Goal: Task Accomplishment & Management: Complete application form

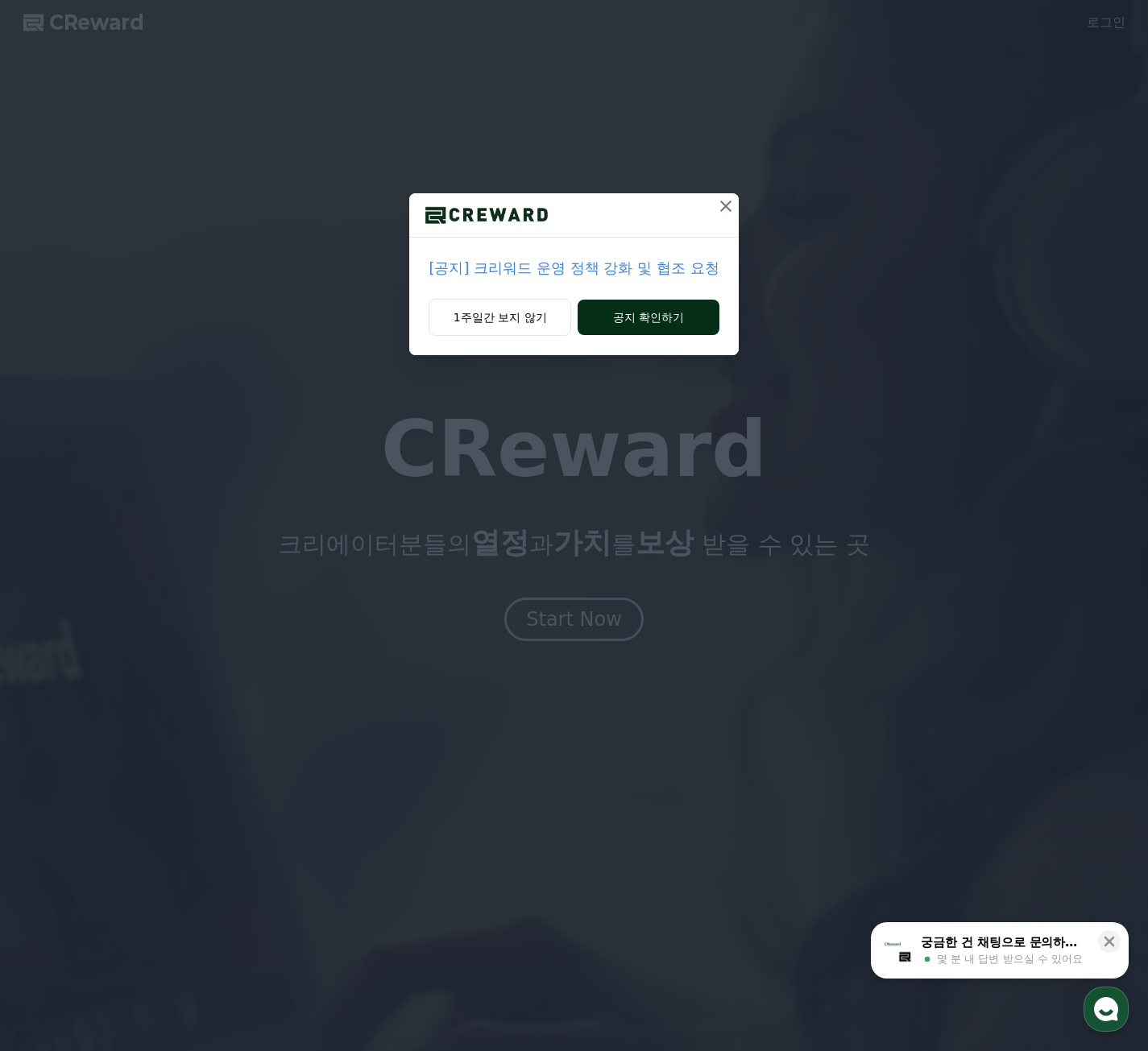
click at [638, 320] on button "공지 확인하기" at bounding box center [648, 317] width 141 height 35
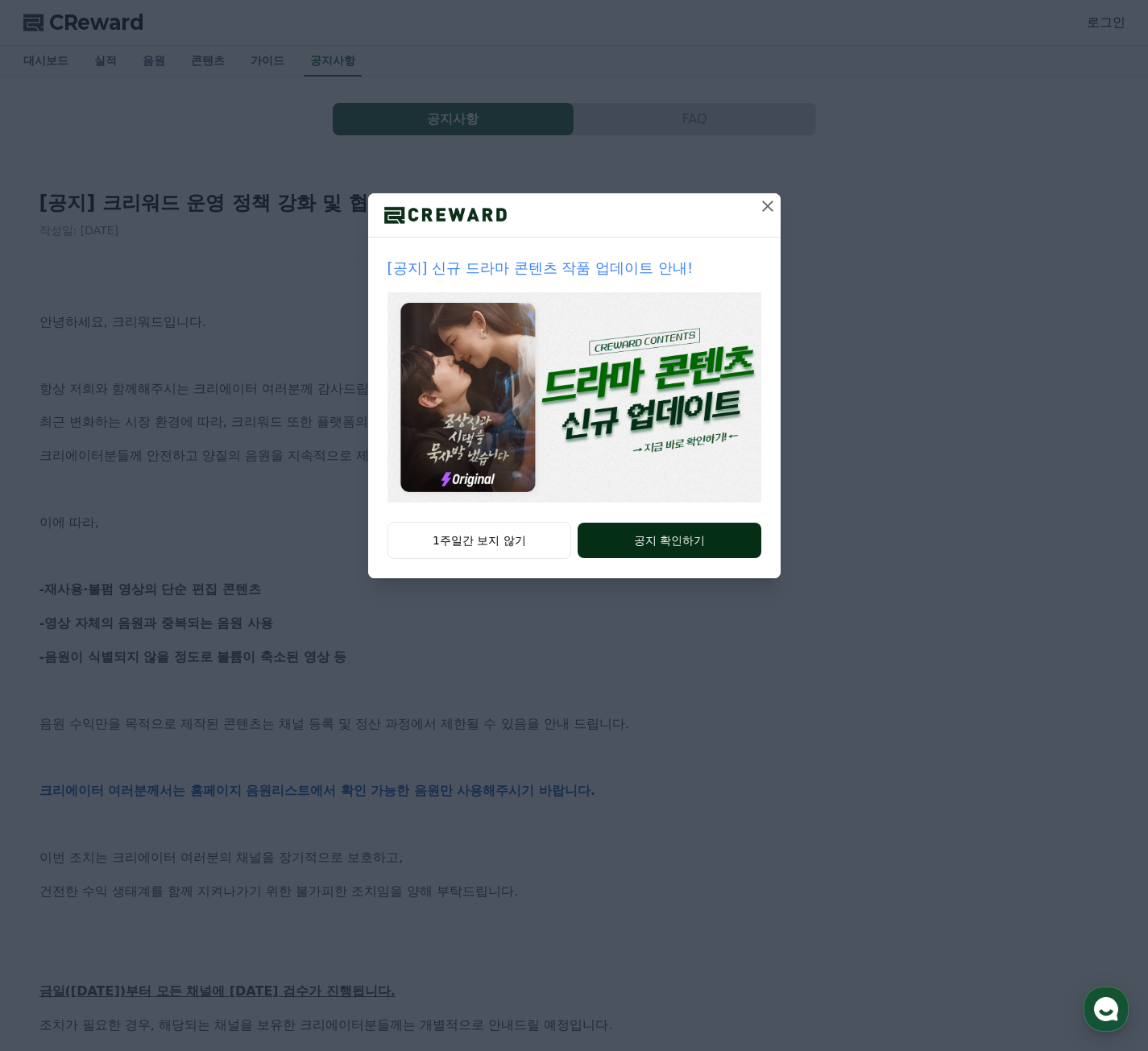
click at [652, 541] on button "공지 확인하기" at bounding box center [670, 540] width 183 height 35
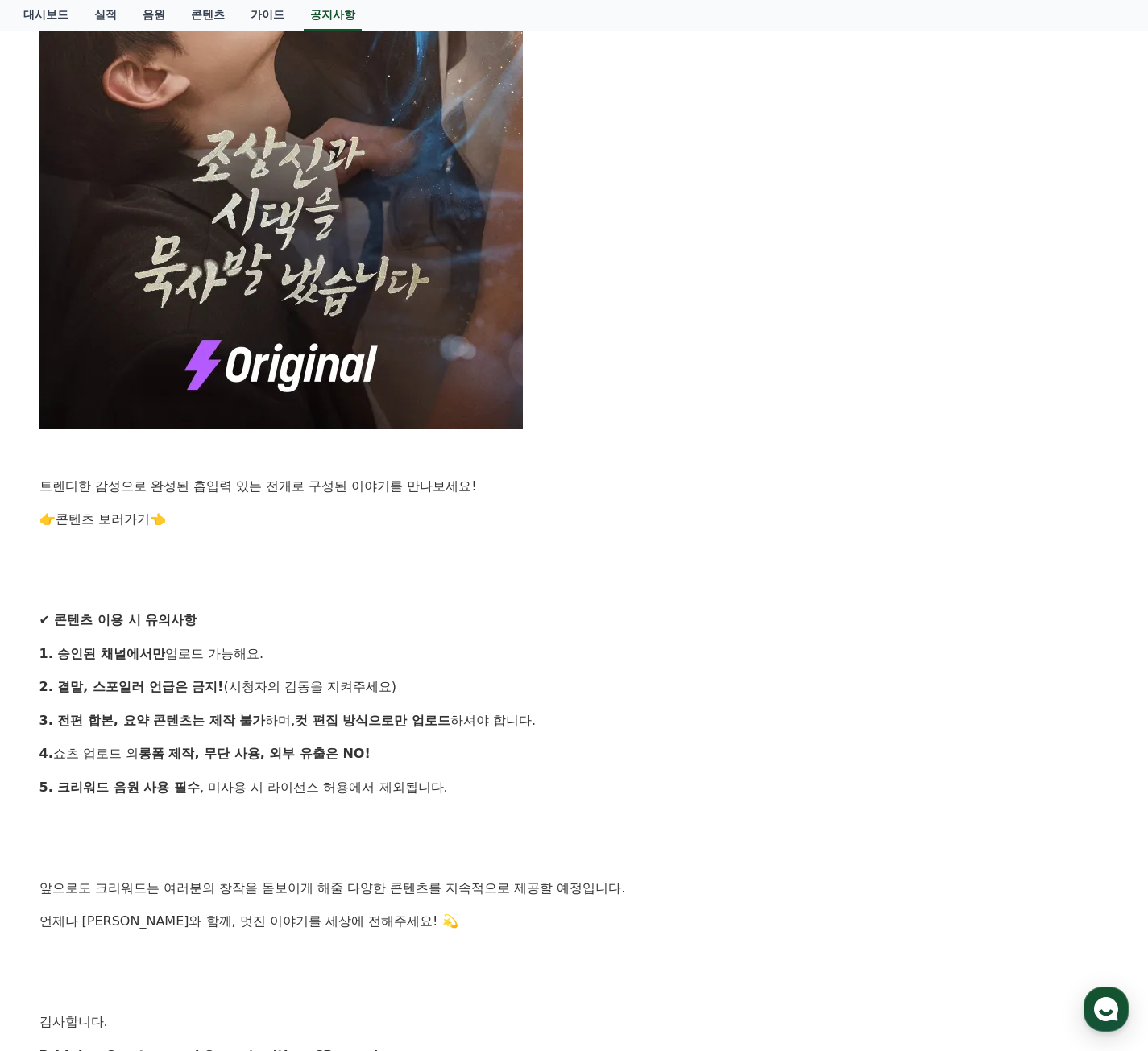
scroll to position [1259, 0]
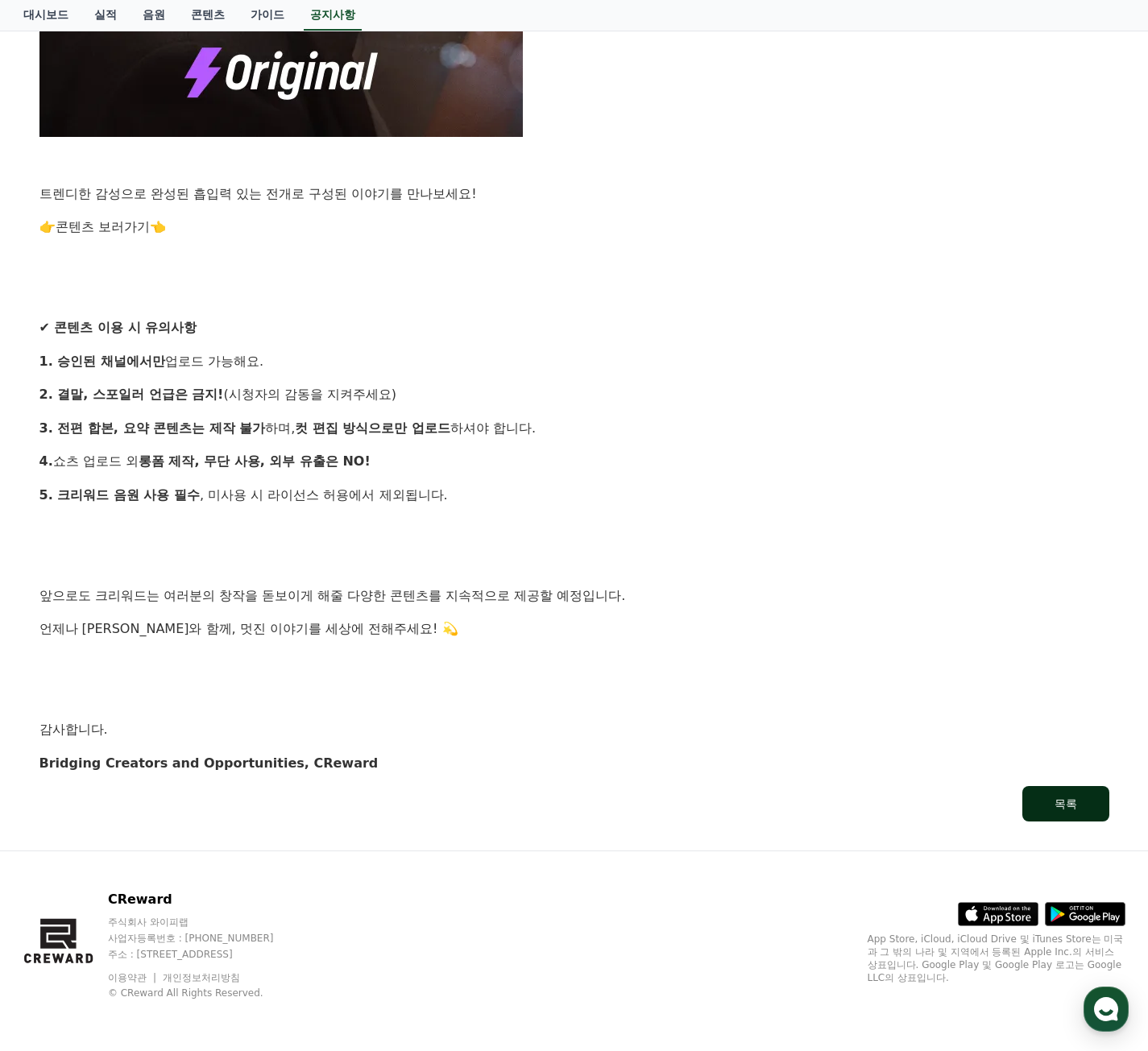
click at [1068, 795] on button "목록" at bounding box center [1065, 803] width 87 height 35
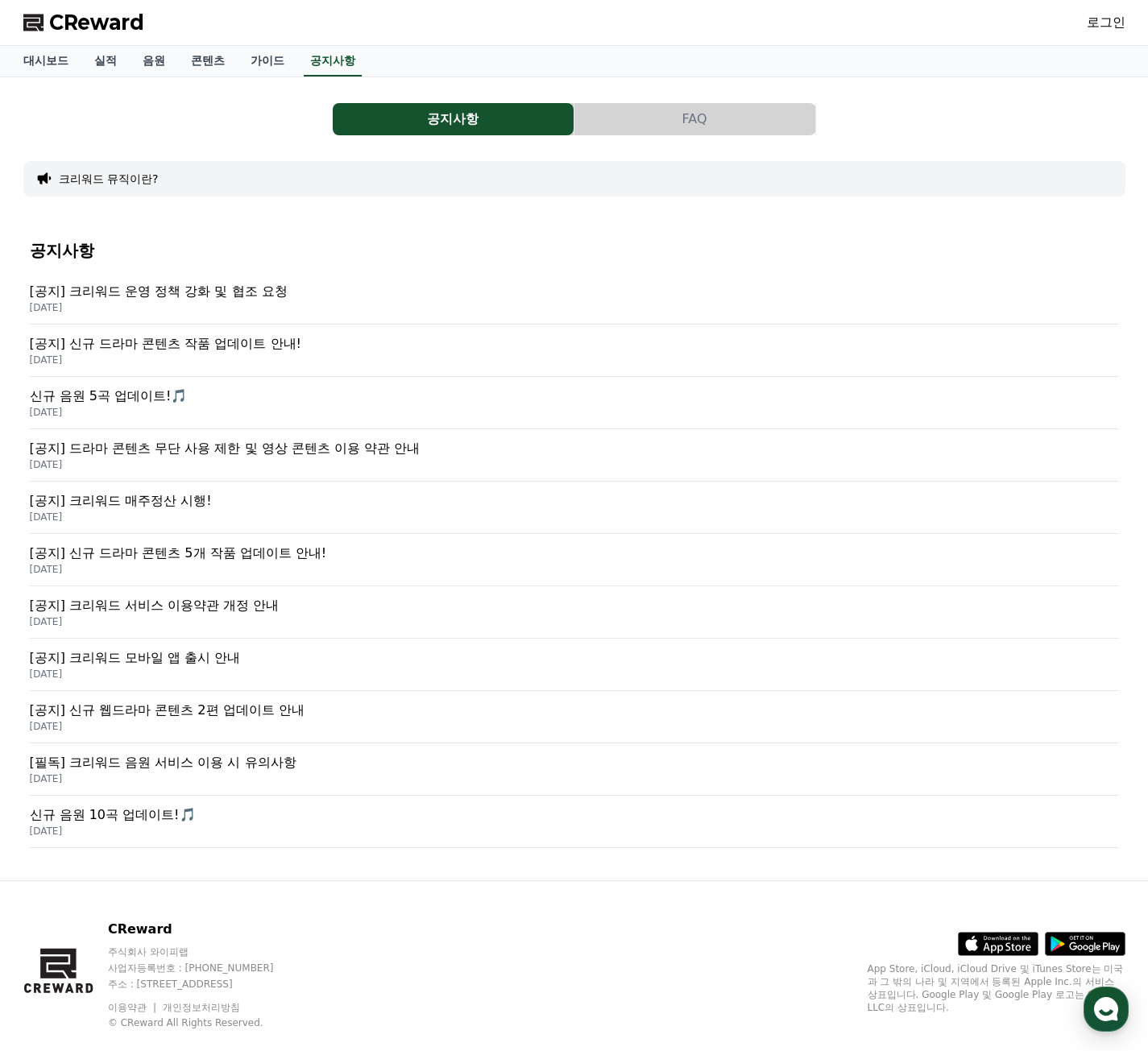
click at [244, 305] on p "2025-09-15" at bounding box center [574, 307] width 1089 height 13
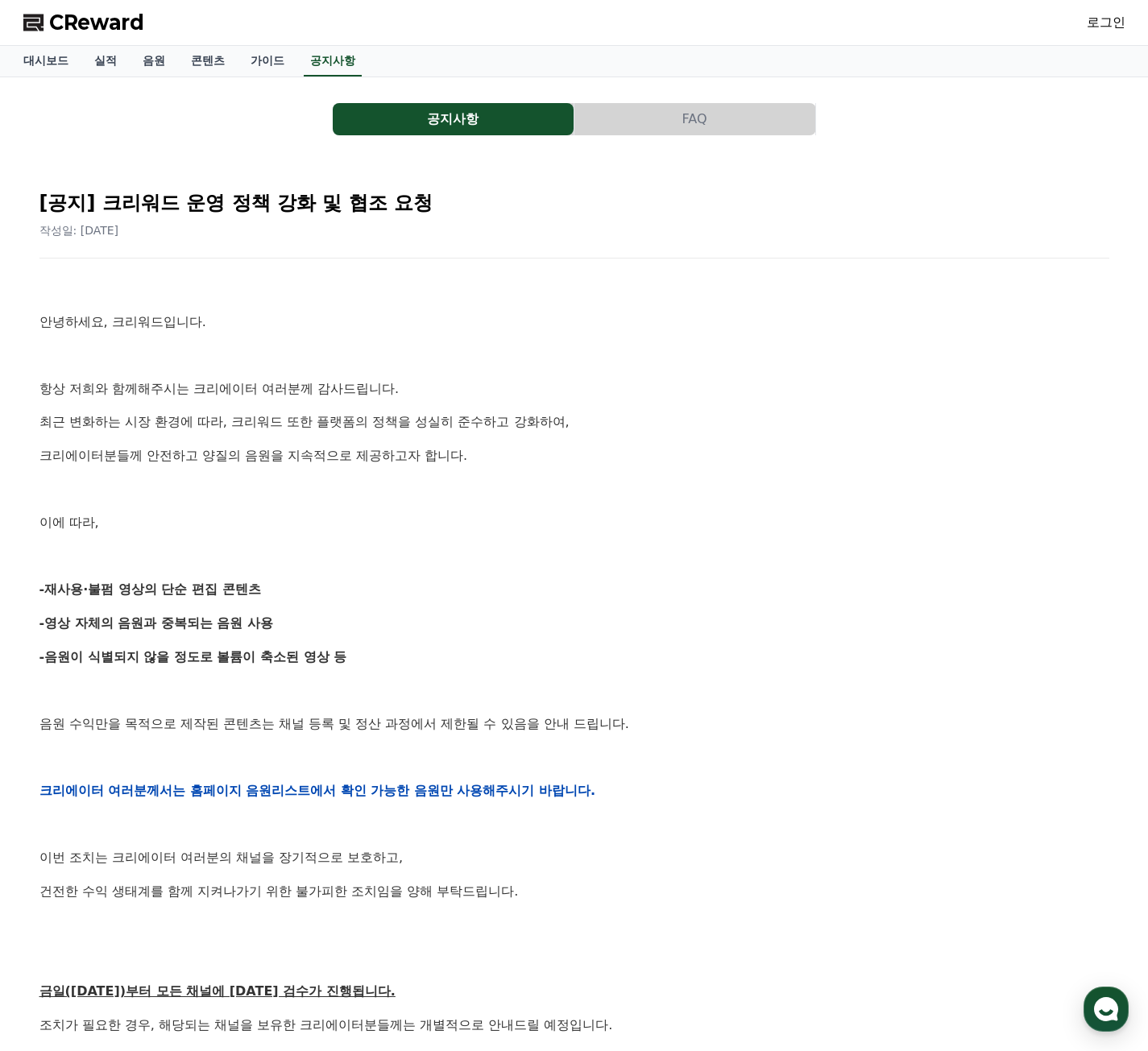
click at [1098, 29] on link "로그인" at bounding box center [1106, 23] width 39 height 19
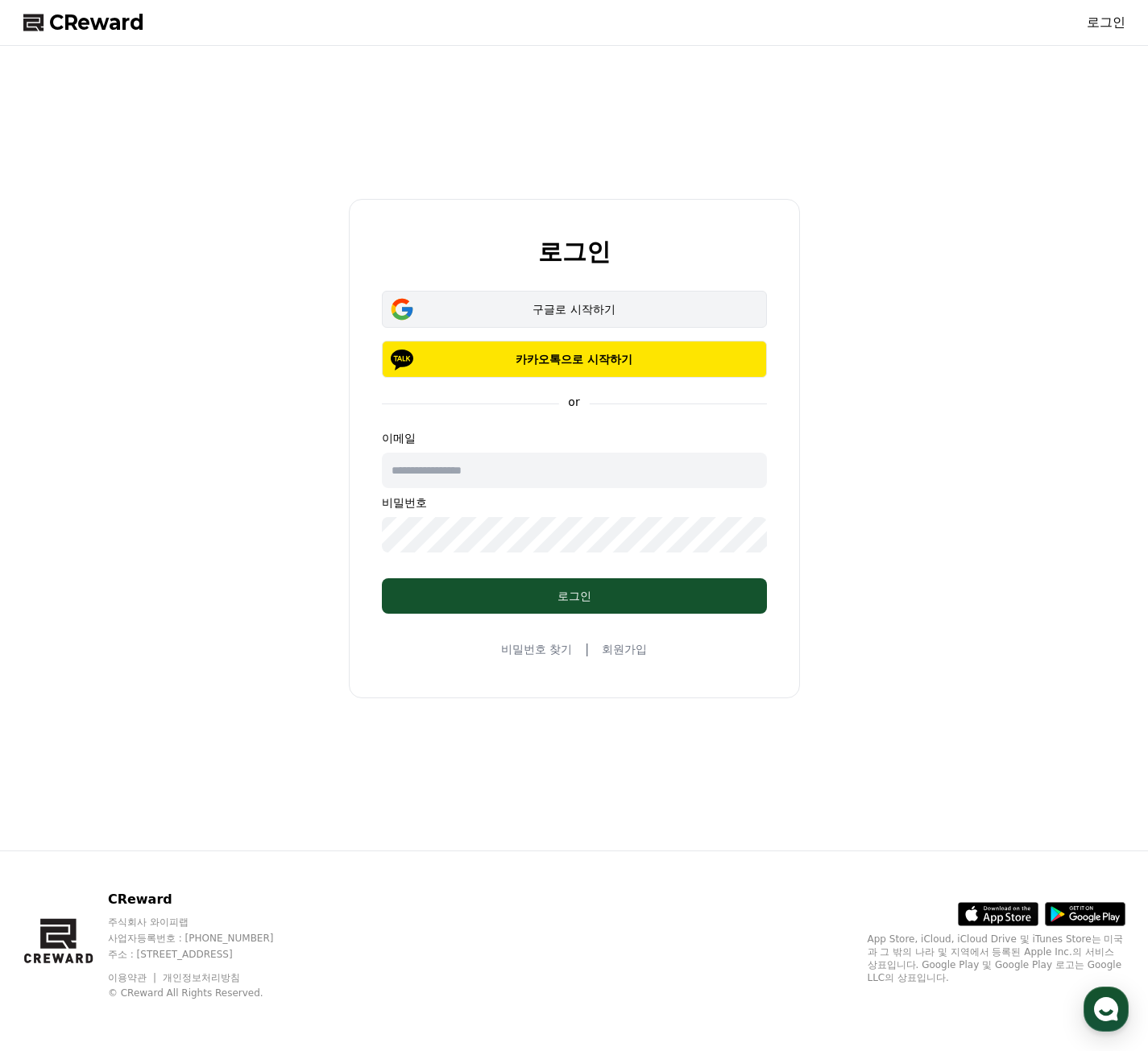
click at [581, 315] on div "구글로 시작하기" at bounding box center [574, 309] width 338 height 16
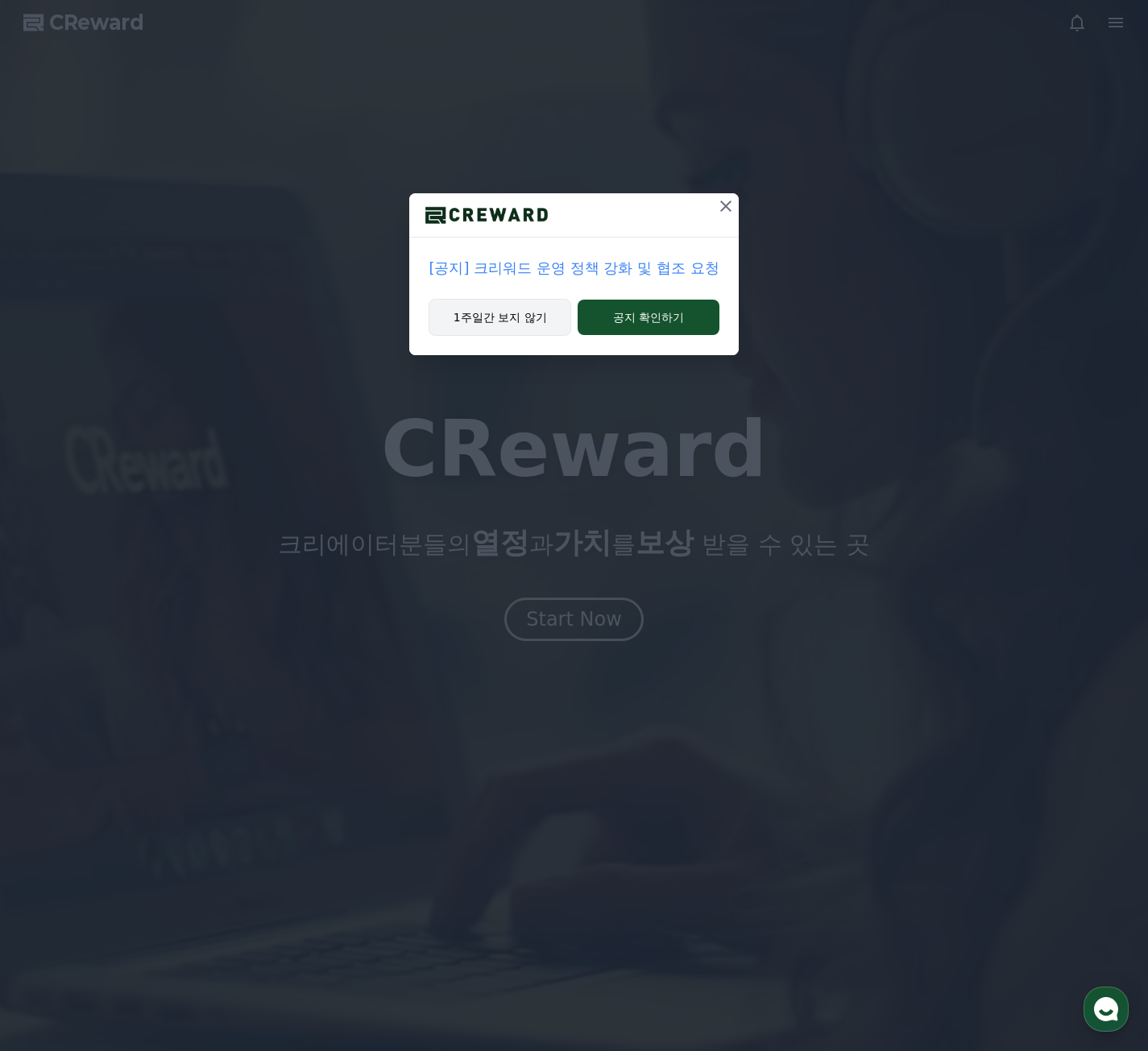
click at [529, 322] on button "1주일간 보지 않기" at bounding box center [500, 317] width 143 height 37
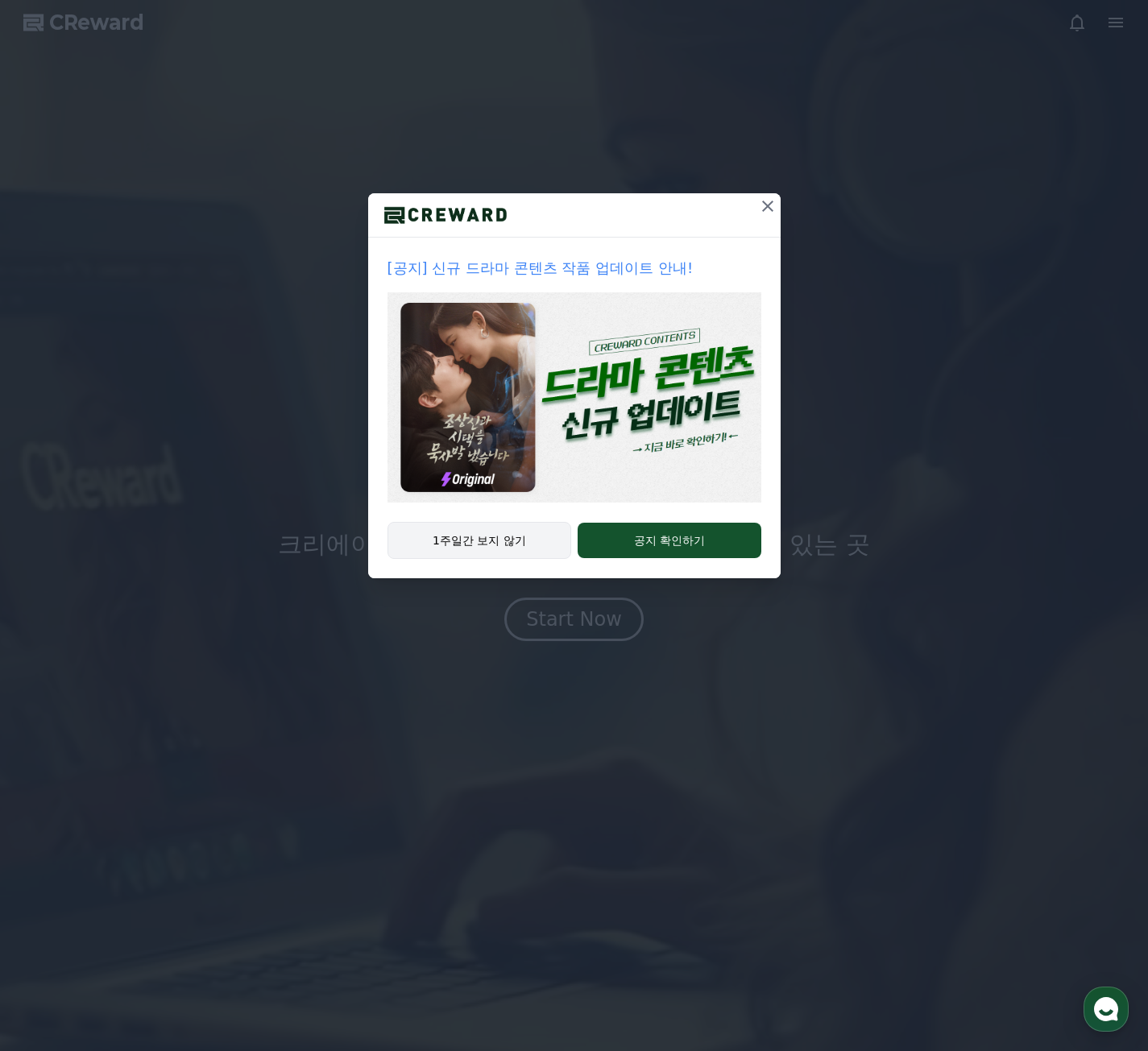
click at [501, 543] on button "1주일간 보지 않기" at bounding box center [479, 540] width 184 height 37
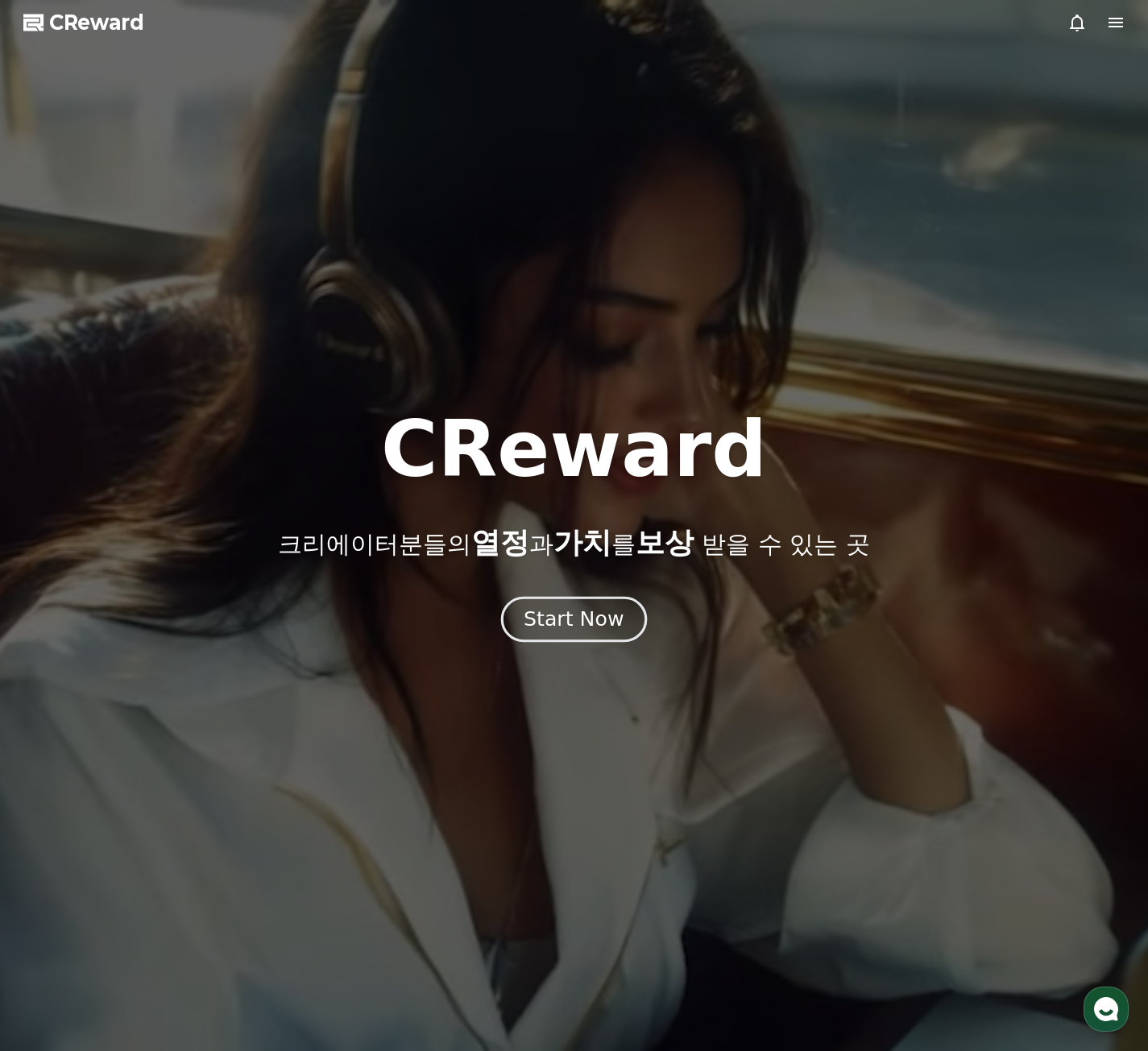
click at [574, 626] on div "Start Now" at bounding box center [573, 619] width 100 height 27
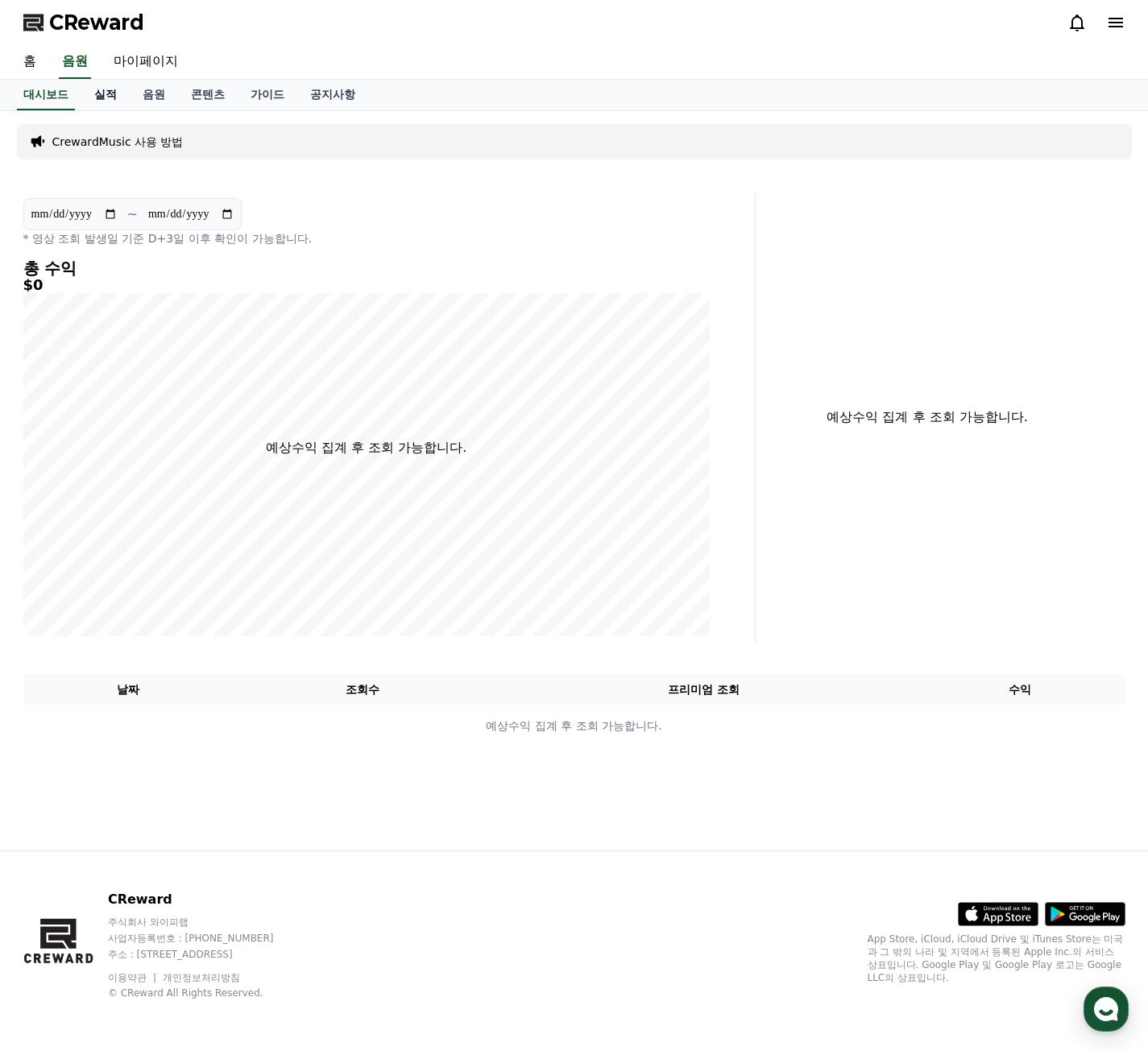
click at [112, 100] on link "실적" at bounding box center [105, 95] width 48 height 31
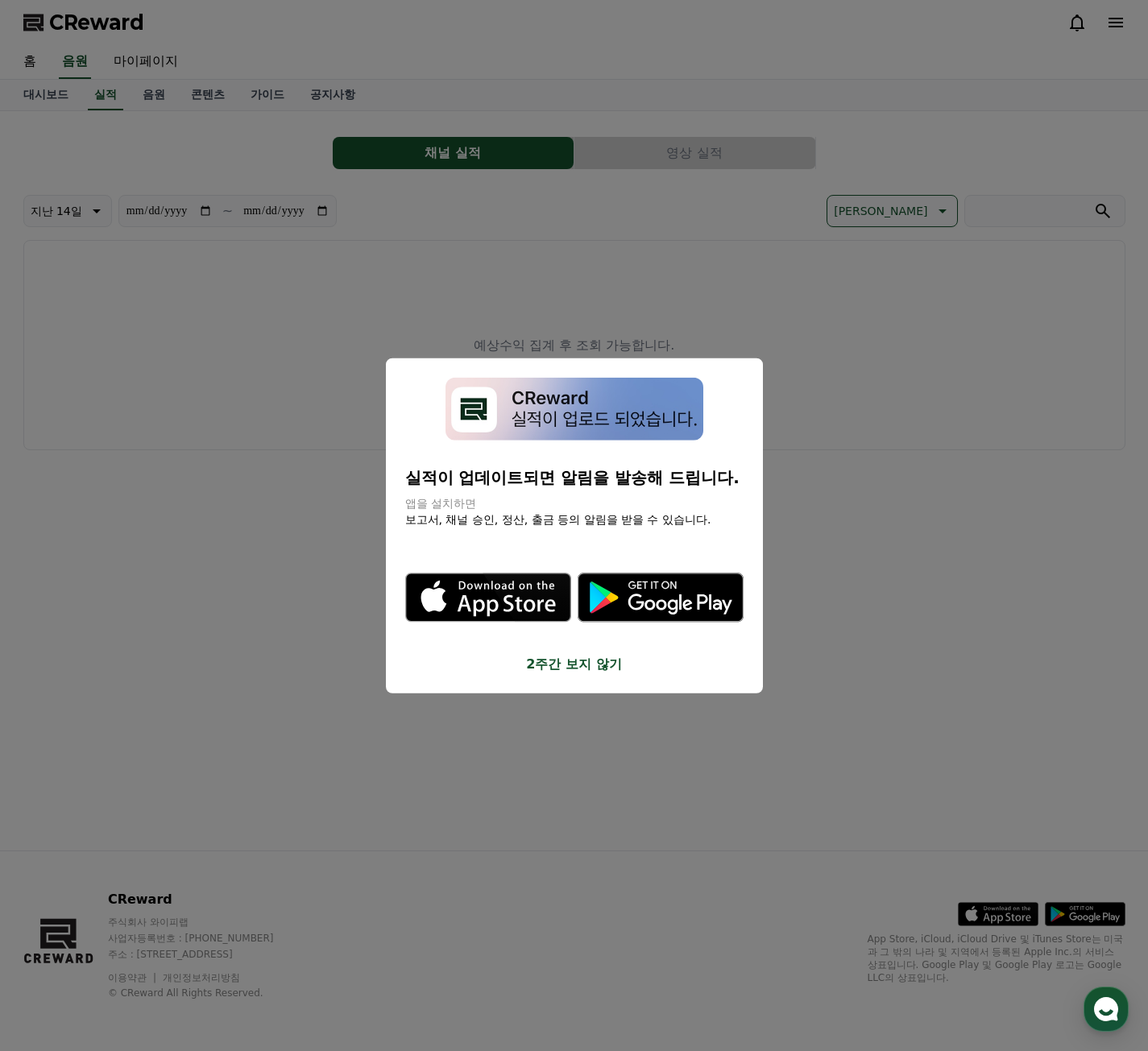
click at [596, 672] on button "2주간 보지 않기" at bounding box center [574, 664] width 338 height 19
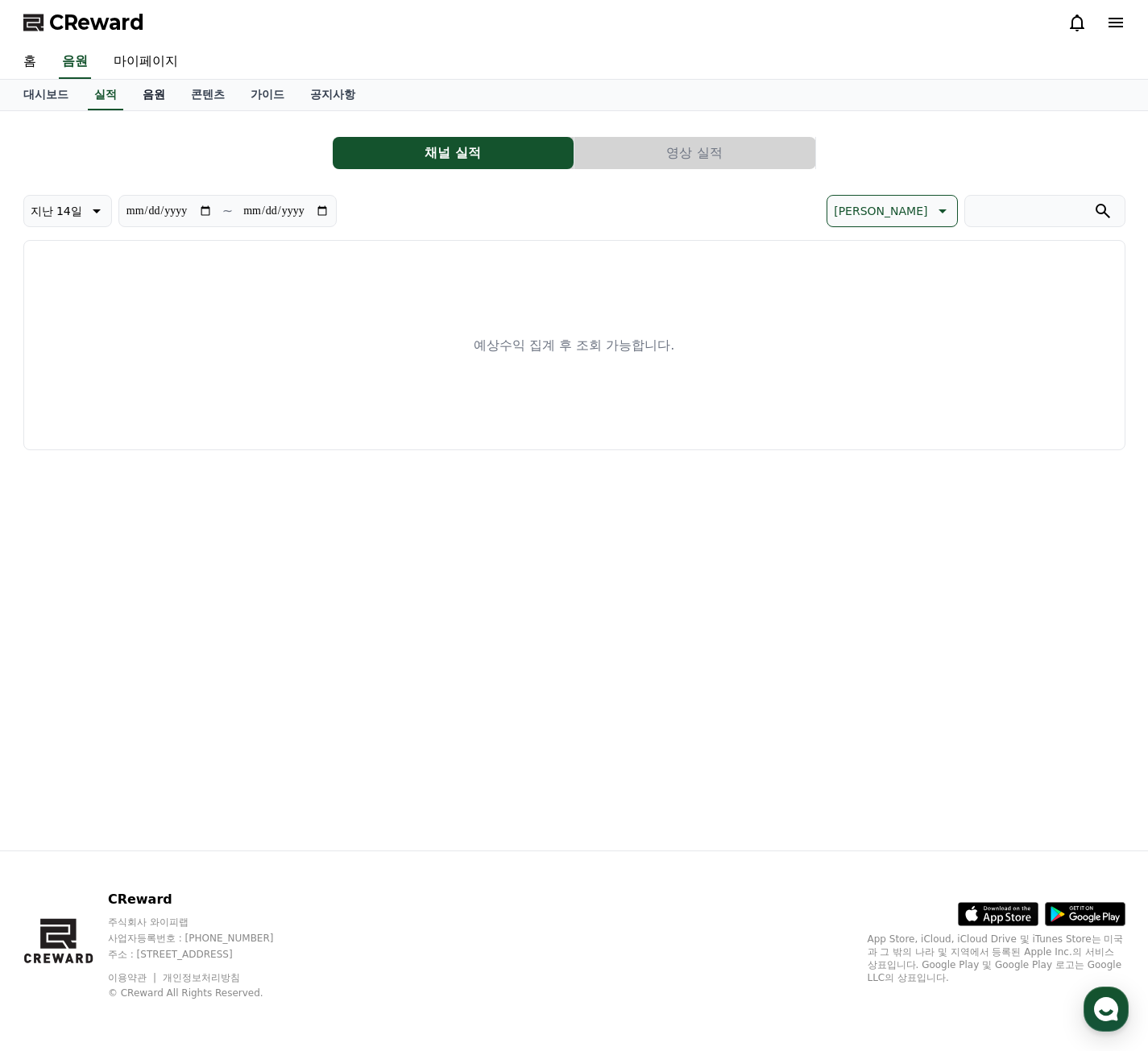
click at [160, 101] on link "음원" at bounding box center [153, 95] width 48 height 31
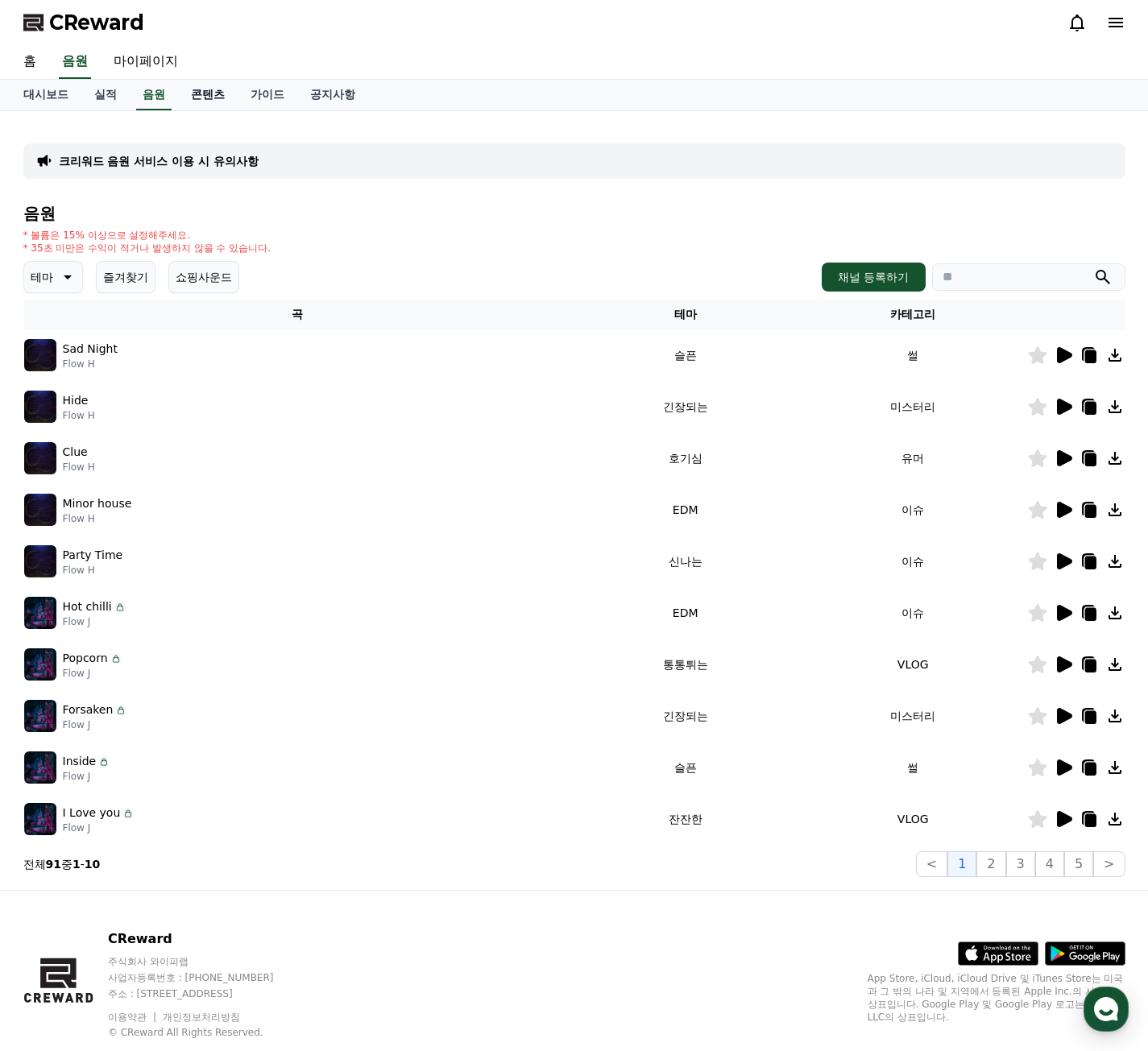
click at [193, 93] on link "콘텐츠" at bounding box center [208, 95] width 60 height 31
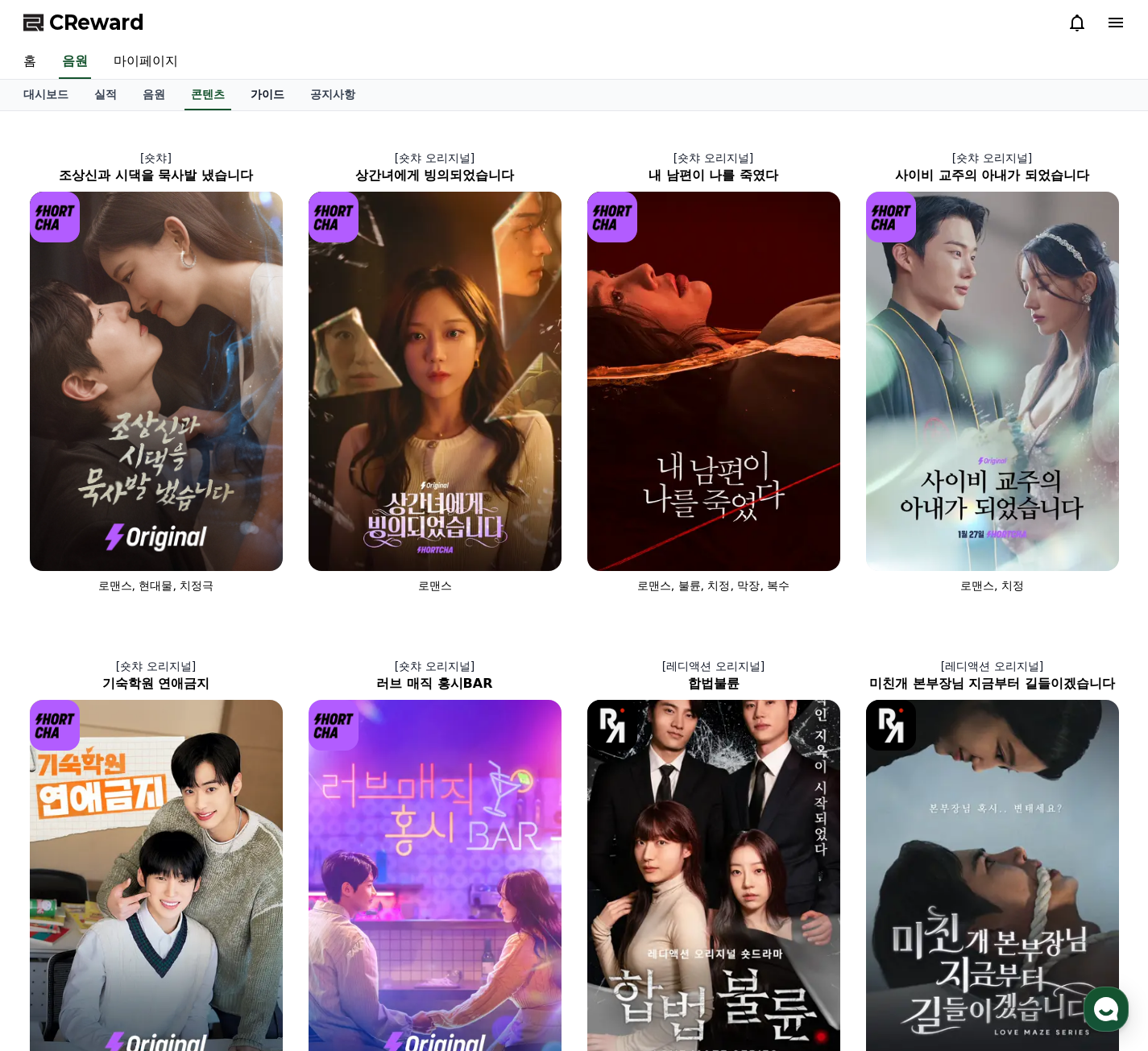
click at [261, 103] on link "가이드" at bounding box center [268, 95] width 60 height 31
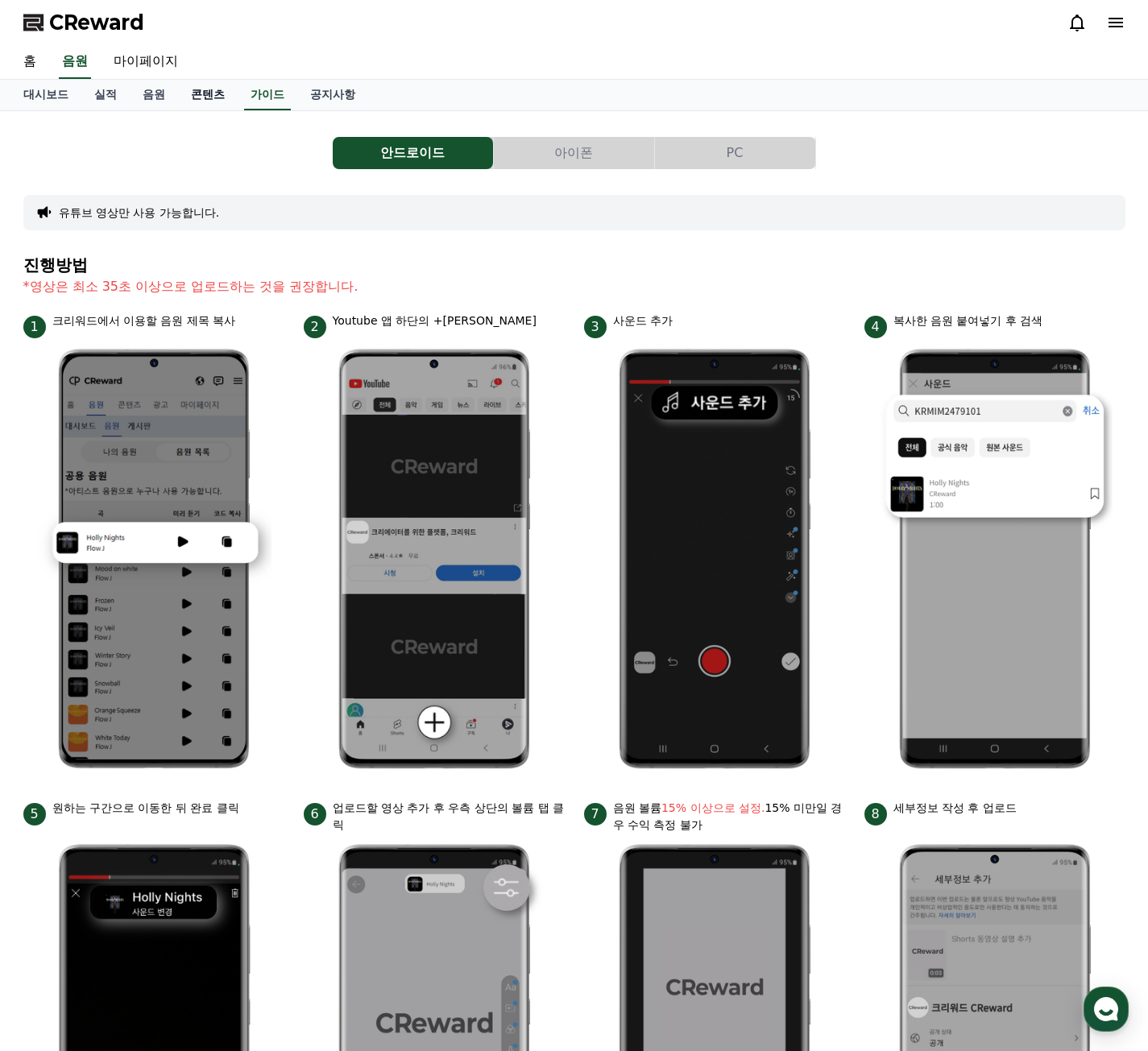
click at [226, 99] on link "콘텐츠" at bounding box center [208, 95] width 60 height 31
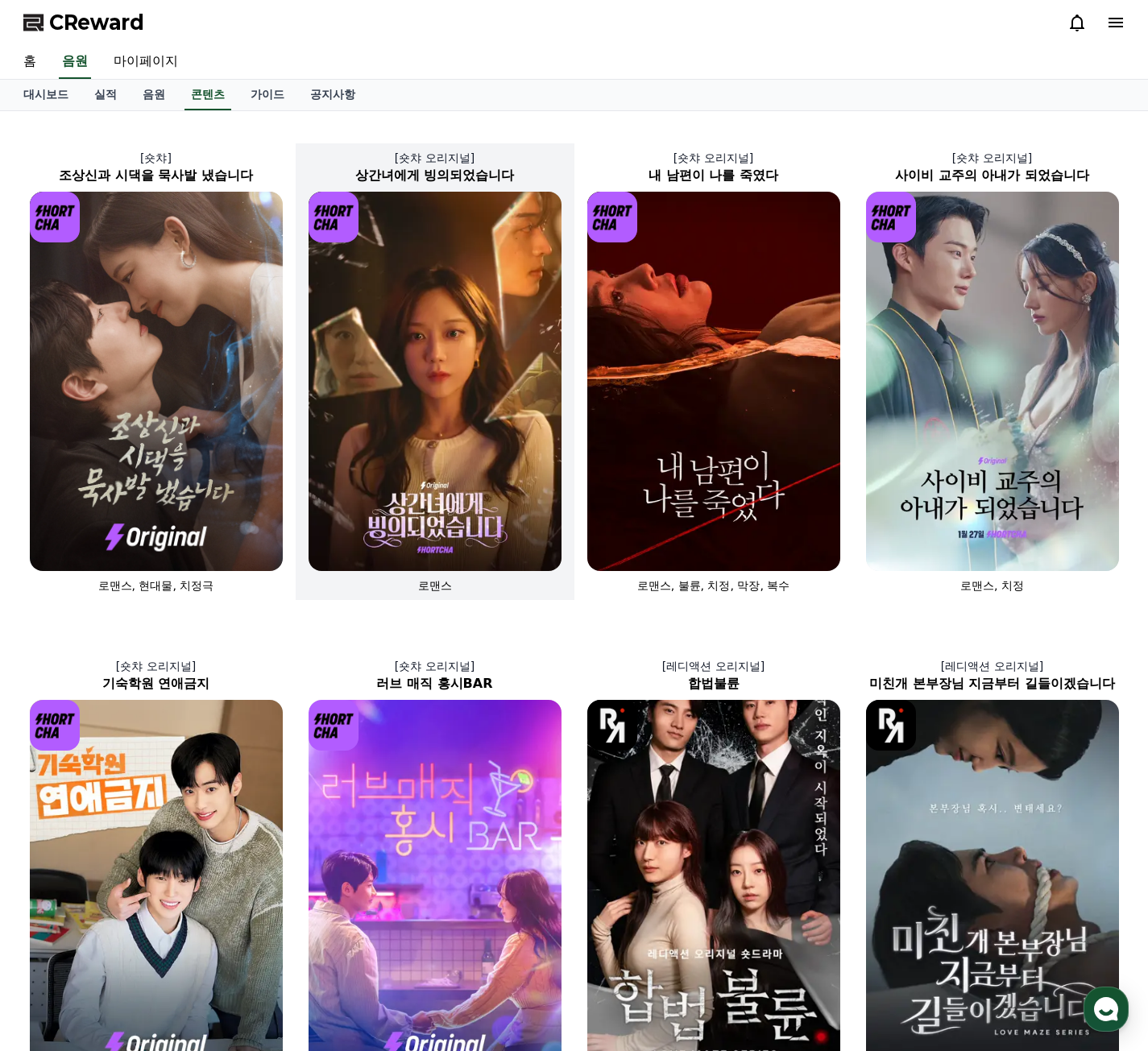
click at [420, 437] on img at bounding box center [434, 381] width 253 height 380
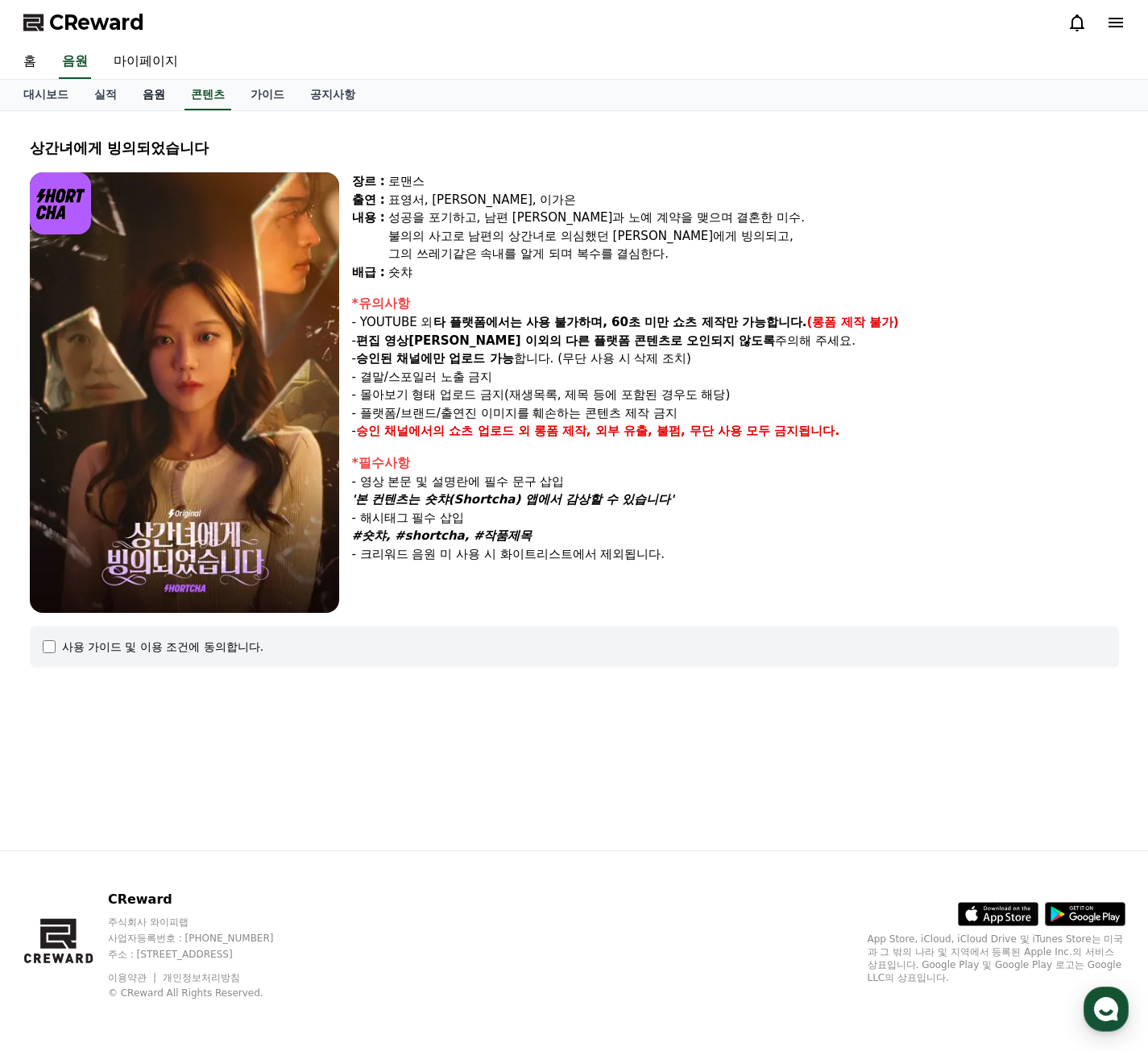
click at [154, 102] on link "음원" at bounding box center [153, 95] width 48 height 31
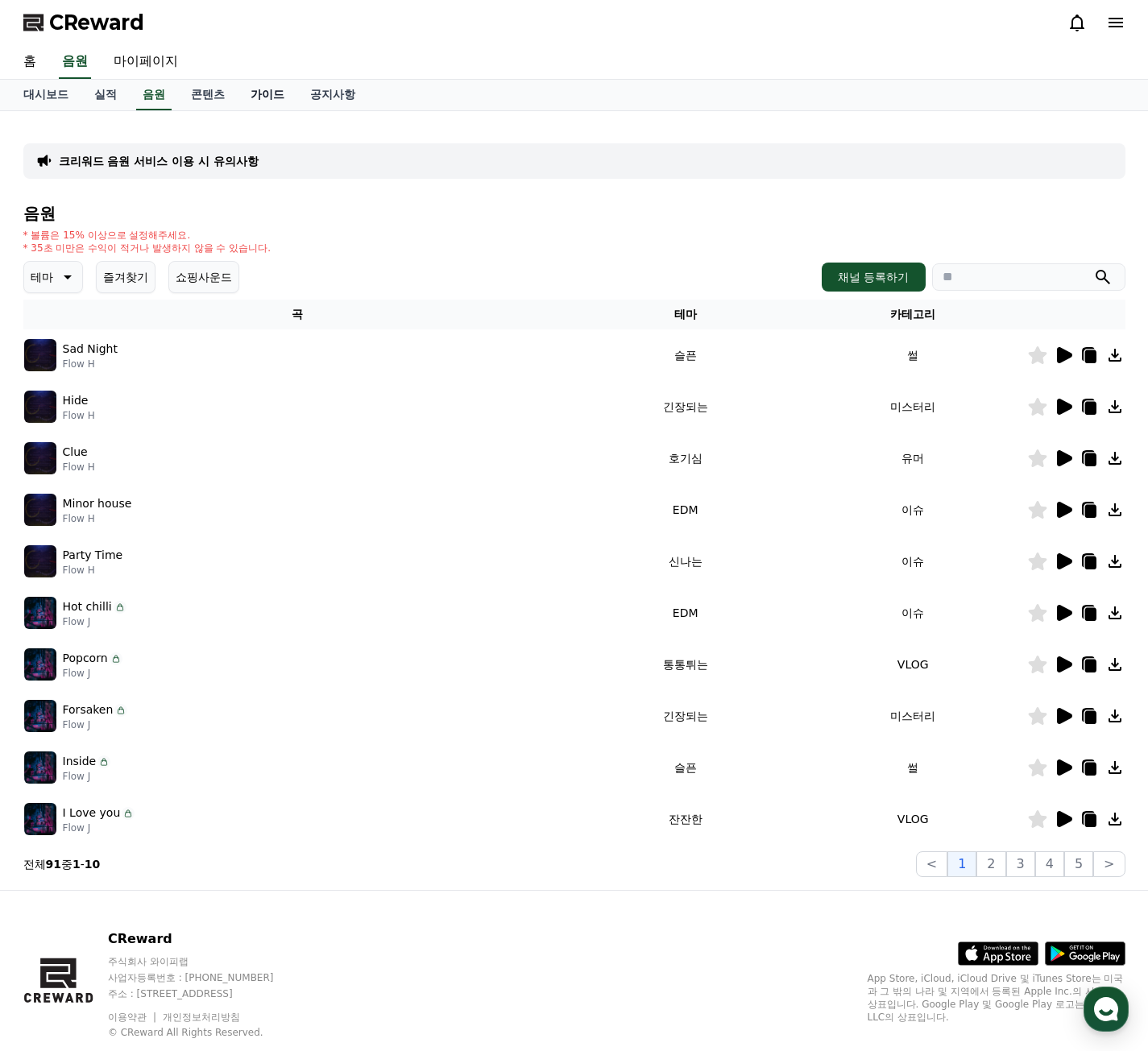
click at [267, 100] on link "가이드" at bounding box center [268, 95] width 60 height 31
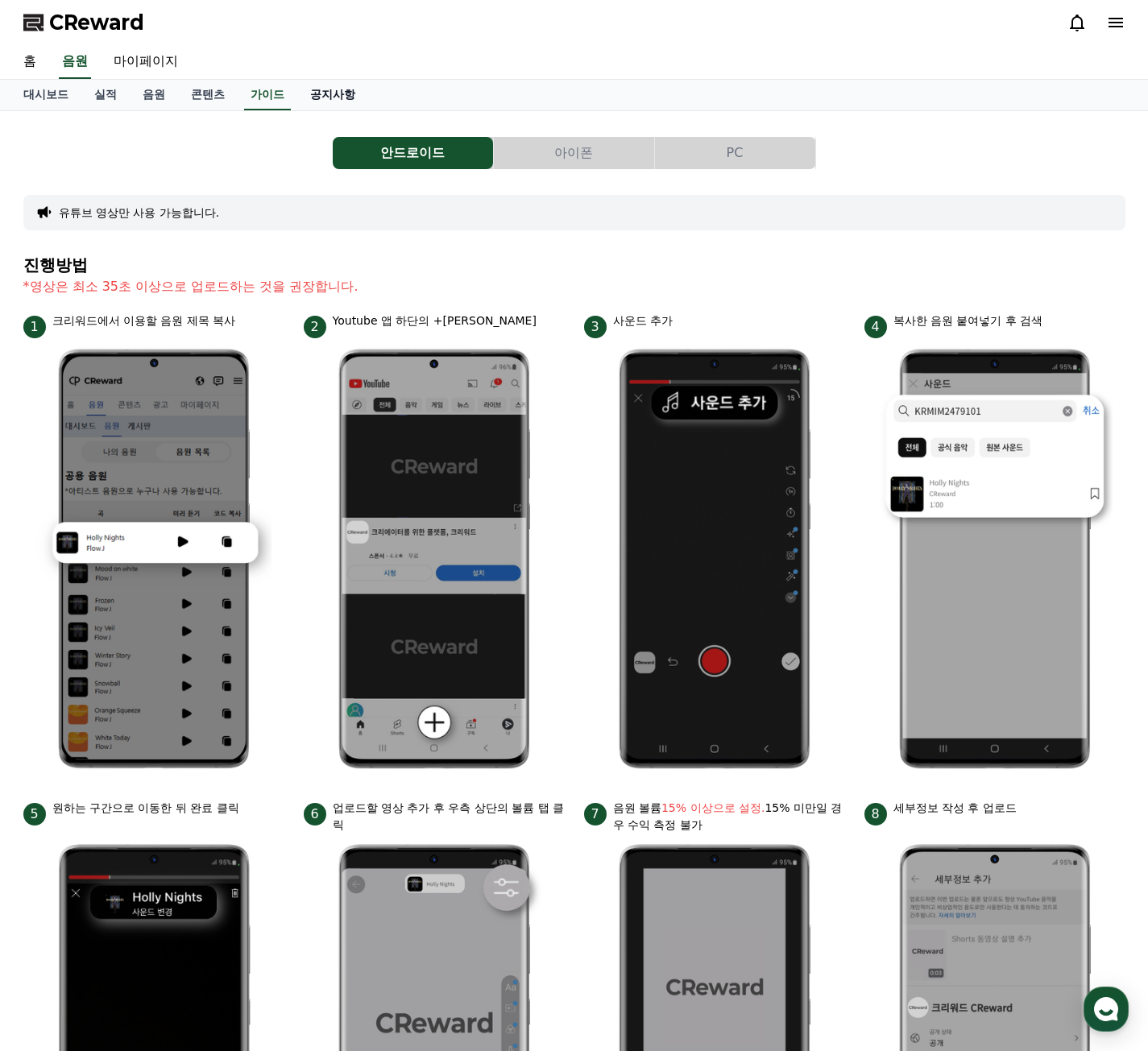
click at [309, 93] on link "공지사항" at bounding box center [332, 95] width 70 height 31
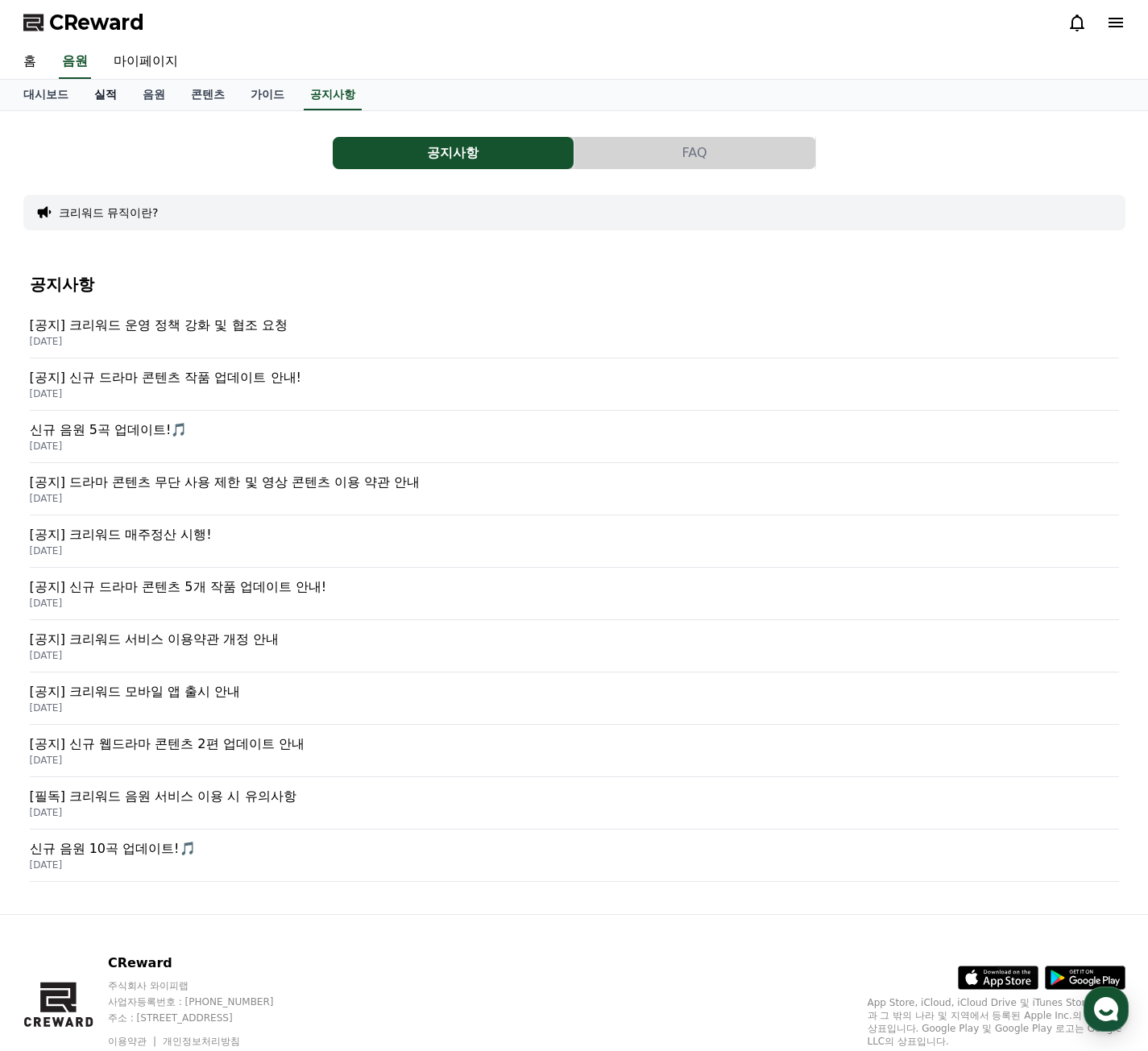
click at [114, 108] on link "실적" at bounding box center [105, 95] width 48 height 31
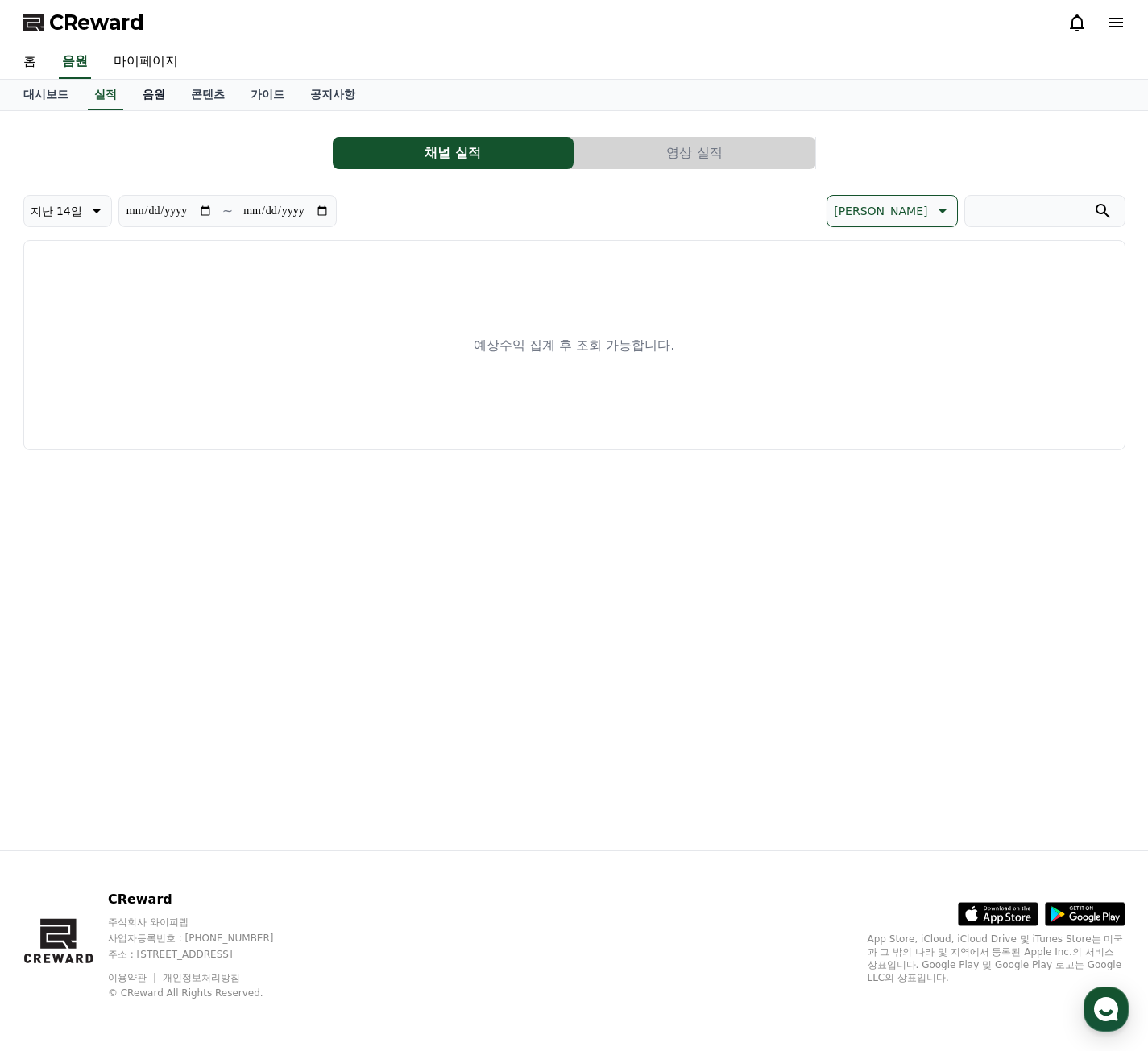
click at [151, 91] on link "음원" at bounding box center [153, 95] width 48 height 31
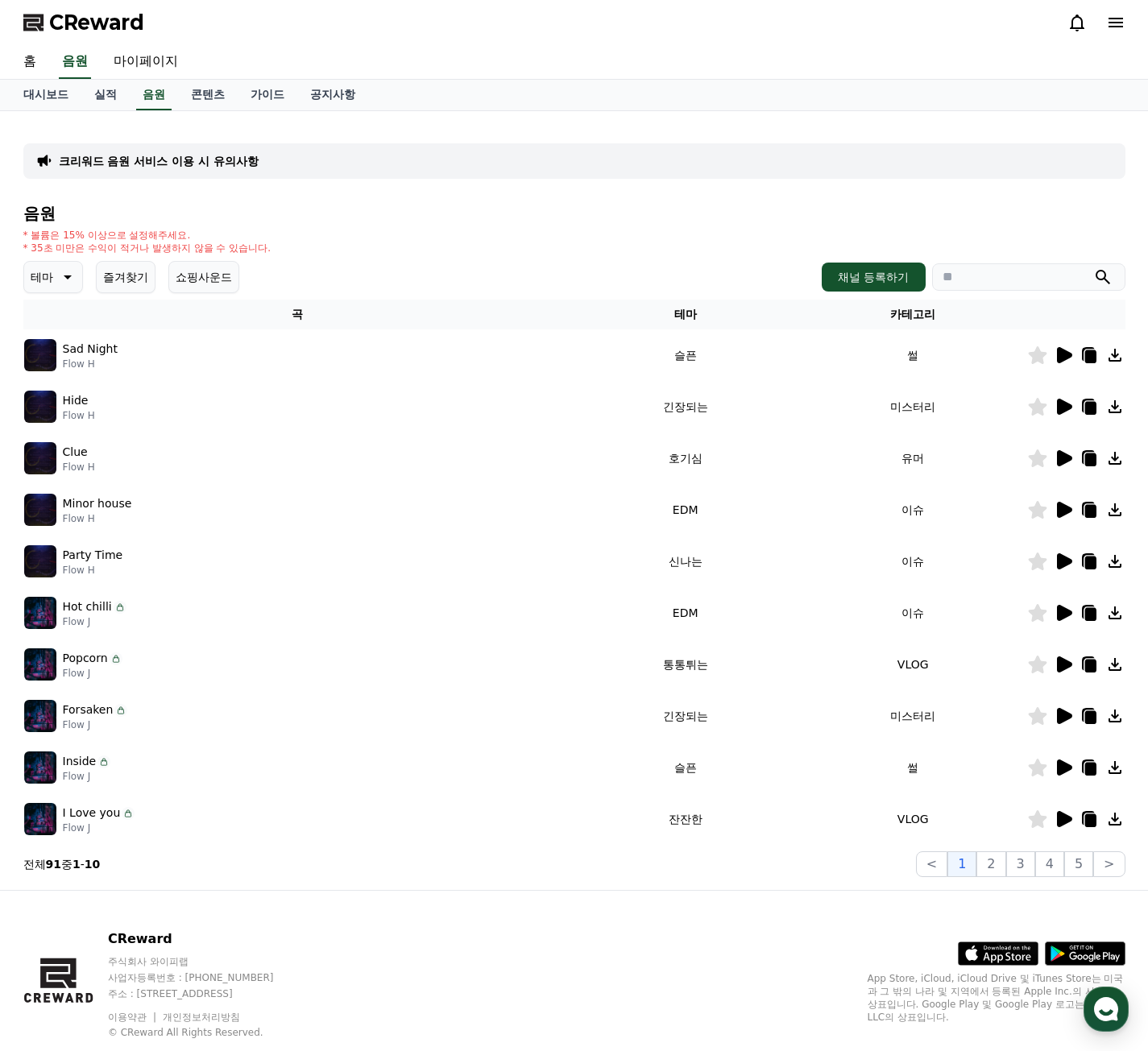
click at [1061, 356] on icon at bounding box center [1064, 355] width 15 height 16
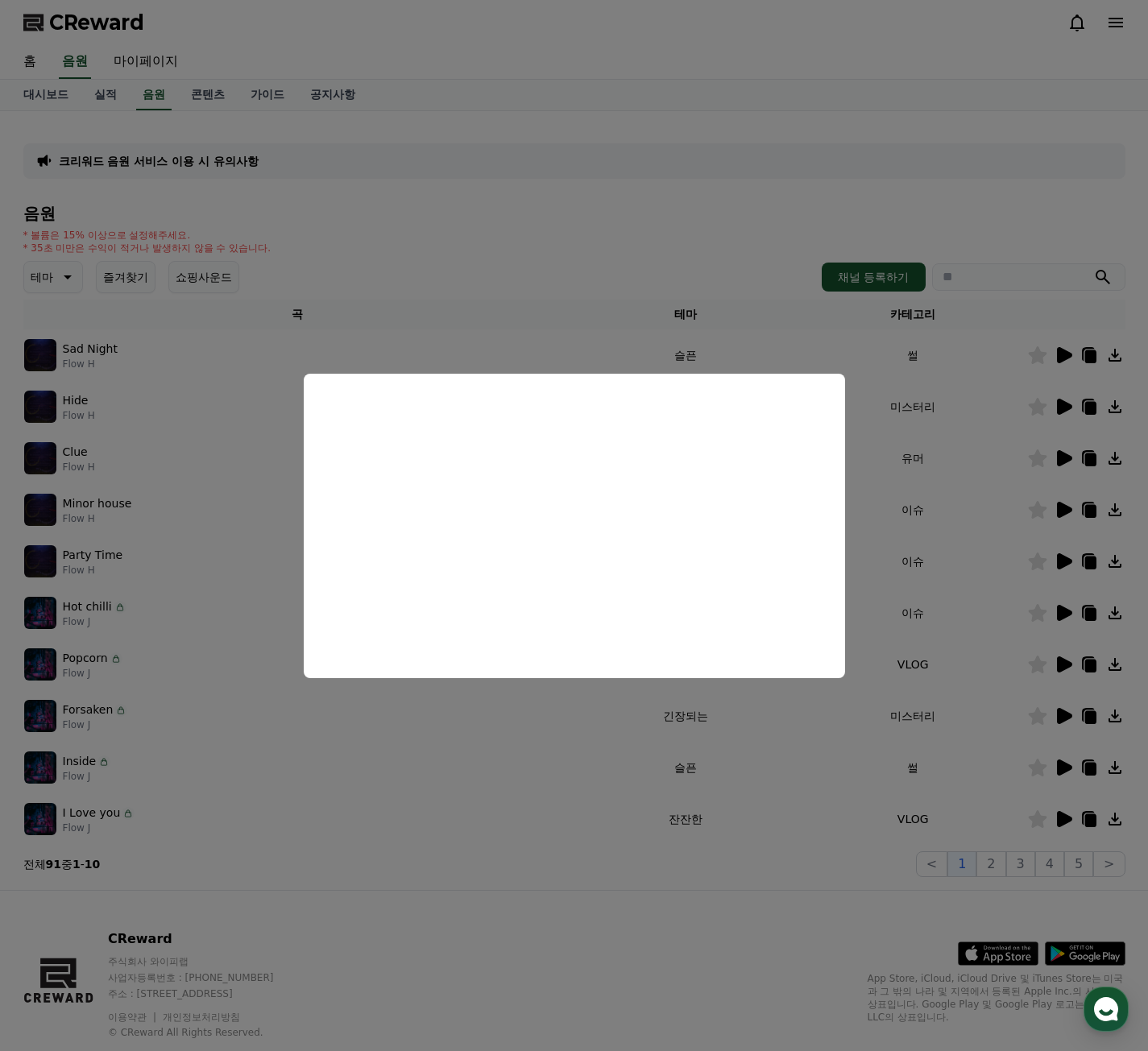
click at [602, 710] on button "close modal" at bounding box center [574, 525] width 1148 height 1051
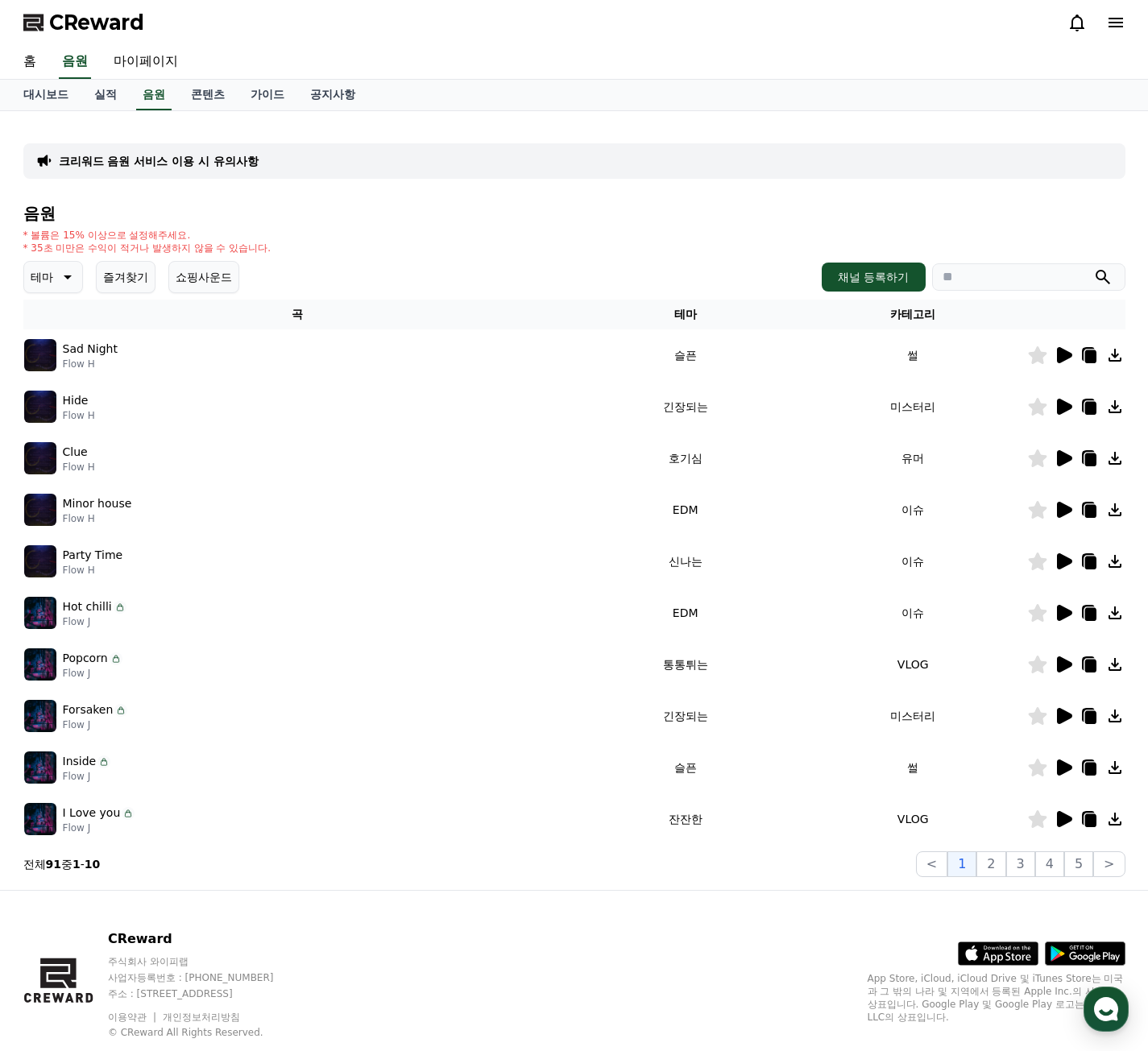
click at [1065, 407] on icon at bounding box center [1064, 407] width 15 height 16
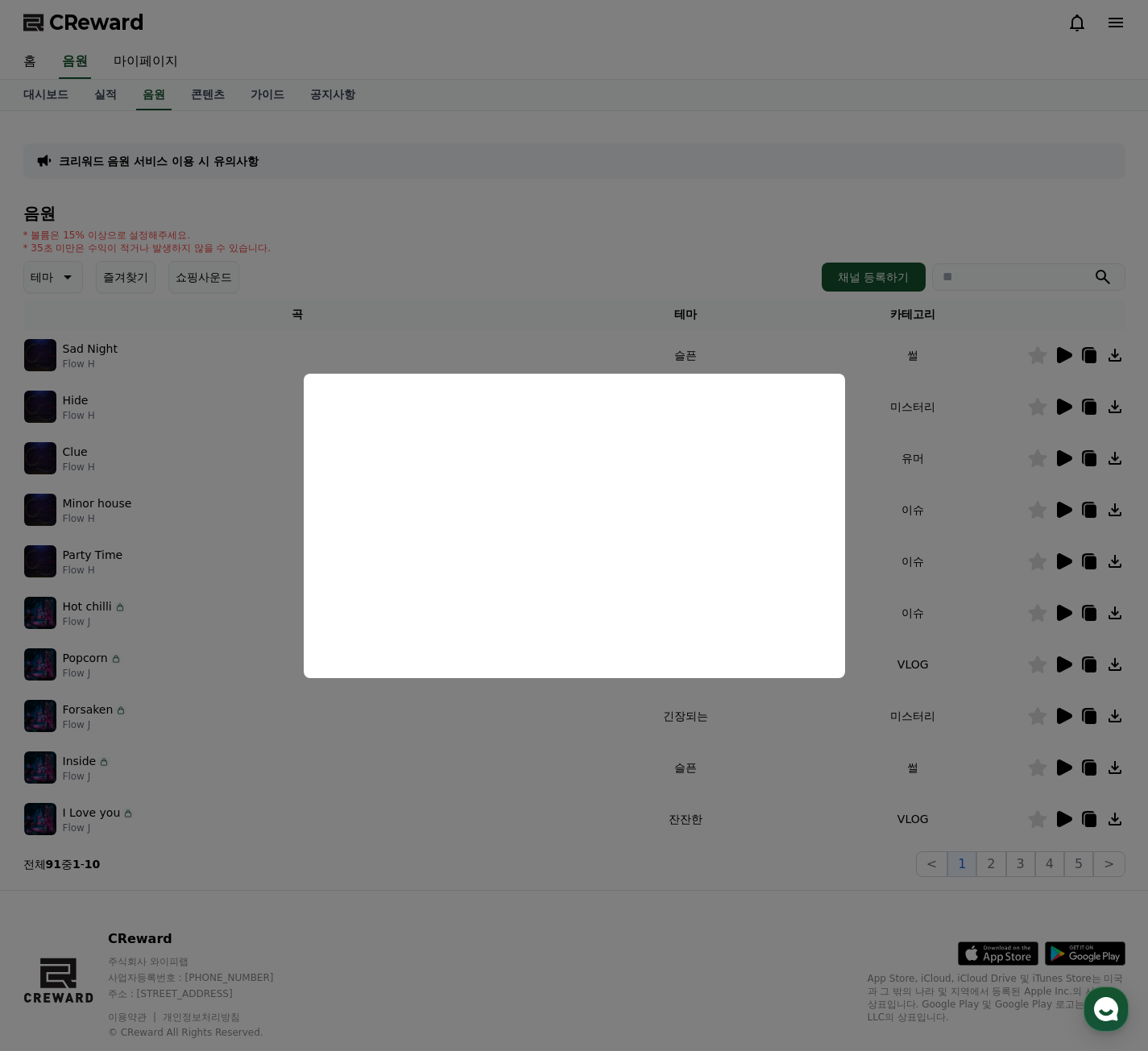
click at [562, 708] on button "close modal" at bounding box center [574, 525] width 1148 height 1051
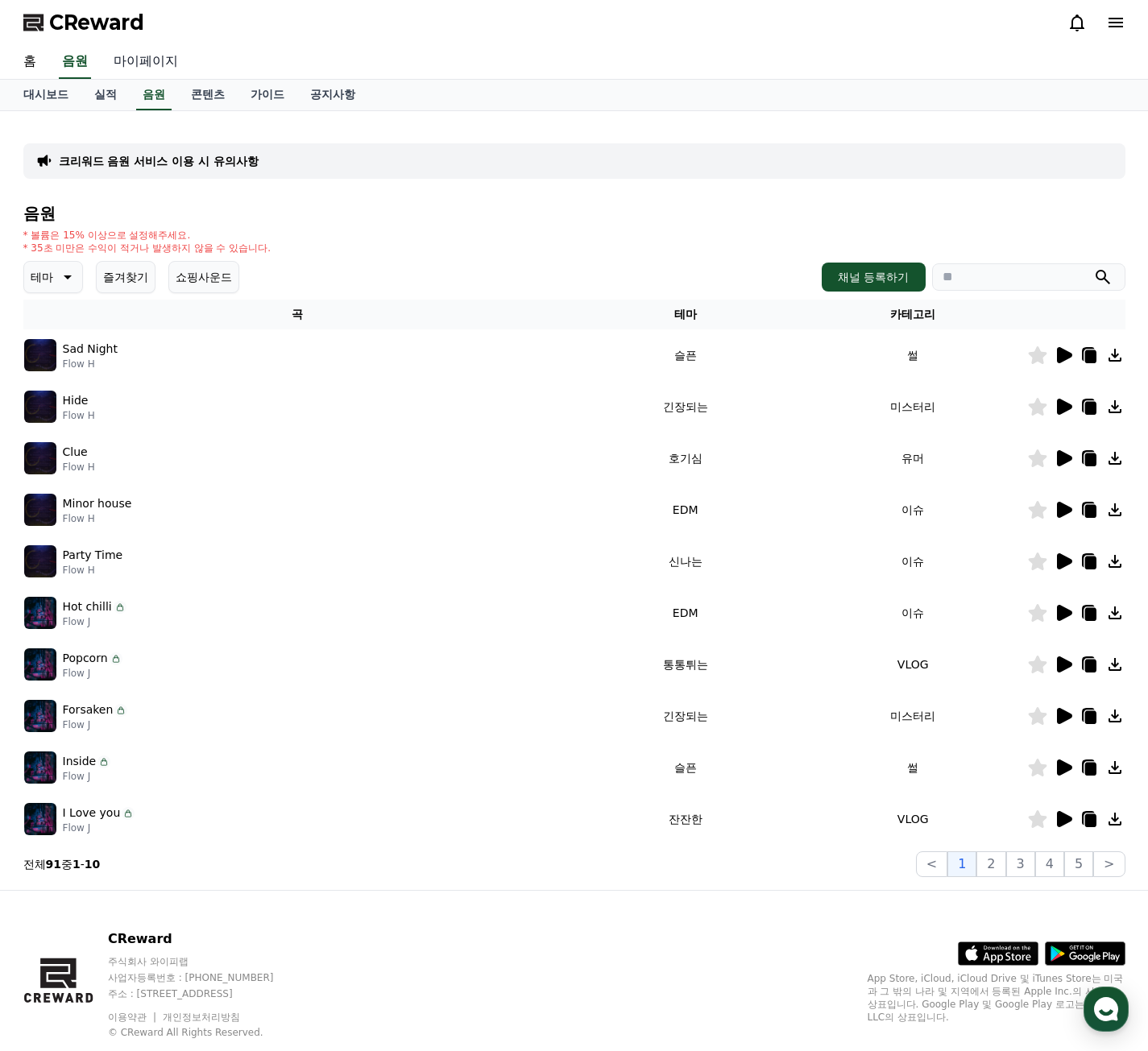
click at [155, 67] on link "마이페이지" at bounding box center [145, 62] width 90 height 33
select select "**********"
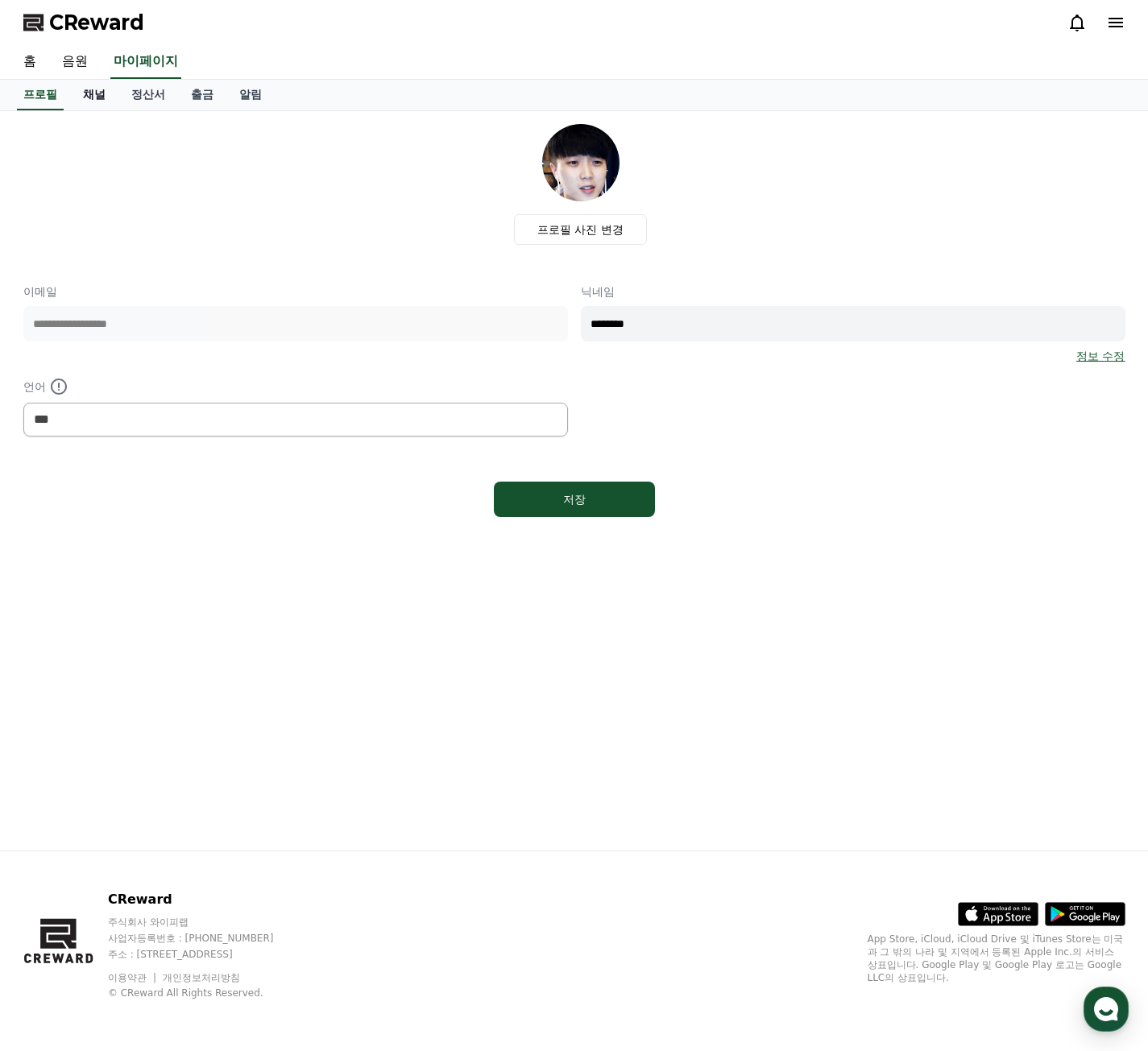
click at [94, 98] on link "채널" at bounding box center [94, 95] width 48 height 31
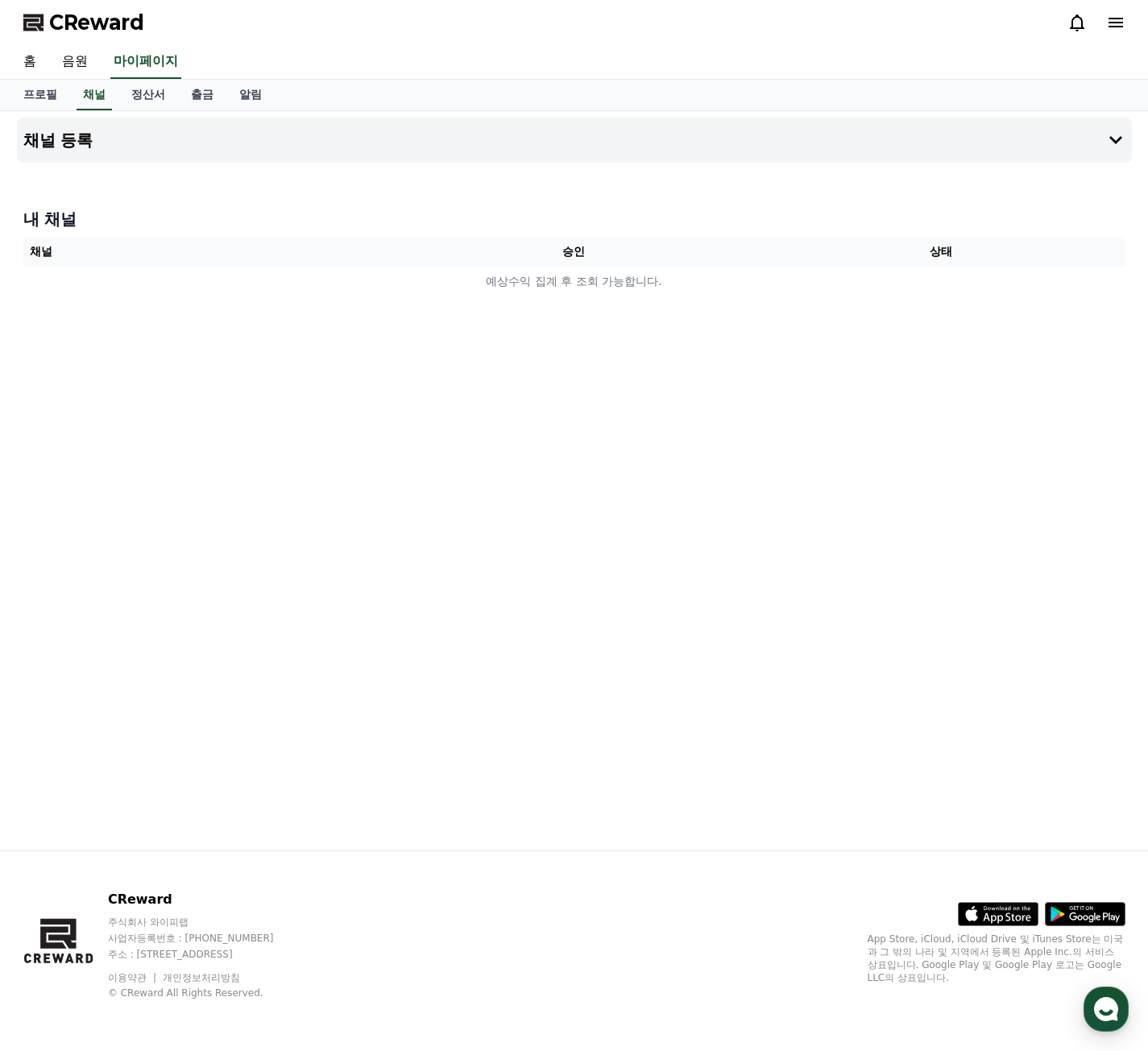
click at [552, 262] on th "승인" at bounding box center [574, 252] width 367 height 30
click at [488, 248] on th "승인" at bounding box center [574, 252] width 367 height 30
click at [372, 159] on button "채널 등록" at bounding box center [574, 139] width 1115 height 45
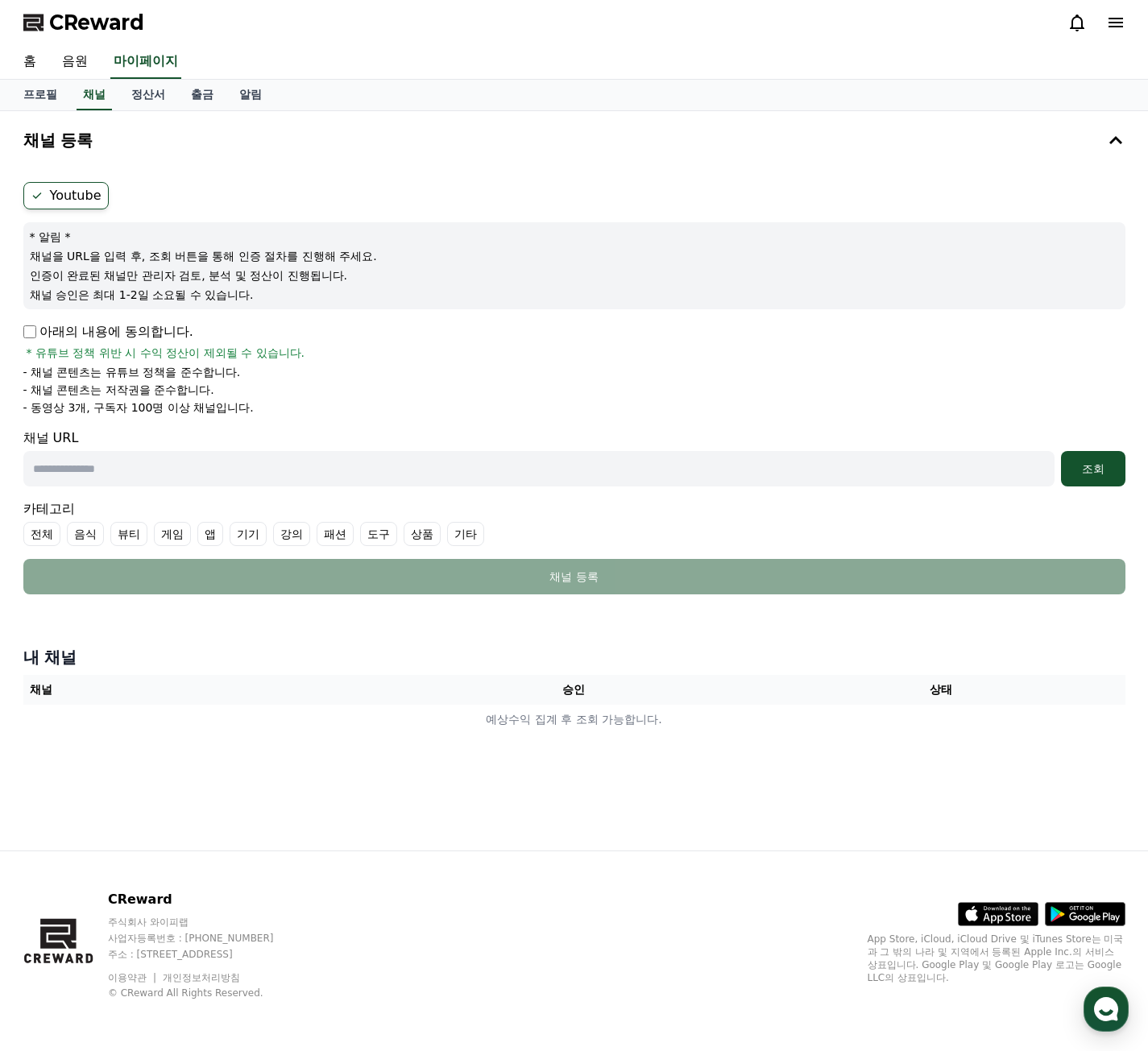
click at [134, 331] on p "아래의 내용에 동의합니다." at bounding box center [108, 332] width 170 height 19
click at [37, 337] on p "아래의 내용에 동의합니다." at bounding box center [108, 332] width 170 height 19
click at [1095, 474] on div "조회" at bounding box center [1093, 469] width 52 height 16
click at [1100, 51] on div at bounding box center [1108, 48] width 26 height 15
click at [34, 61] on link "홈" at bounding box center [30, 62] width 39 height 33
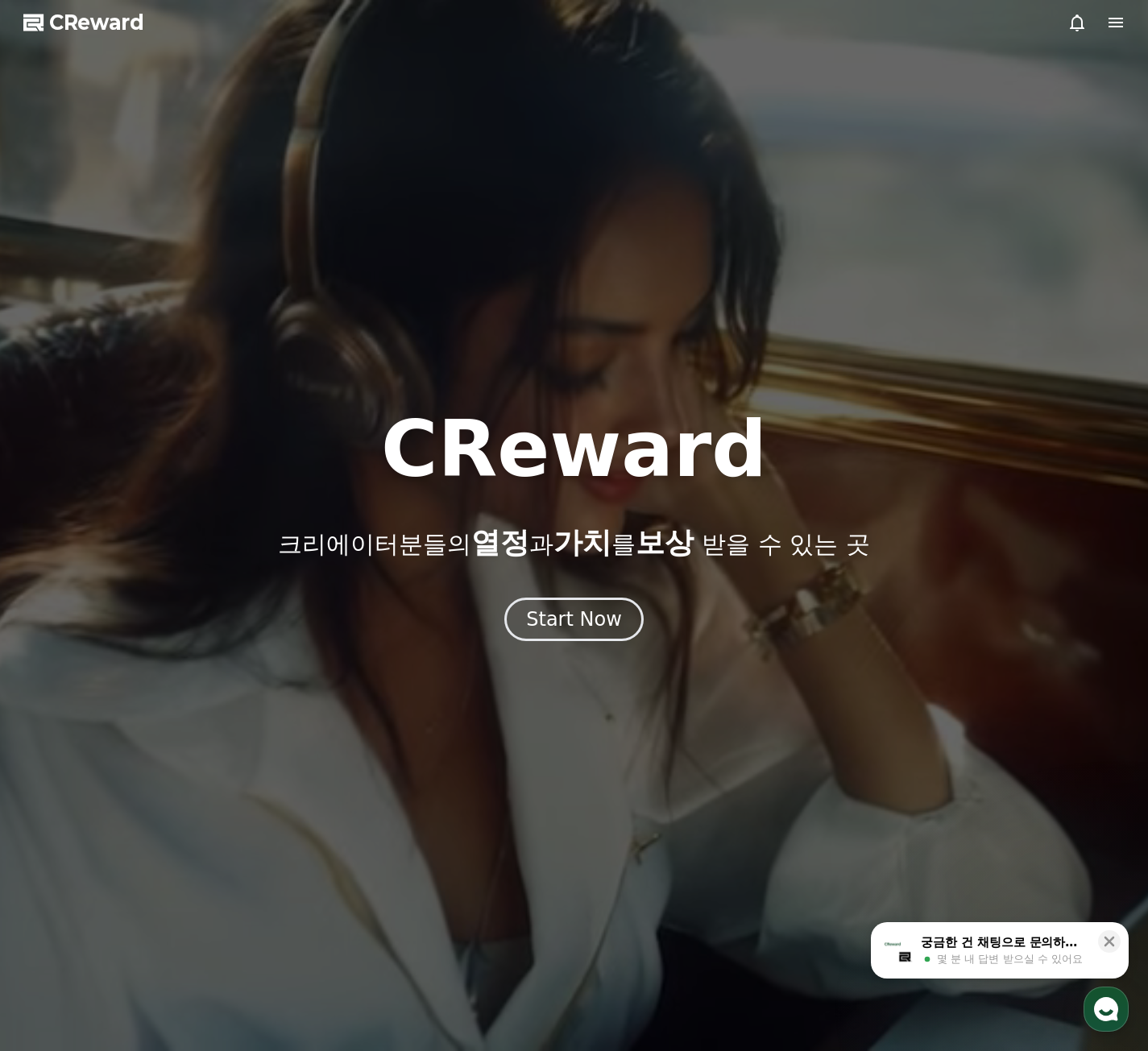
click at [978, 956] on span "몇 분 내 답변 받으실 수 있어요" at bounding box center [1009, 959] width 145 height 14
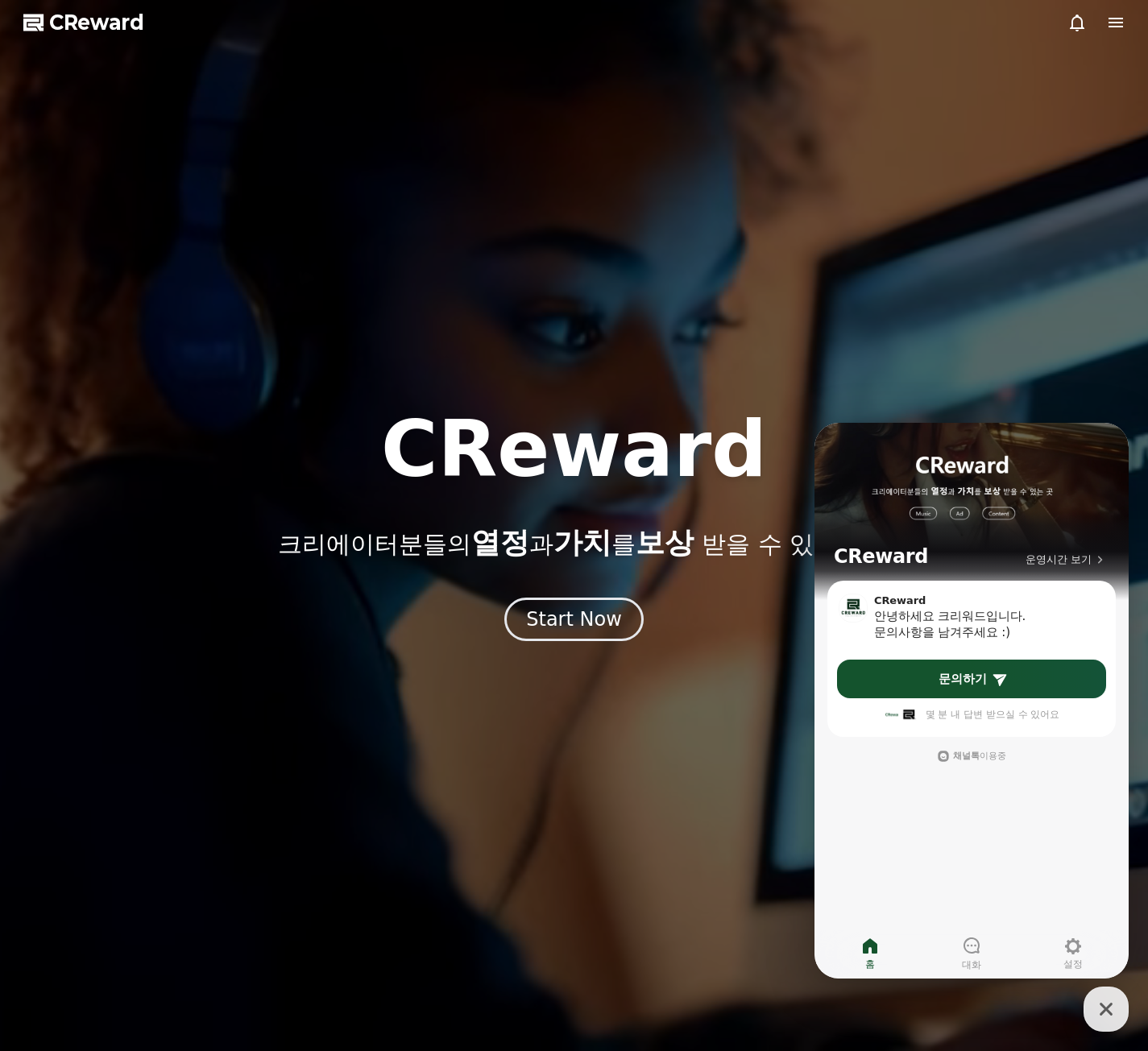
click at [648, 789] on div at bounding box center [574, 525] width 1148 height 1051
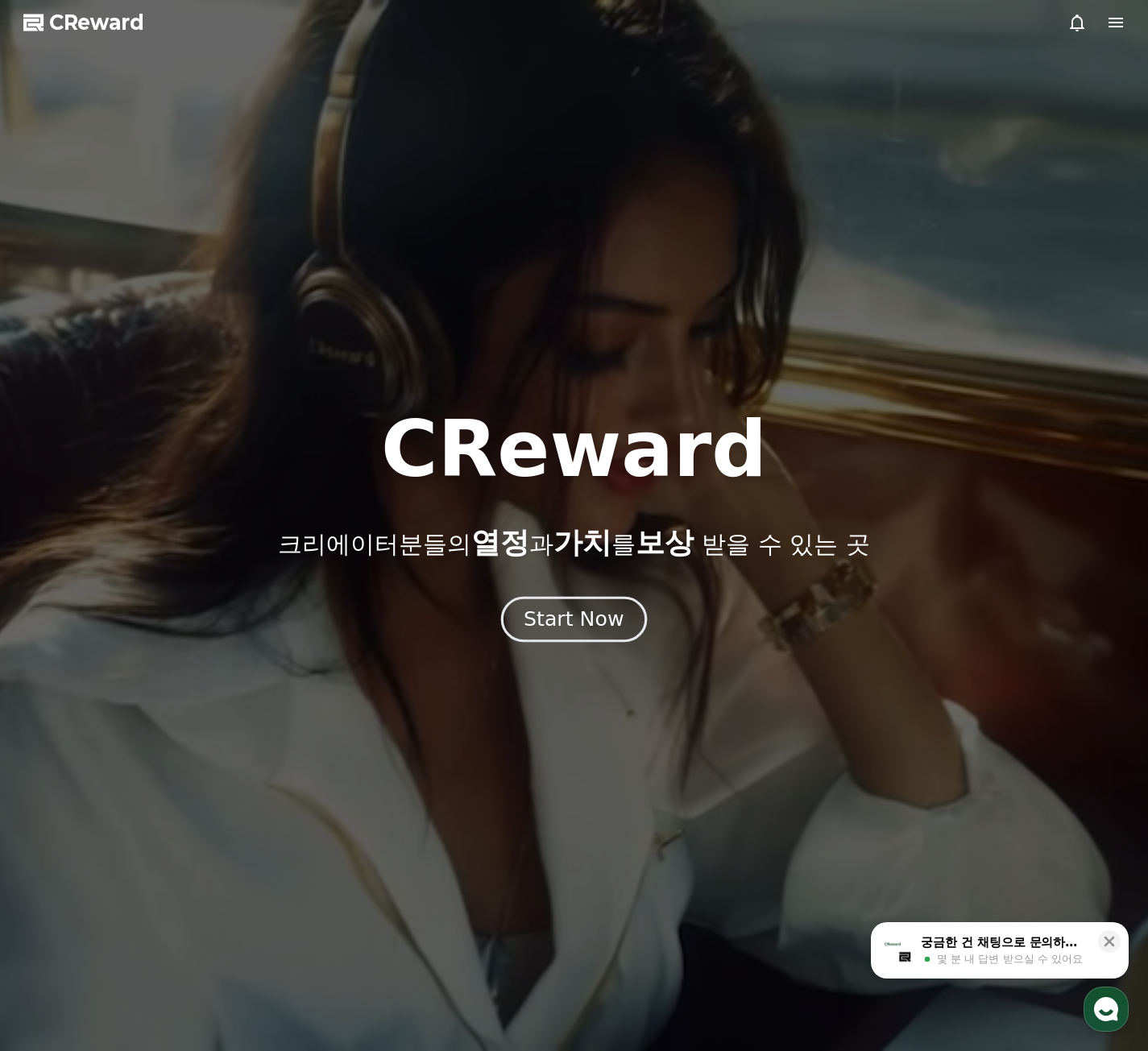
click at [589, 628] on div "Start Now" at bounding box center [573, 619] width 100 height 27
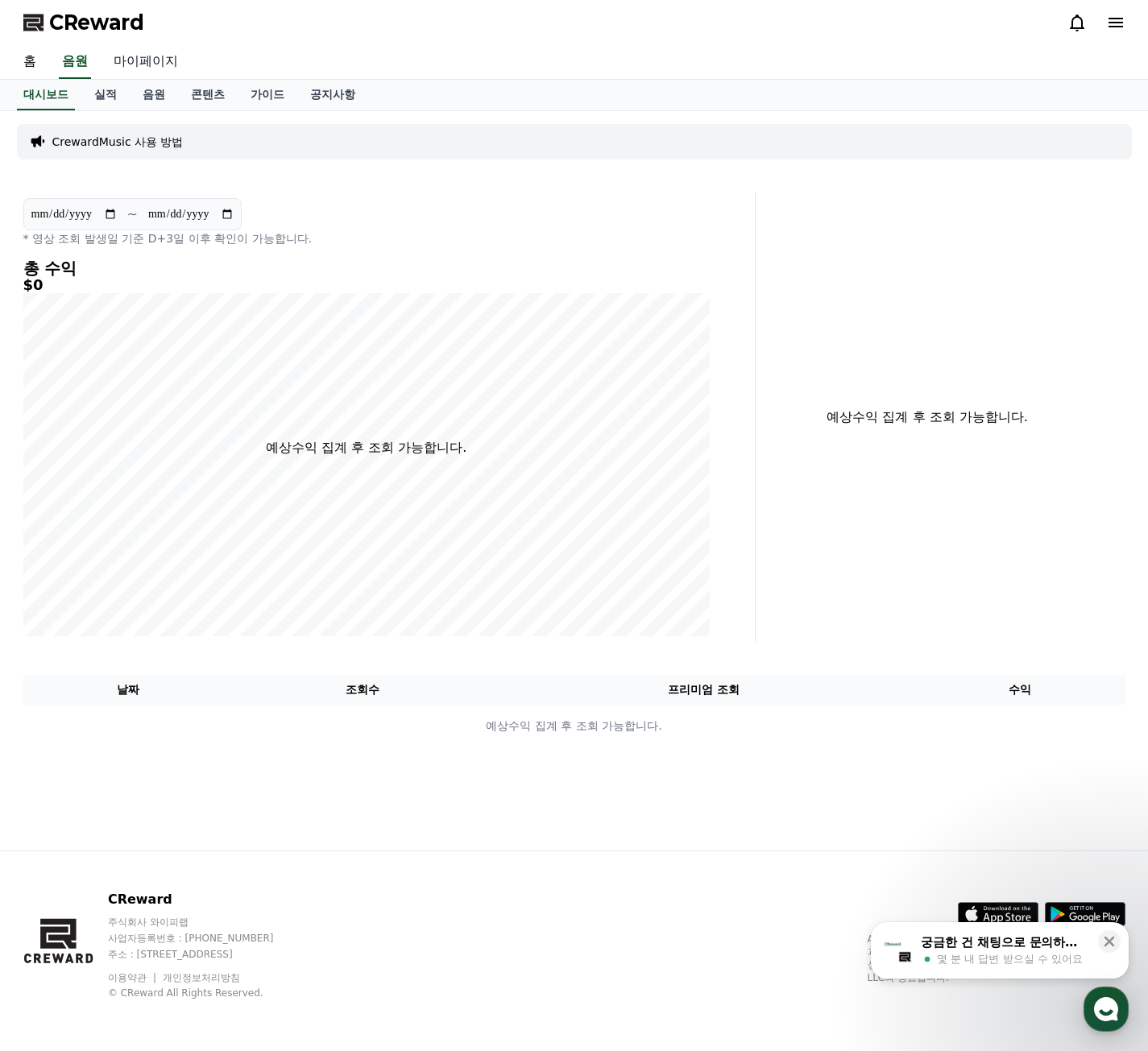
click at [174, 61] on link "마이페이지" at bounding box center [145, 62] width 90 height 33
select select "**********"
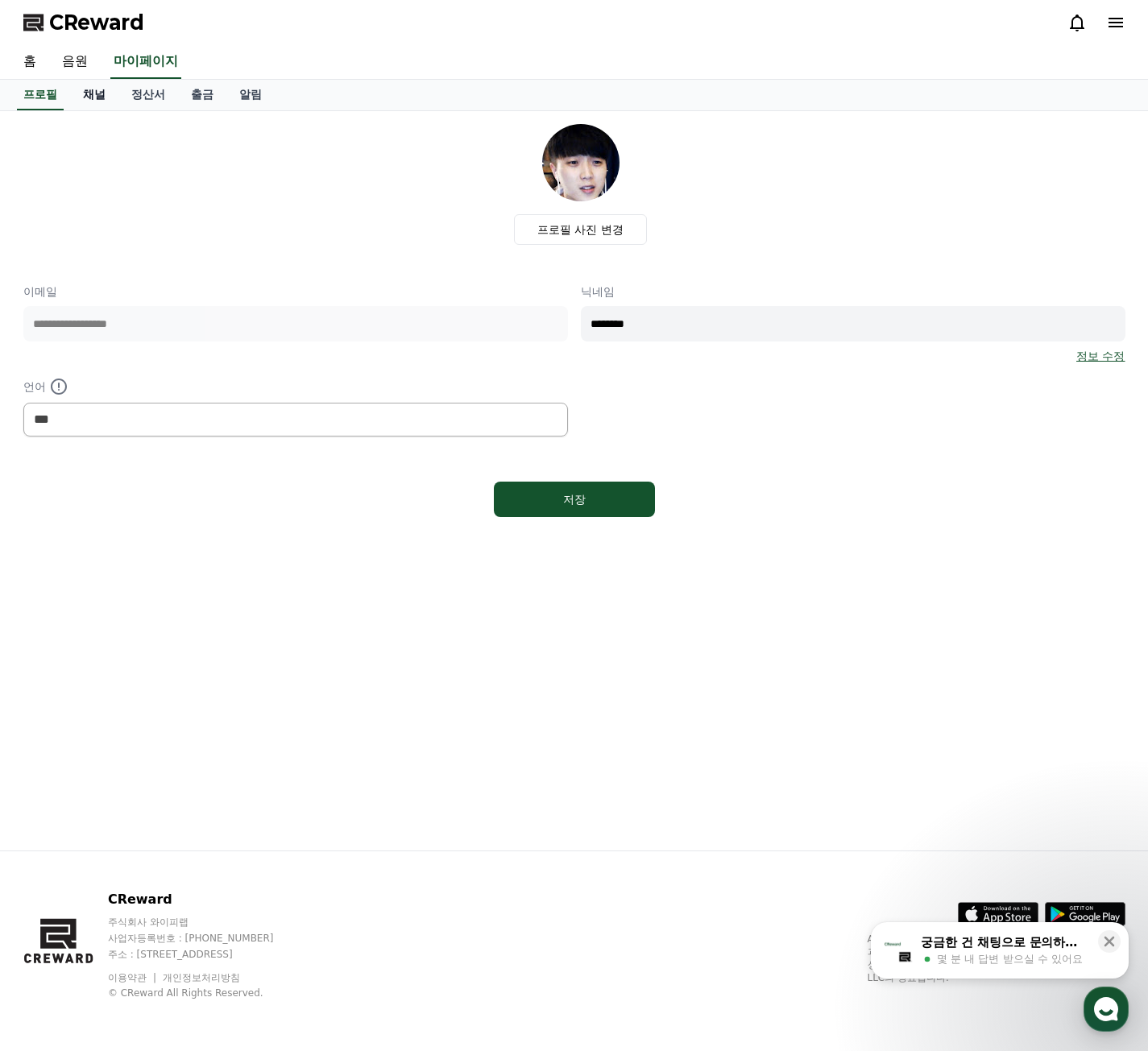
click at [100, 94] on link "채널" at bounding box center [94, 95] width 48 height 31
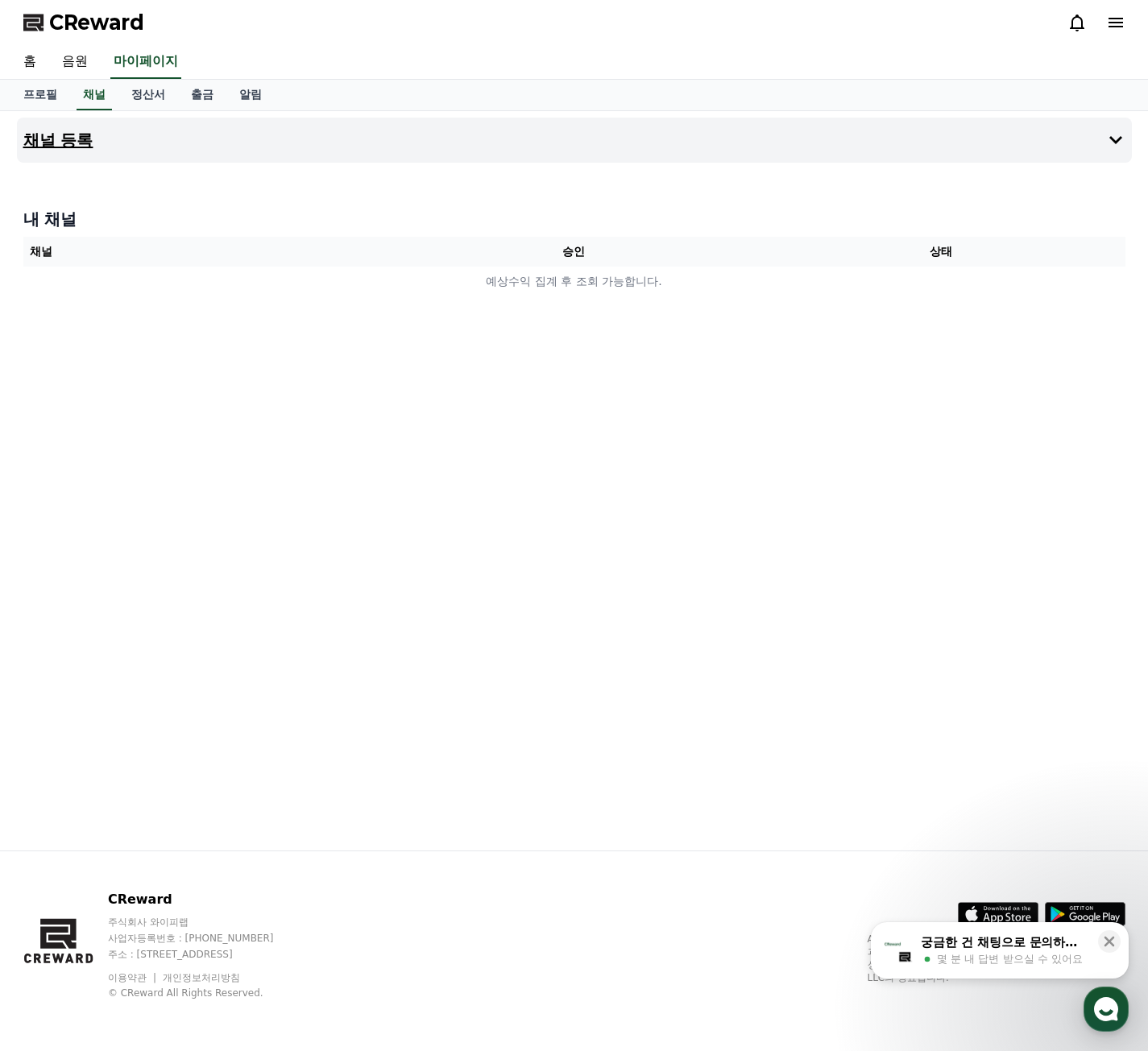
click at [88, 134] on h4 "채널 등록" at bounding box center [59, 140] width 70 height 18
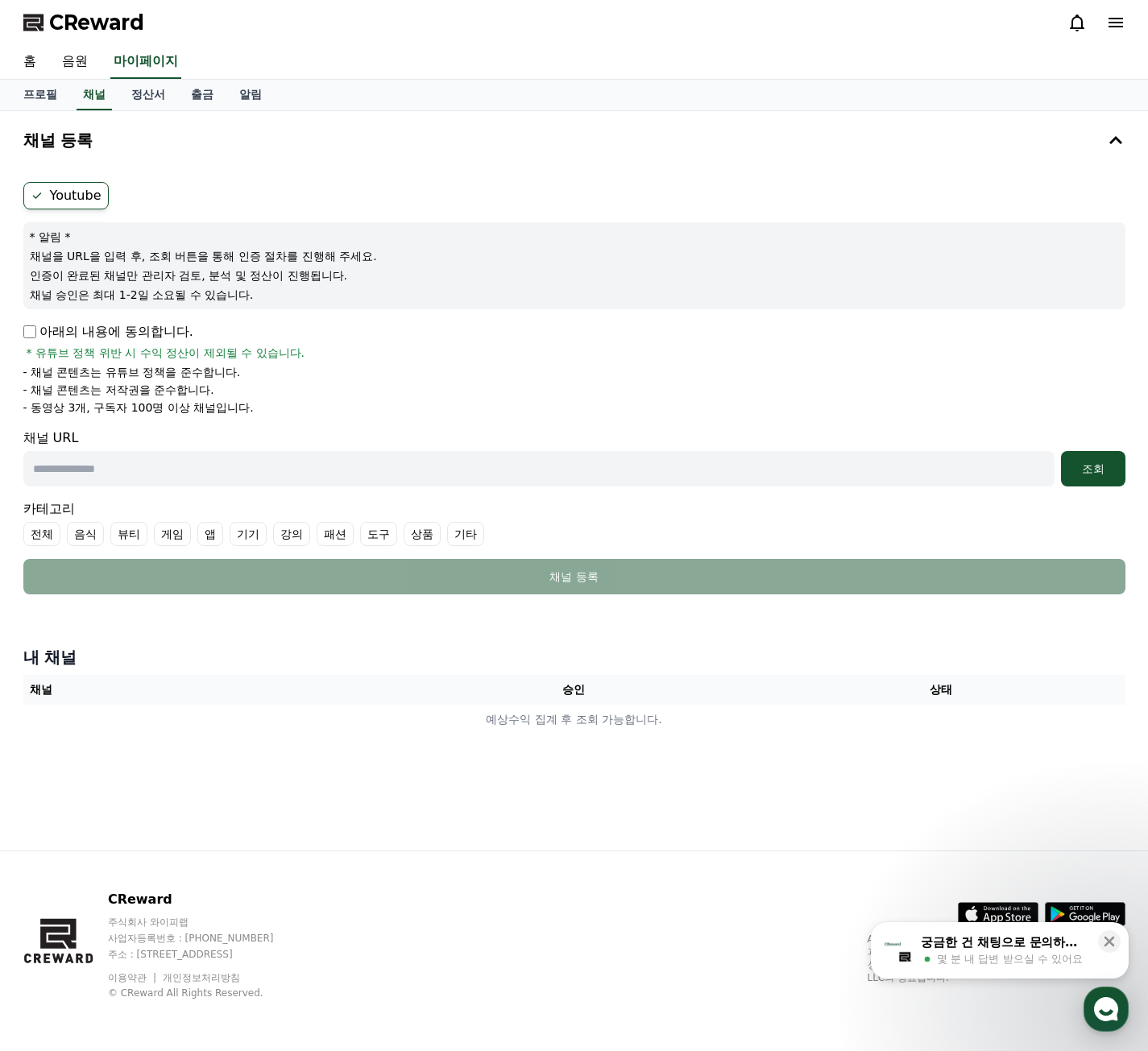
click at [347, 475] on input "text" at bounding box center [539, 469] width 1031 height 35
click at [356, 467] on input "text" at bounding box center [539, 469] width 1031 height 35
paste input "**********"
type input "**********"
click at [1112, 475] on div "조회" at bounding box center [1093, 469] width 52 height 16
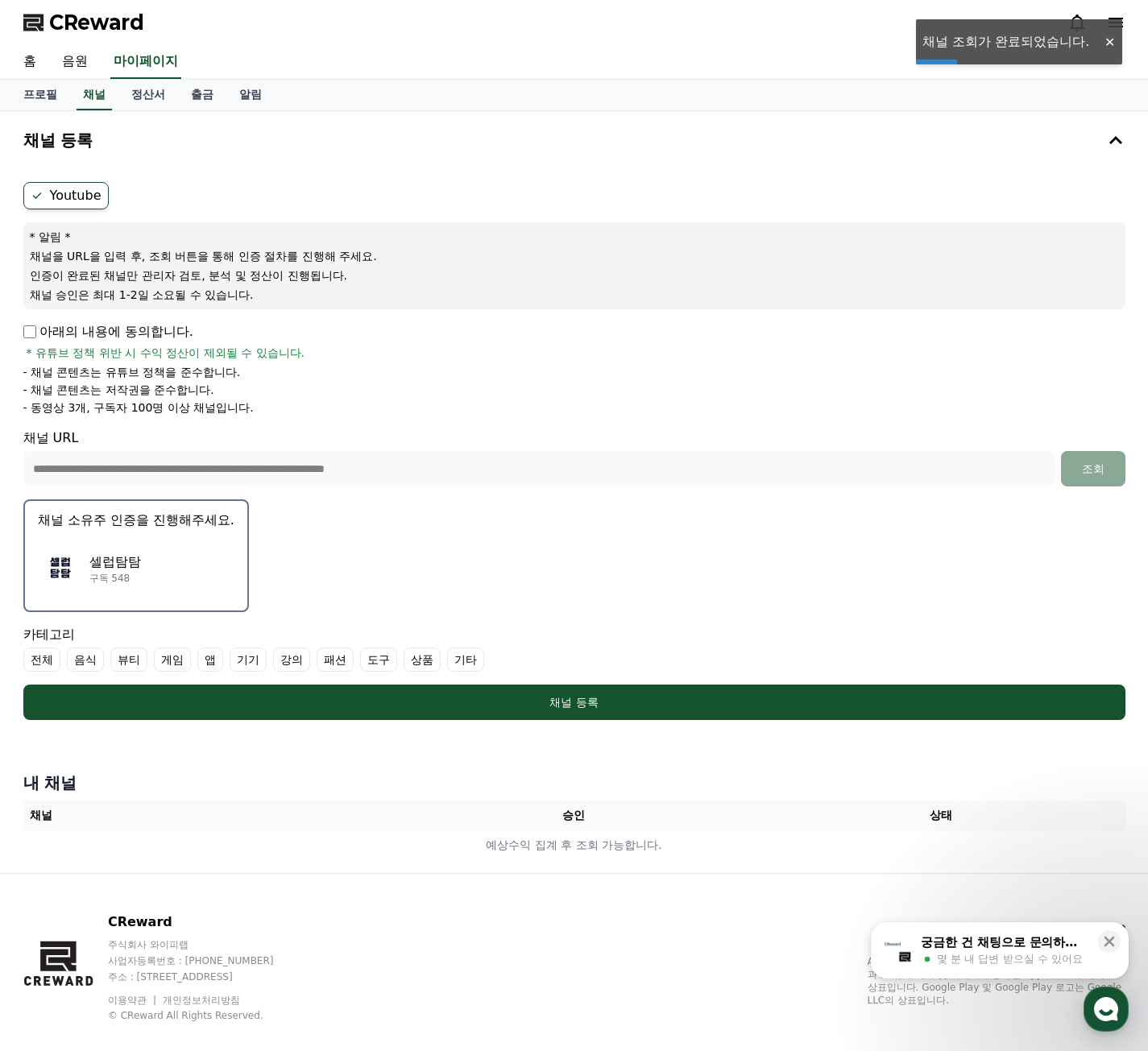
click at [137, 575] on p "구독 548" at bounding box center [115, 578] width 52 height 13
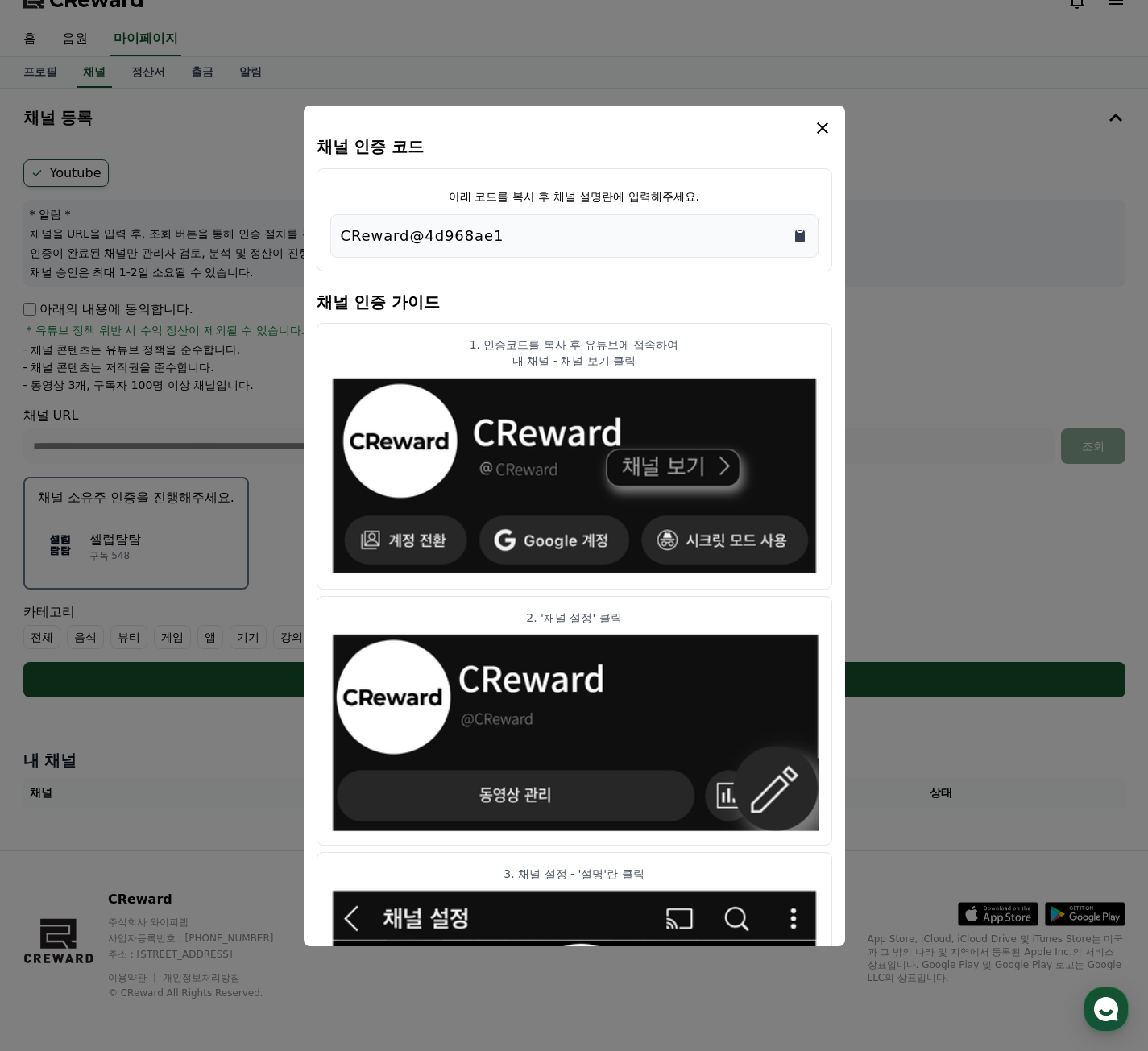
click at [800, 230] on icon "Copy to clipboard" at bounding box center [800, 231] width 4 height 2
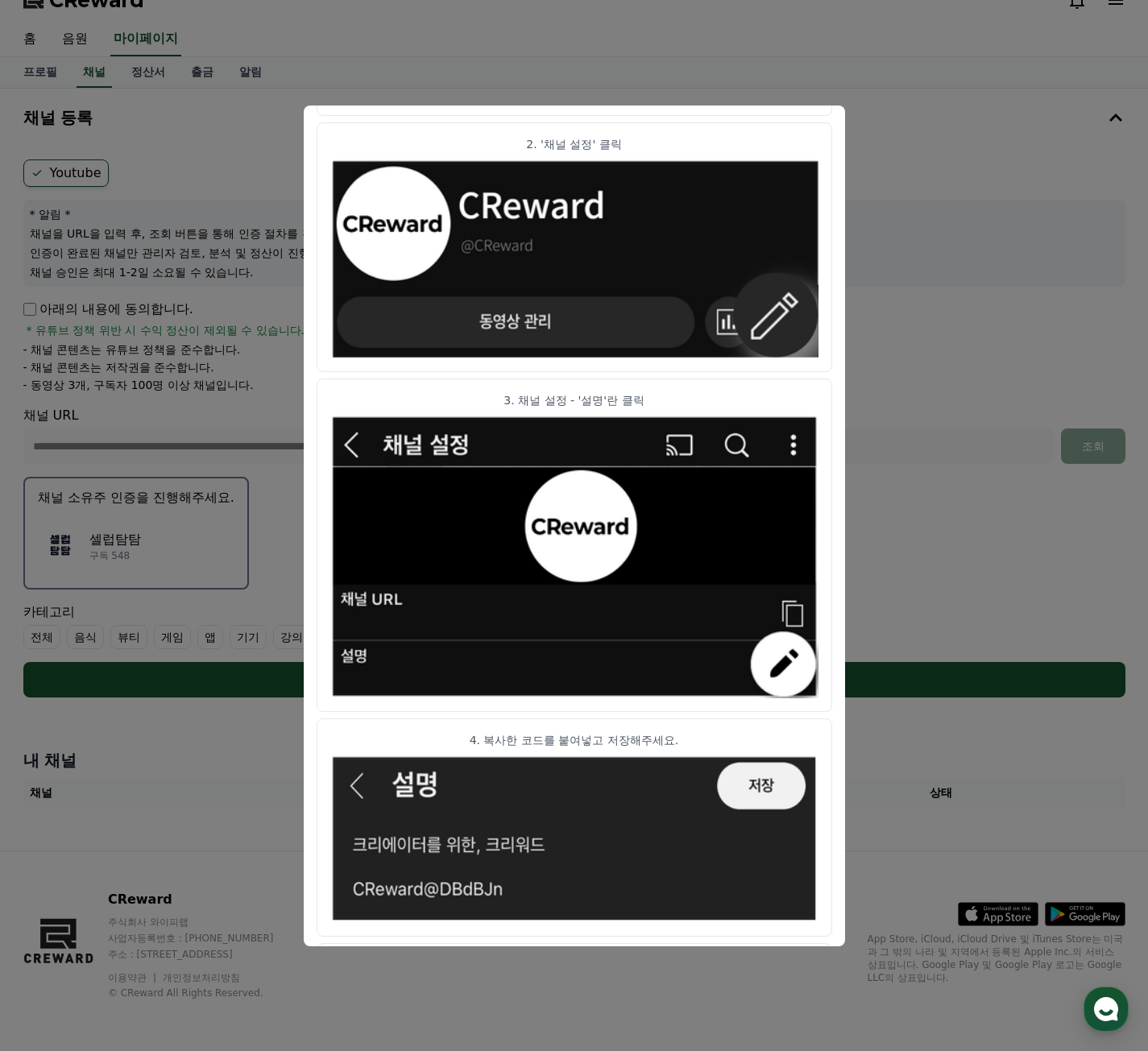
scroll to position [550, 0]
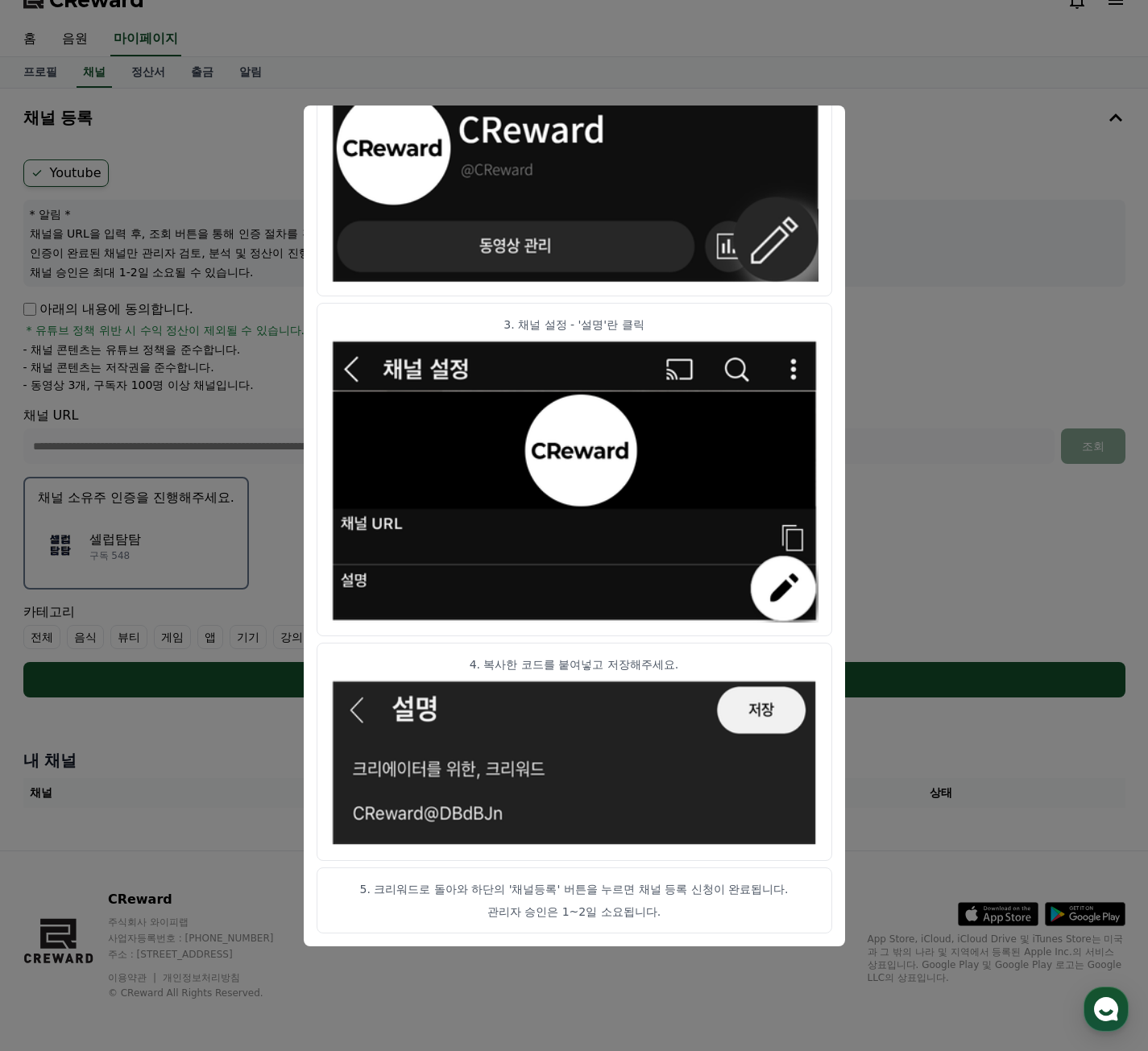
click at [863, 805] on button "close modal" at bounding box center [574, 525] width 1148 height 1051
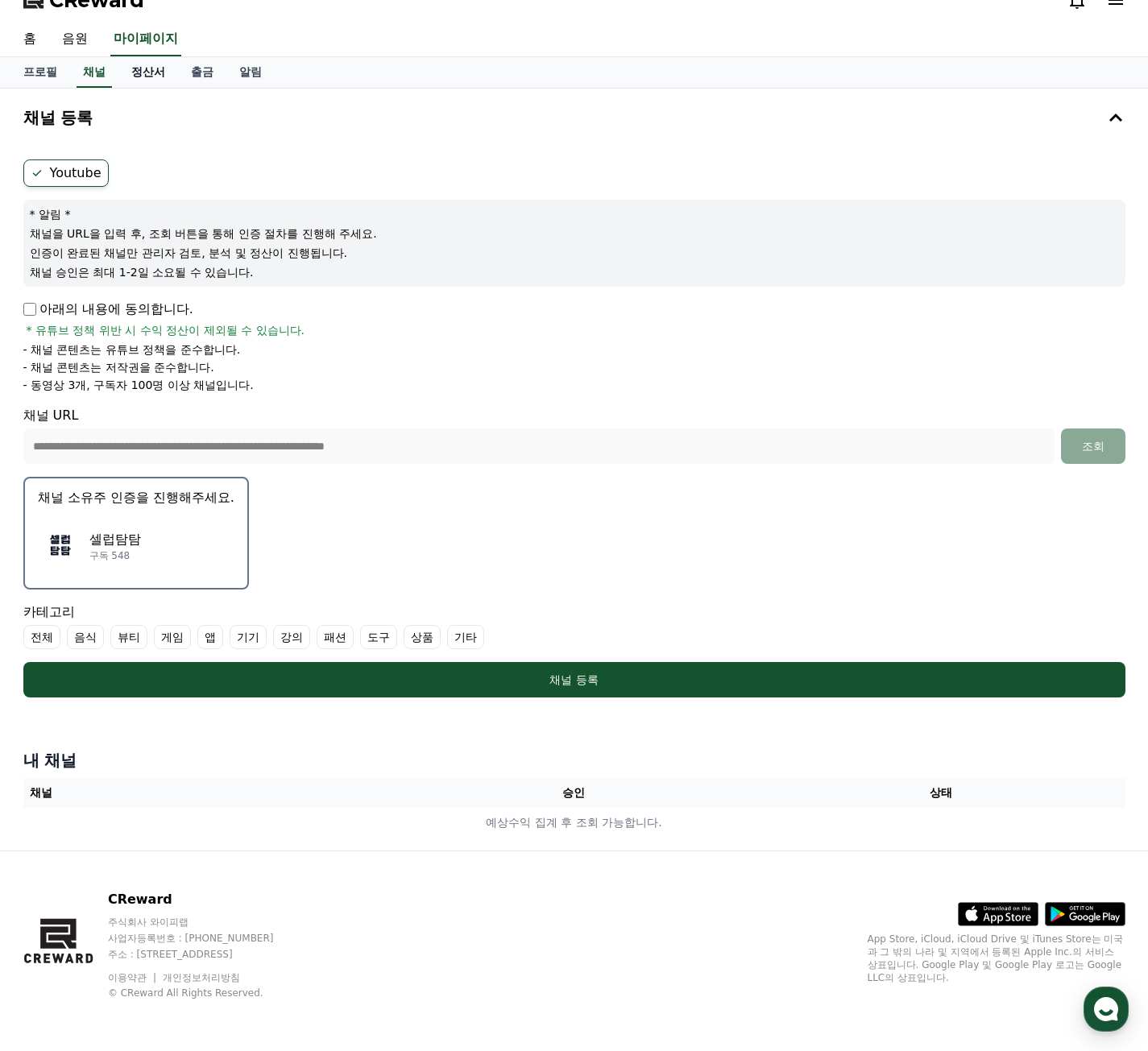
click at [127, 74] on link "정산서" at bounding box center [148, 72] width 60 height 31
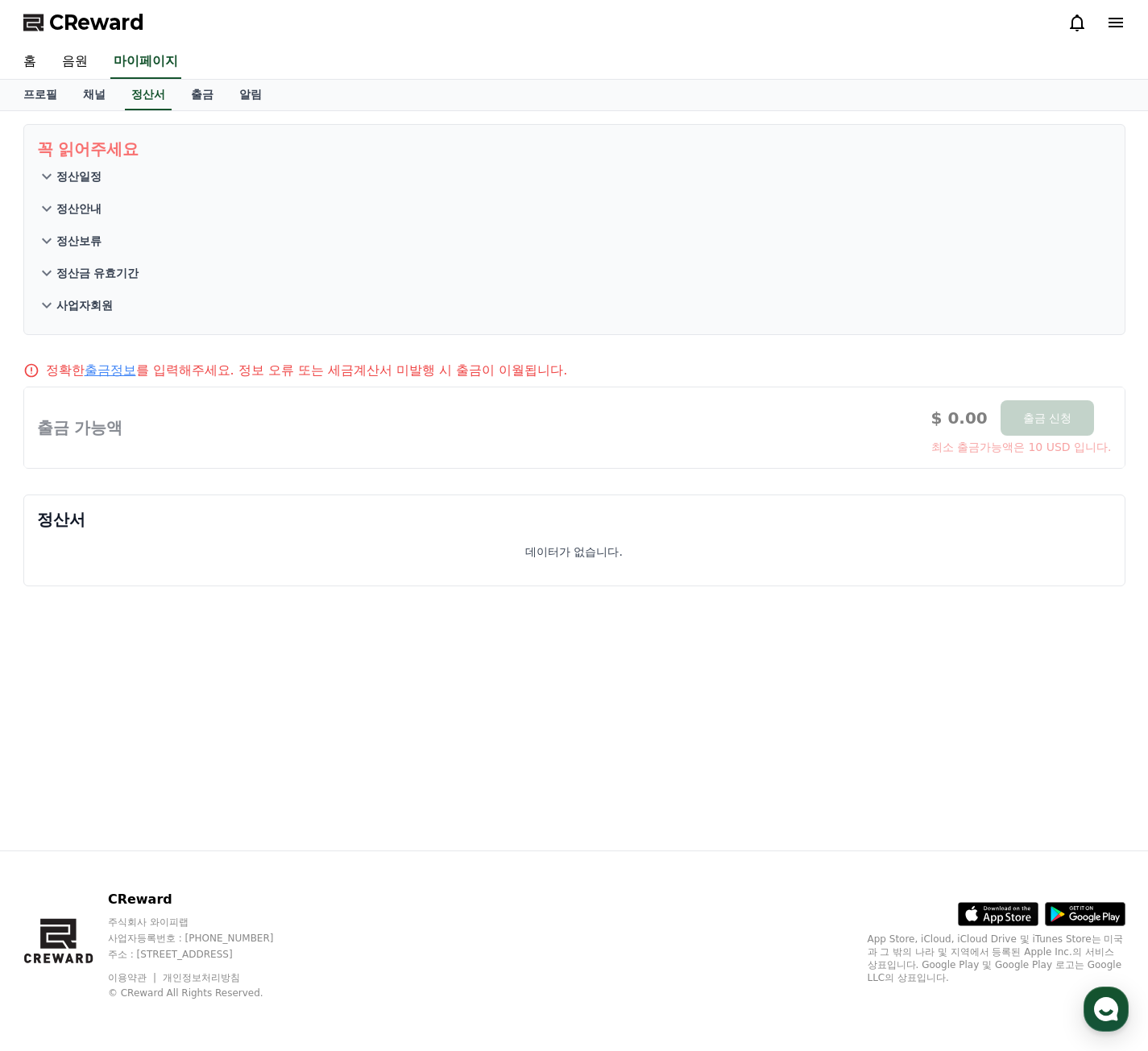
click at [41, 181] on icon at bounding box center [47, 176] width 19 height 19
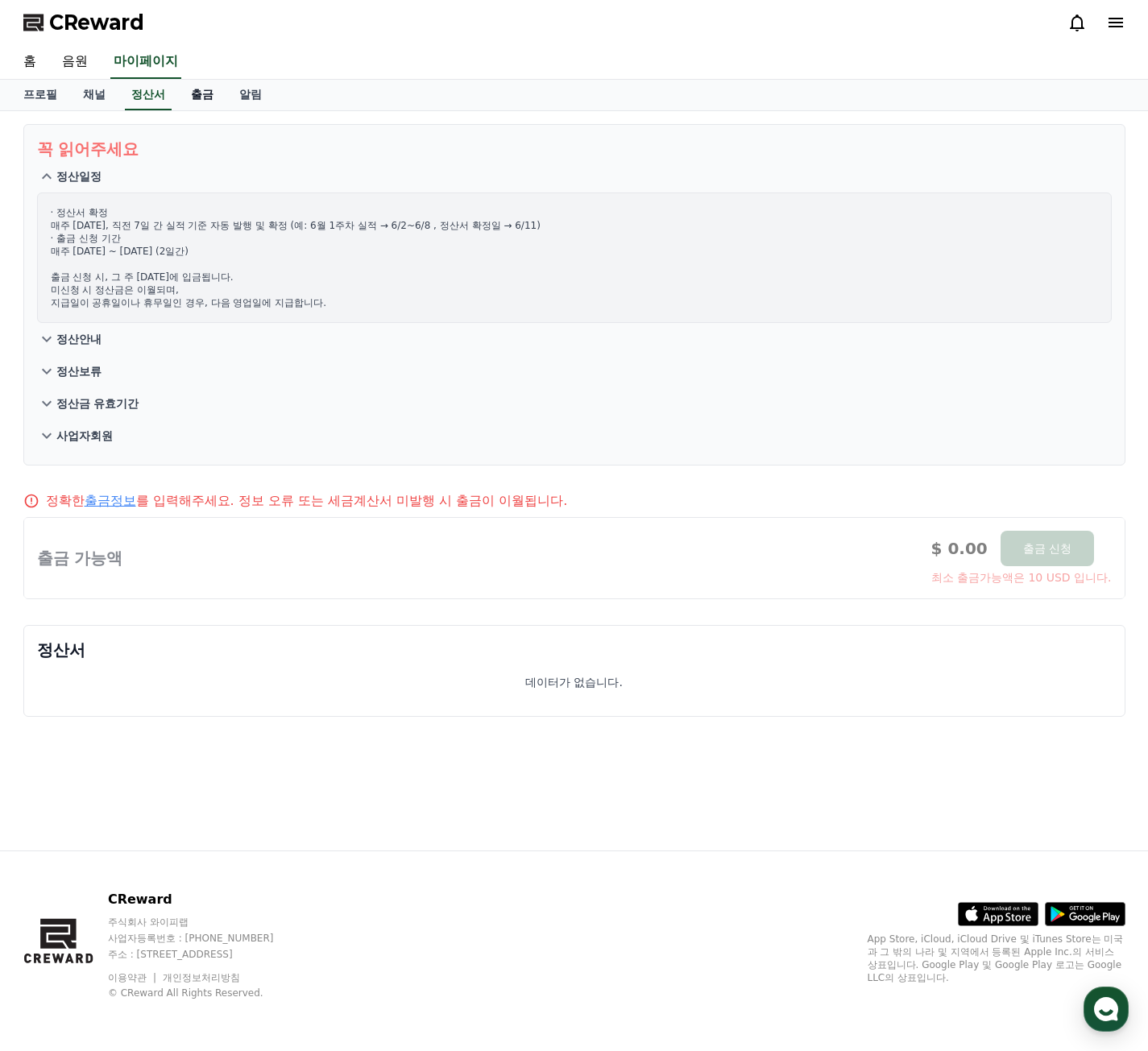
click at [204, 99] on link "출금" at bounding box center [202, 95] width 48 height 31
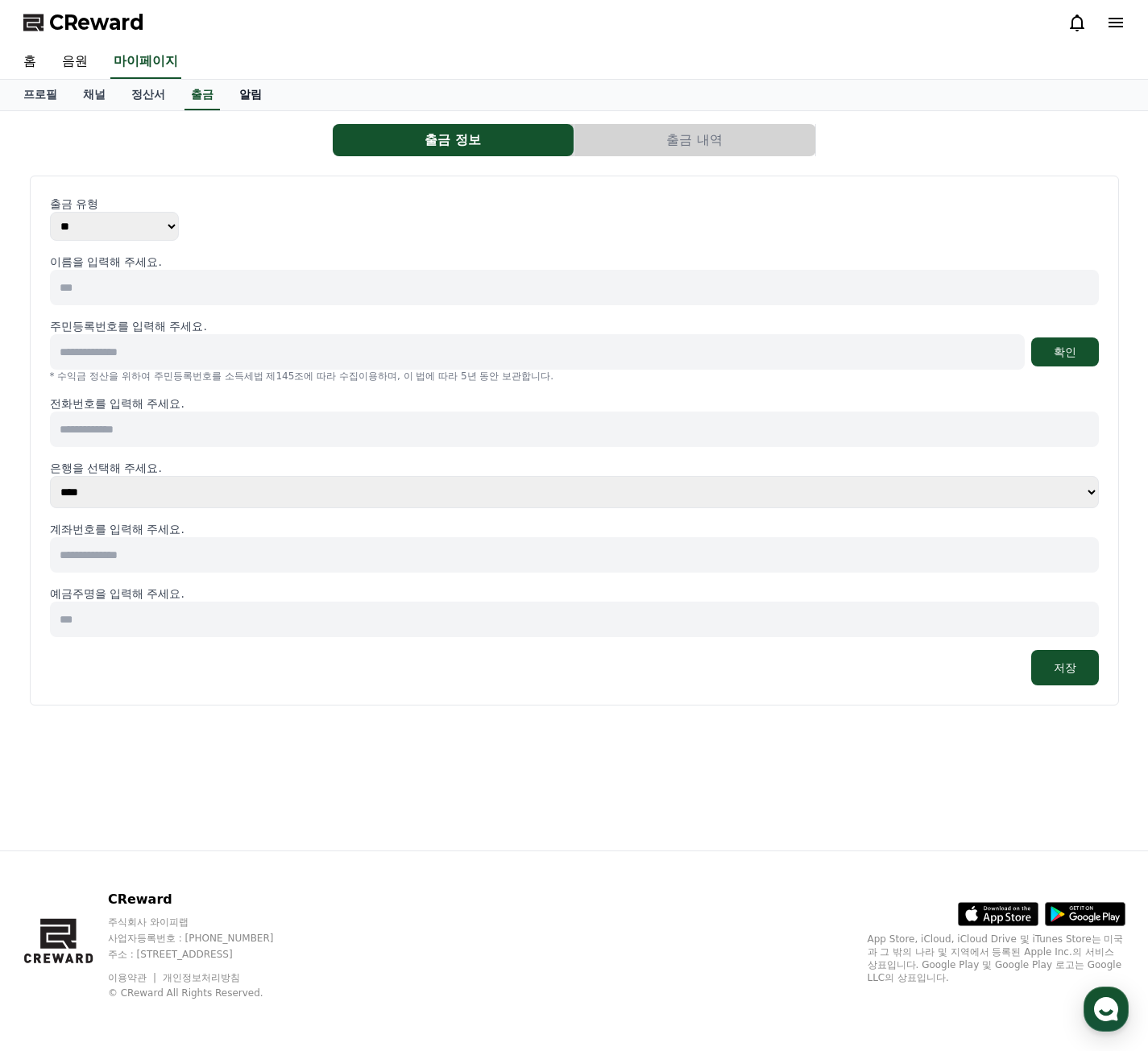
click at [254, 97] on link "알림" at bounding box center [250, 95] width 48 height 31
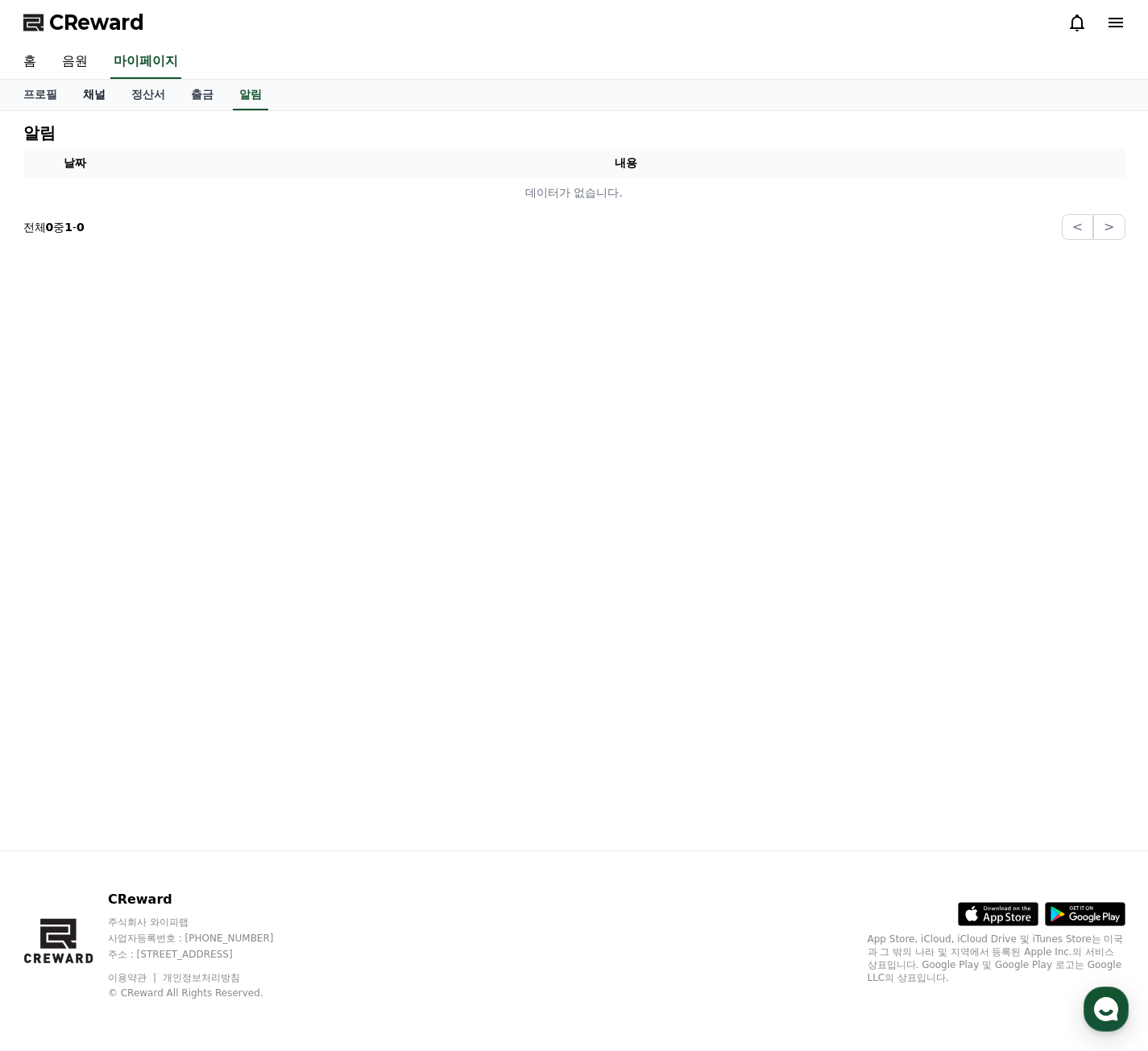
click at [98, 107] on link "채널" at bounding box center [94, 95] width 48 height 31
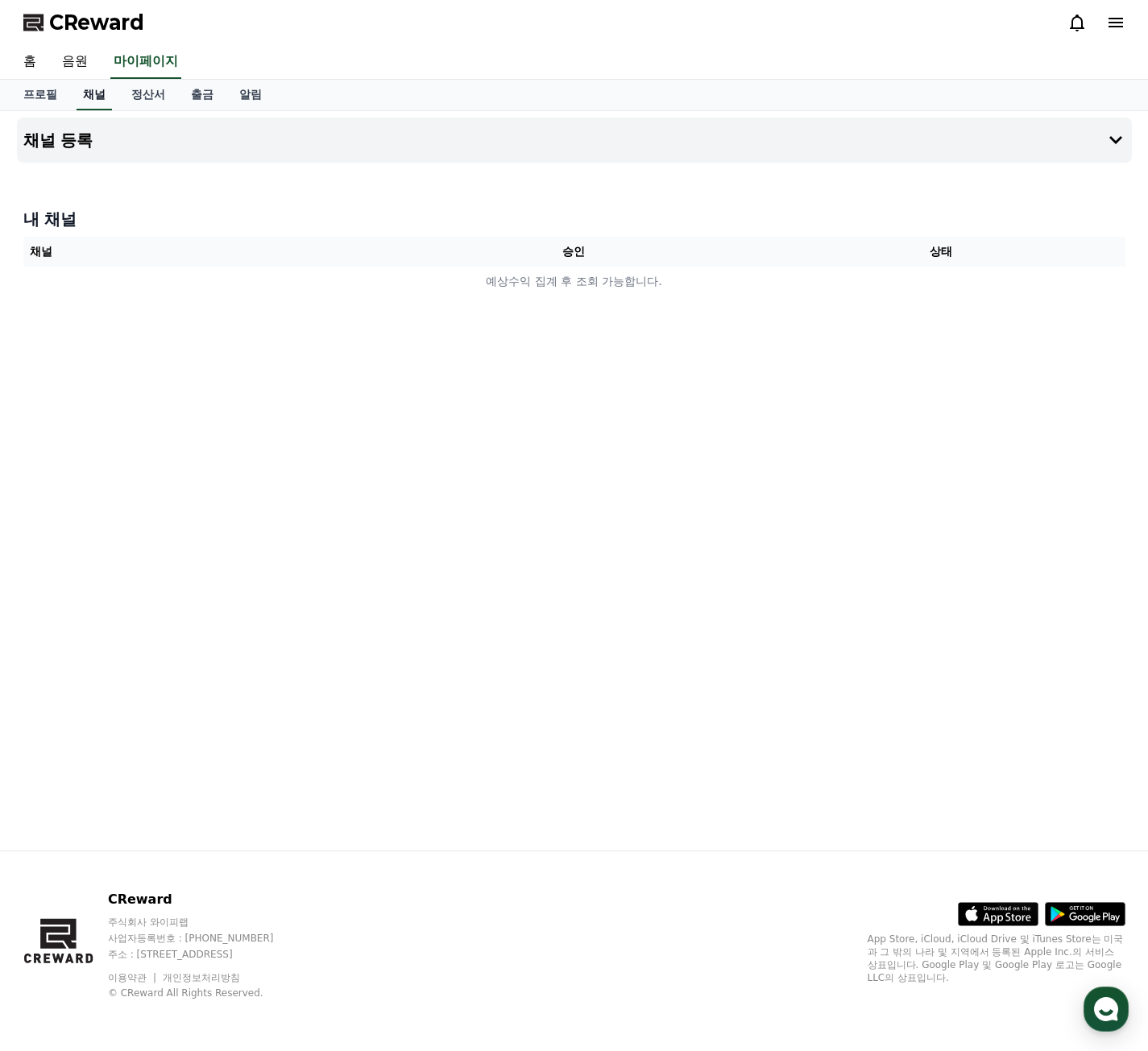
click at [88, 102] on link "채널" at bounding box center [94, 95] width 35 height 31
click at [50, 90] on link "프로필" at bounding box center [41, 95] width 60 height 31
select select "**********"
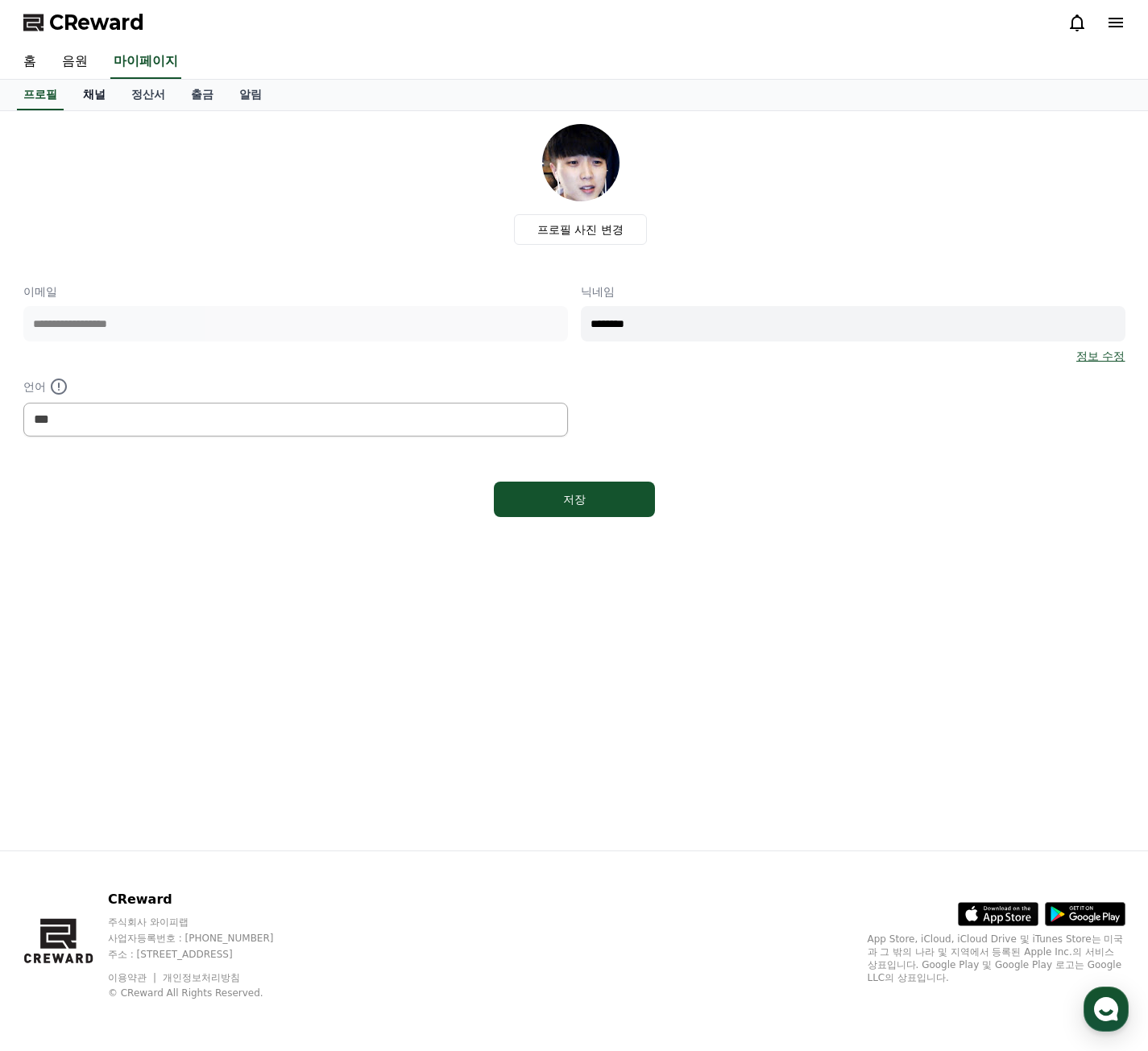
click at [94, 89] on link "채널" at bounding box center [94, 95] width 48 height 31
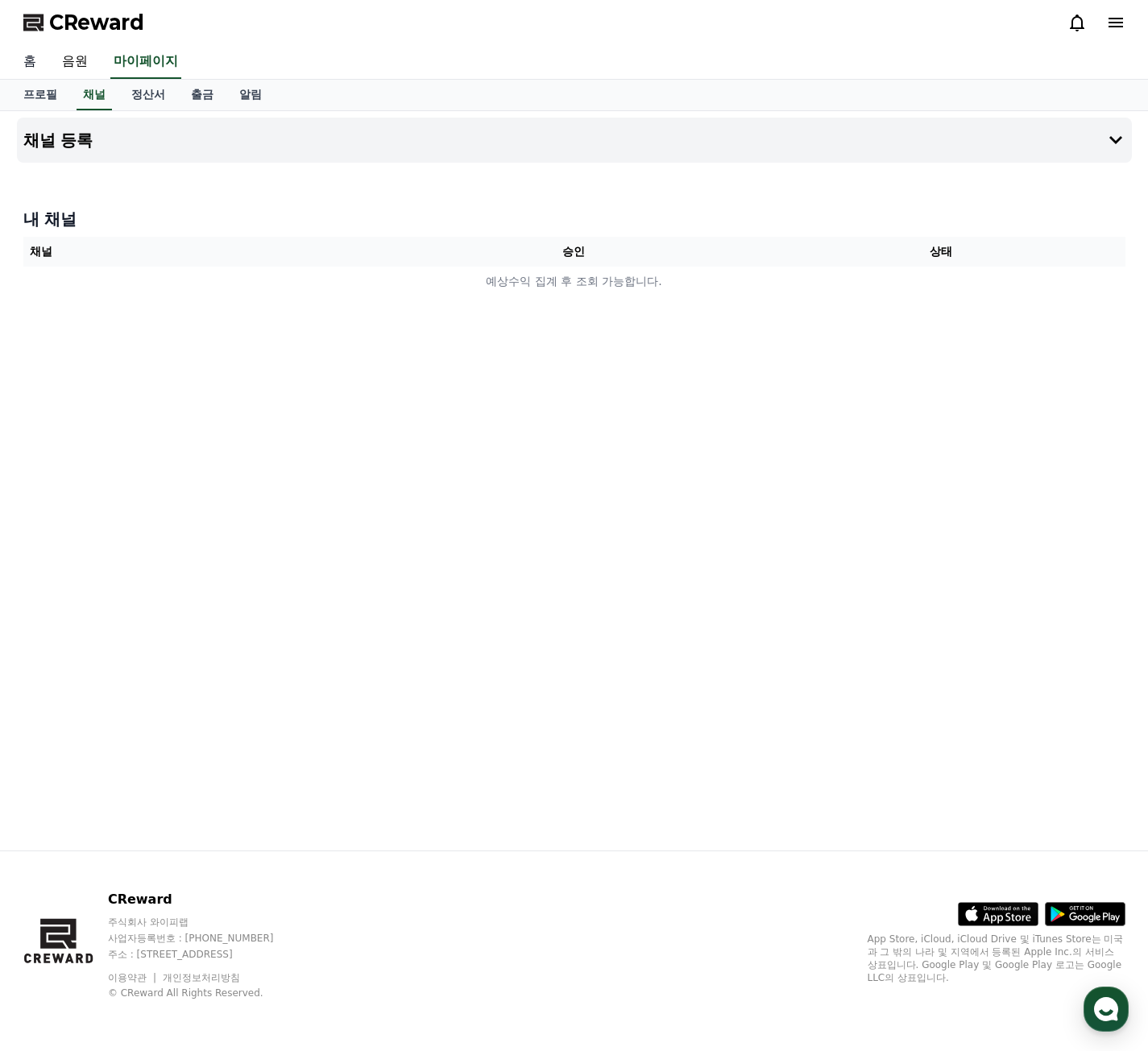
click at [33, 74] on link "홈" at bounding box center [30, 62] width 39 height 33
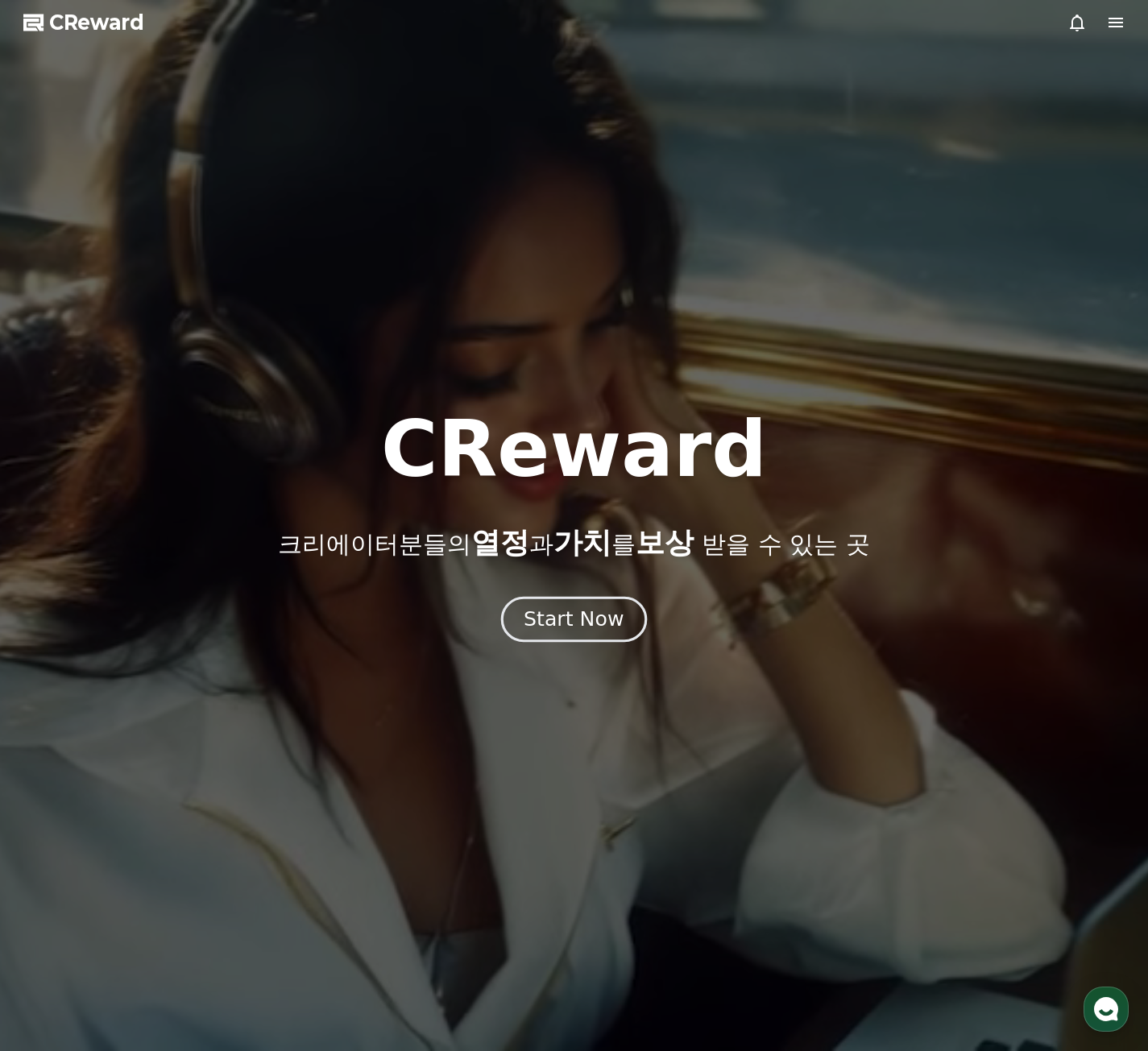
click at [557, 633] on button "Start Now" at bounding box center [574, 619] width 145 height 46
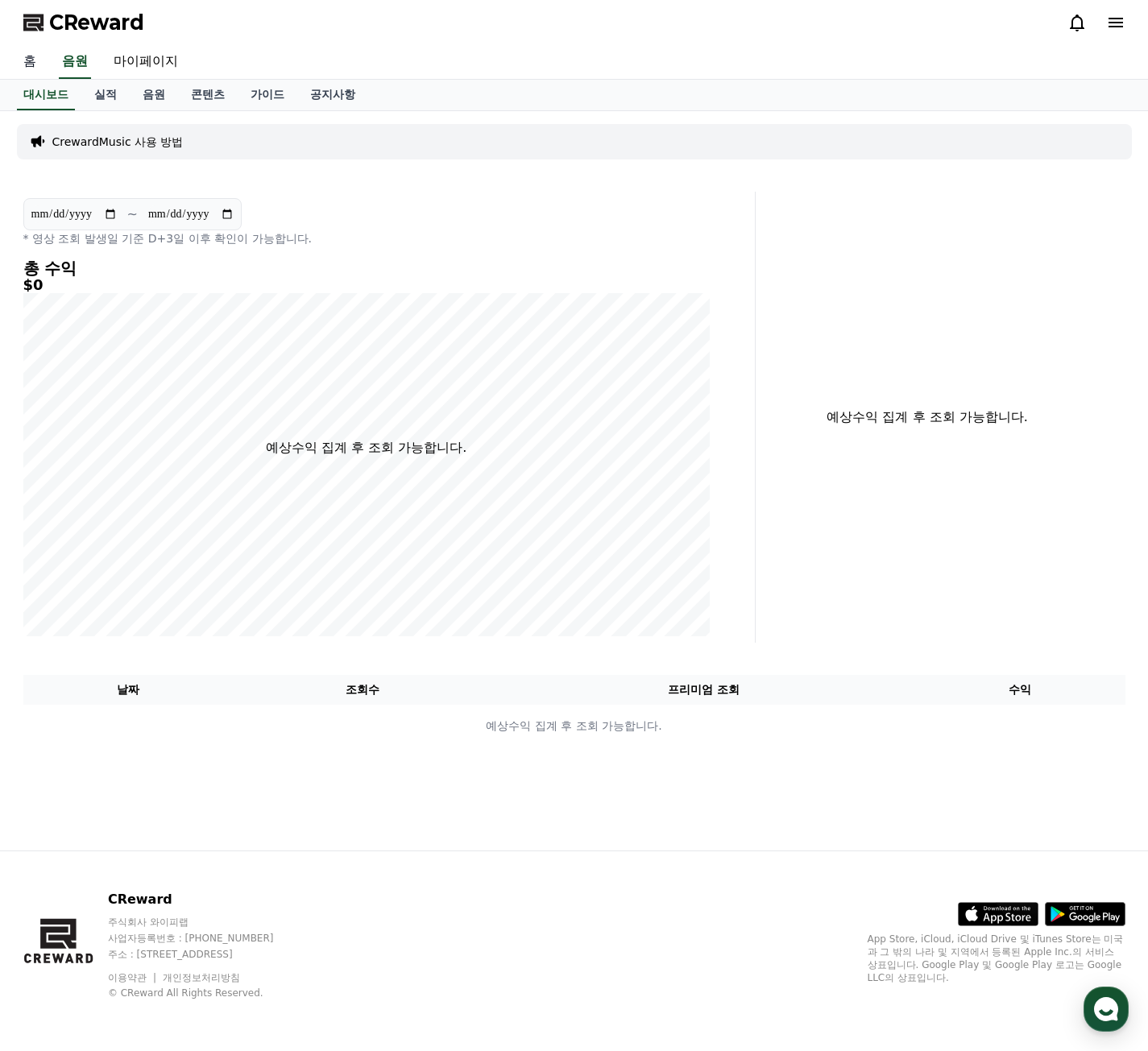
click at [30, 63] on link "홈" at bounding box center [30, 62] width 39 height 33
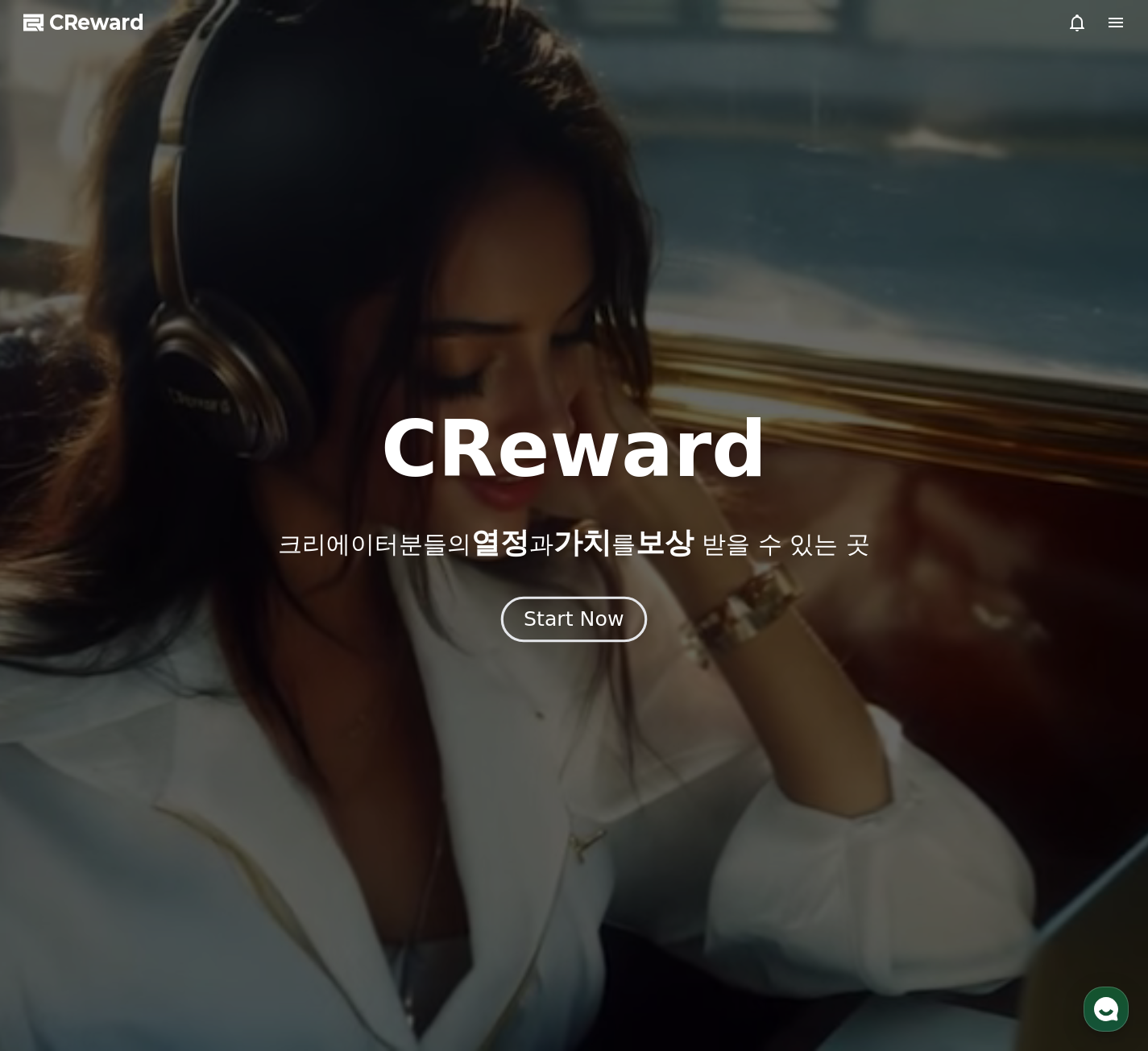
click at [576, 632] on div "Start Now" at bounding box center [573, 619] width 100 height 27
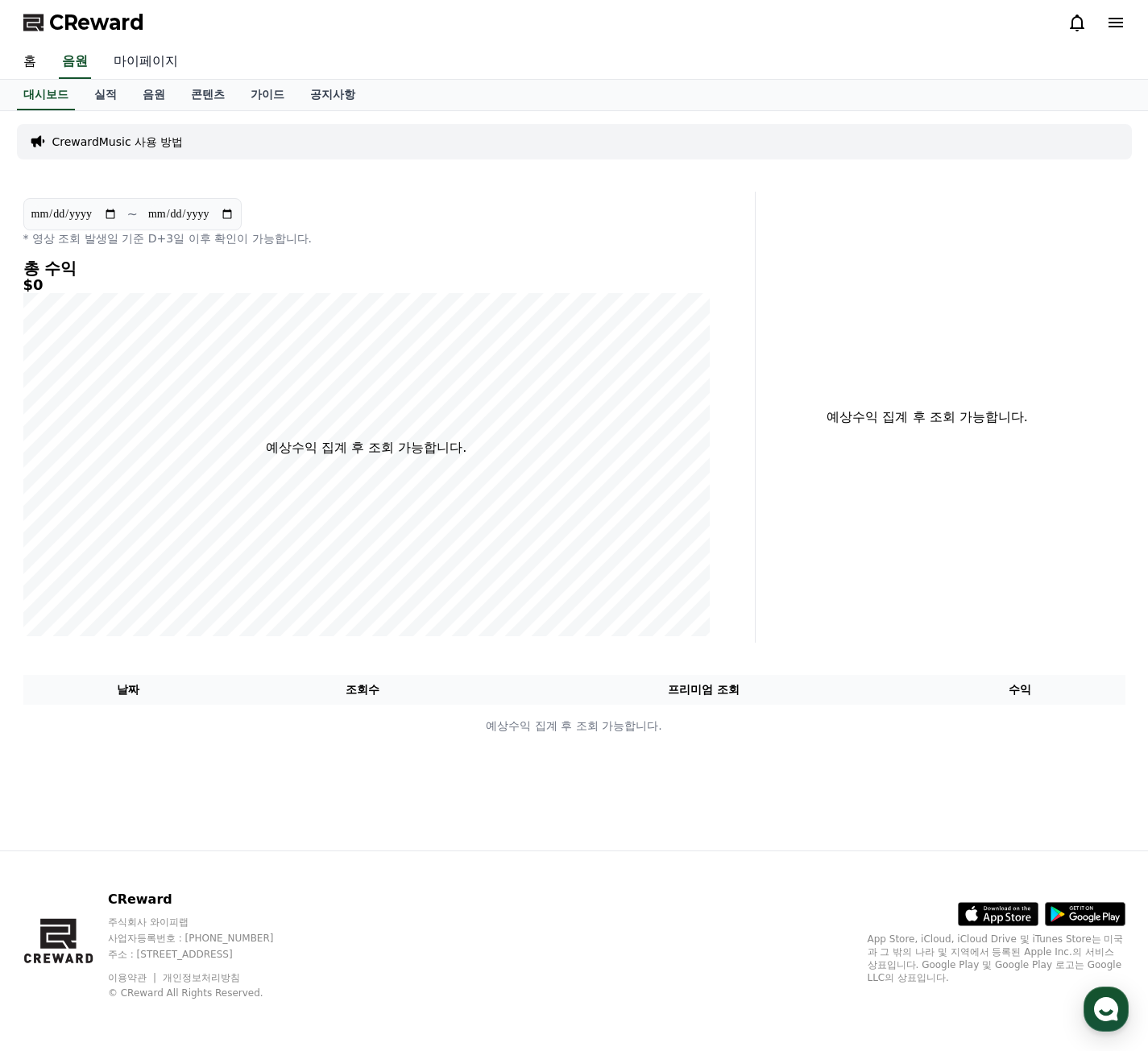
click at [135, 67] on link "마이페이지" at bounding box center [145, 62] width 90 height 33
select select "**********"
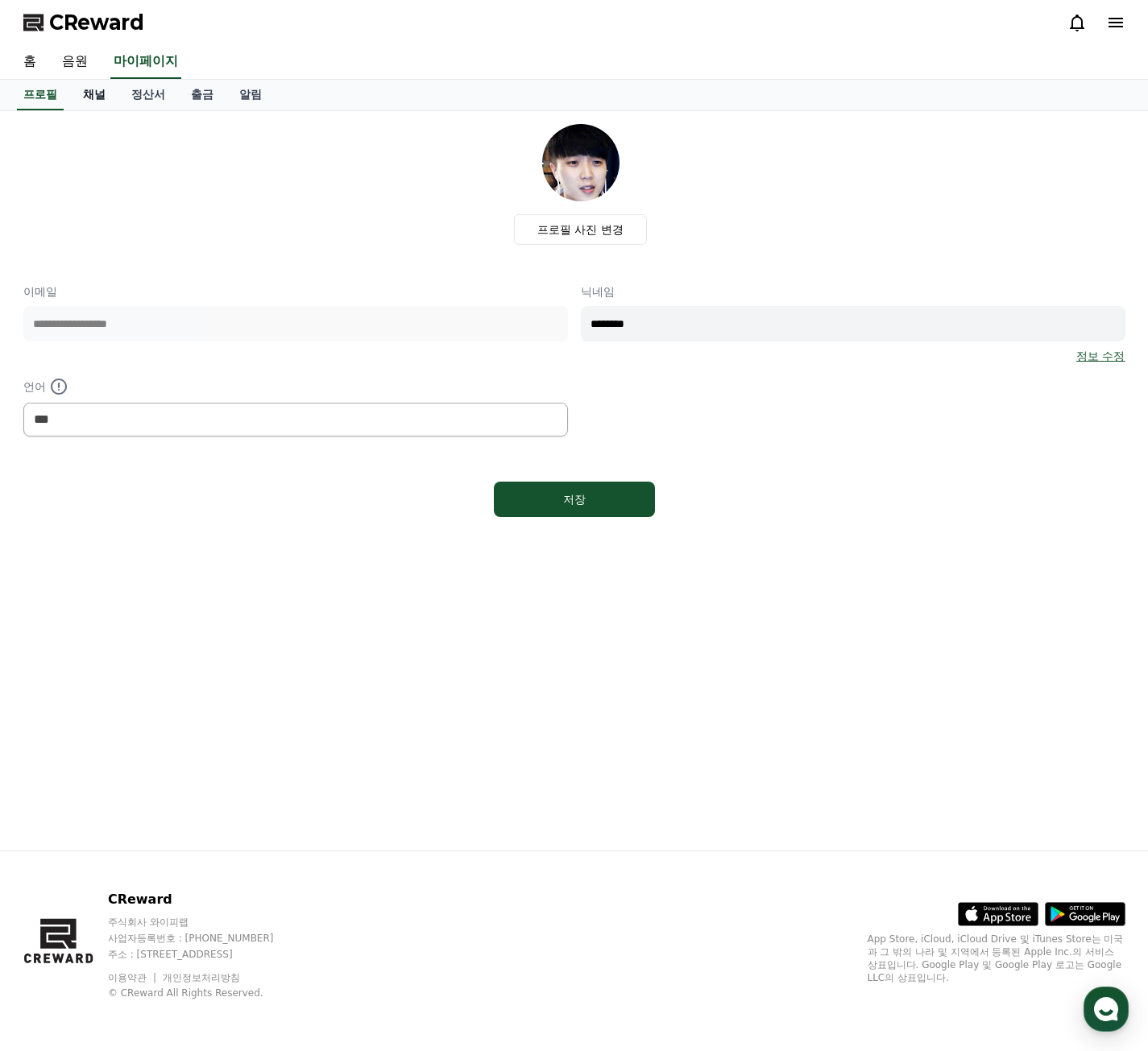
click at [101, 97] on link "채널" at bounding box center [94, 95] width 48 height 31
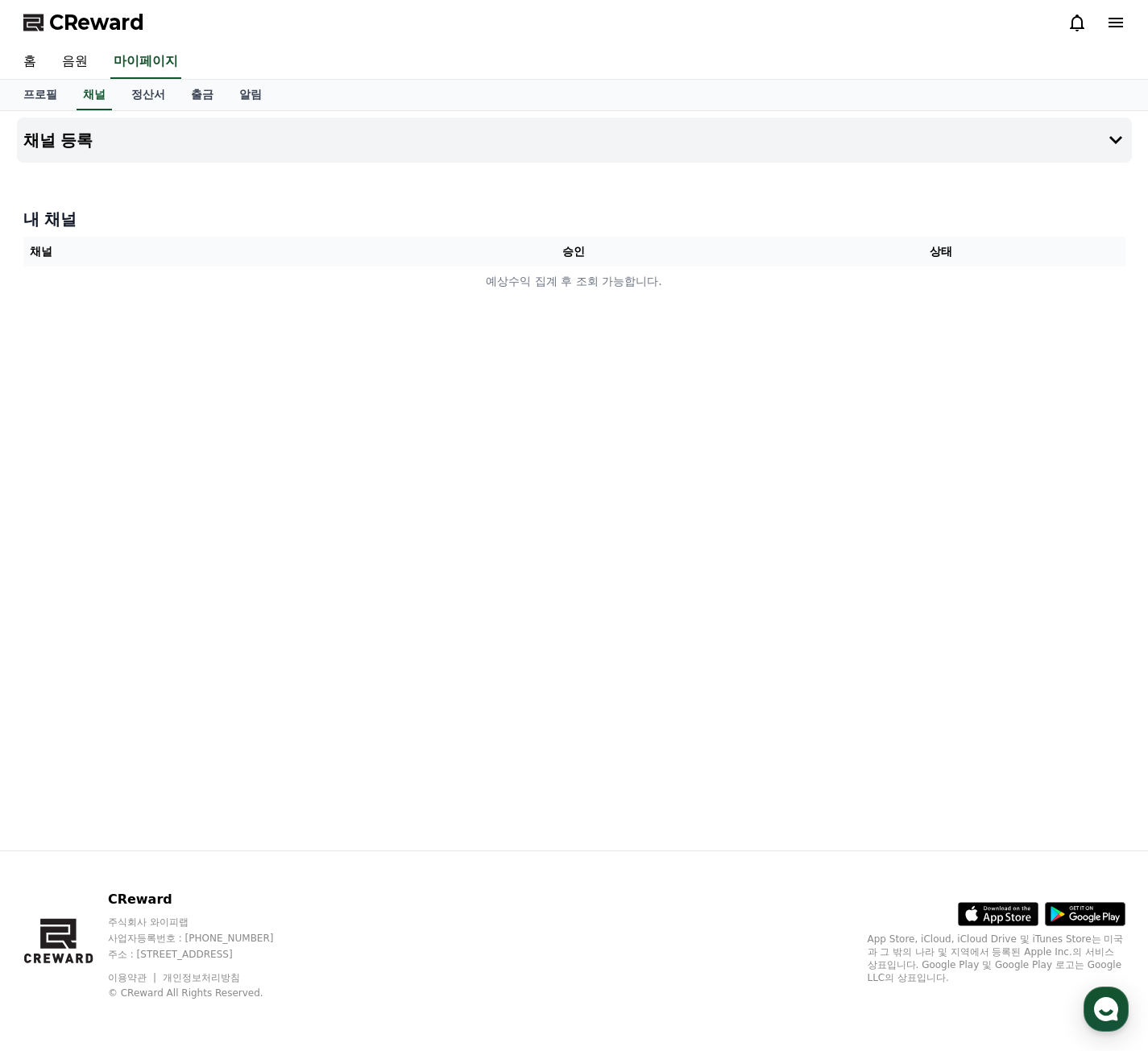
click at [259, 252] on th "채널" at bounding box center [207, 252] width 367 height 30
click at [233, 158] on button "채널 등록" at bounding box center [574, 139] width 1115 height 45
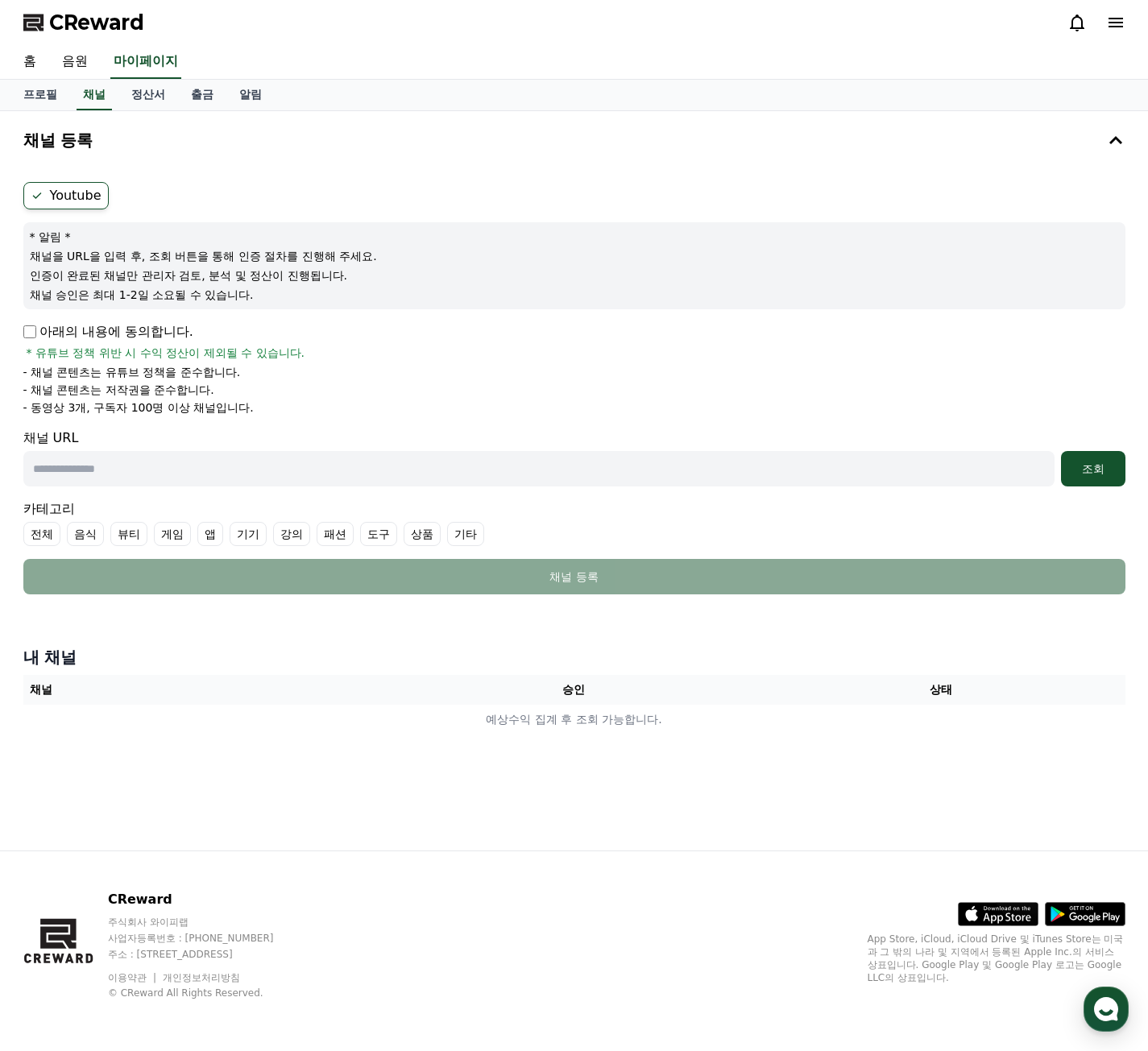
click at [71, 336] on p "아래의 내용에 동의합니다." at bounding box center [108, 332] width 170 height 19
click at [64, 190] on label "Youtube" at bounding box center [66, 196] width 85 height 27
click at [151, 98] on link "정산서" at bounding box center [148, 95] width 60 height 31
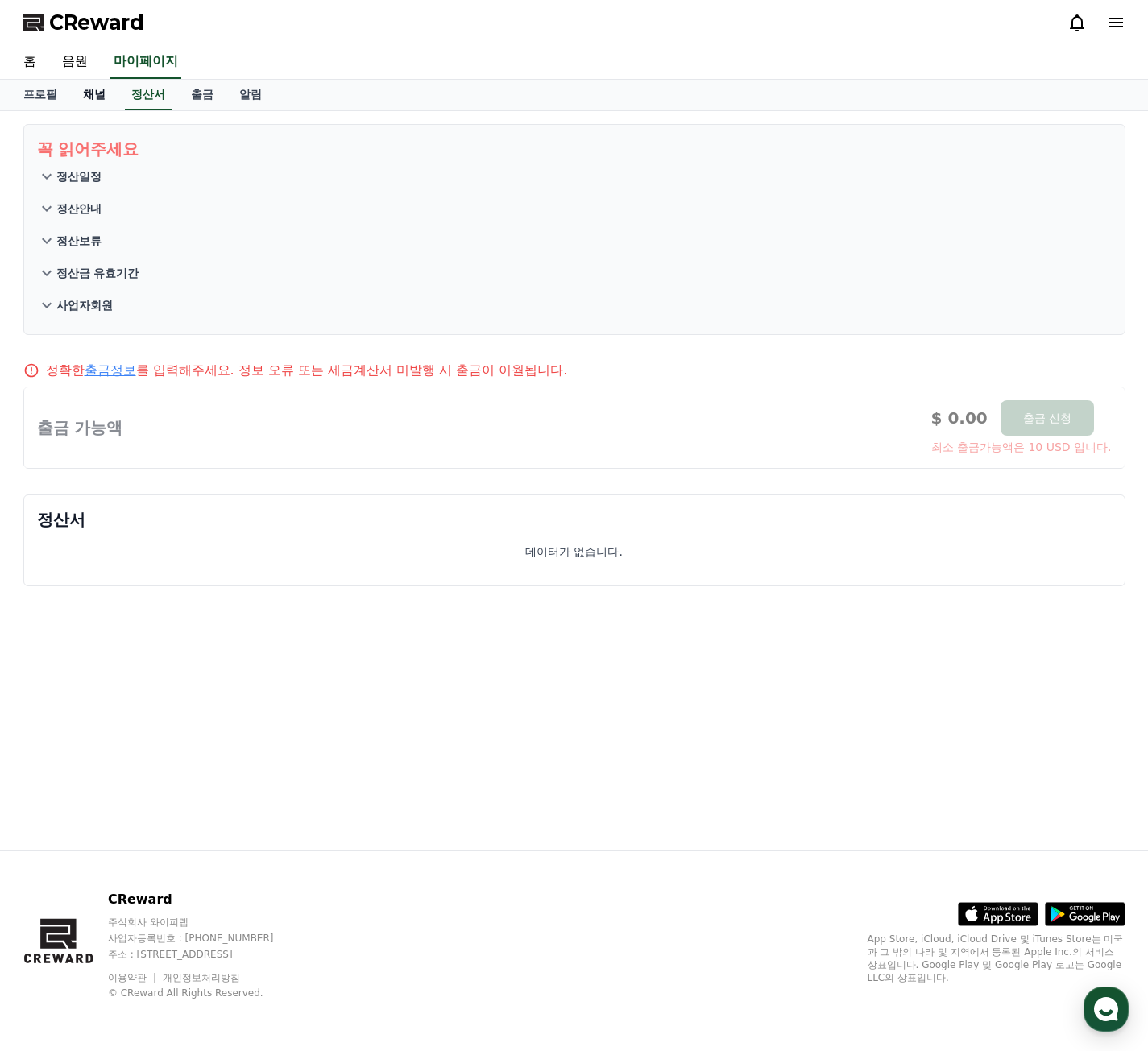
click at [106, 99] on link "채널" at bounding box center [94, 95] width 48 height 31
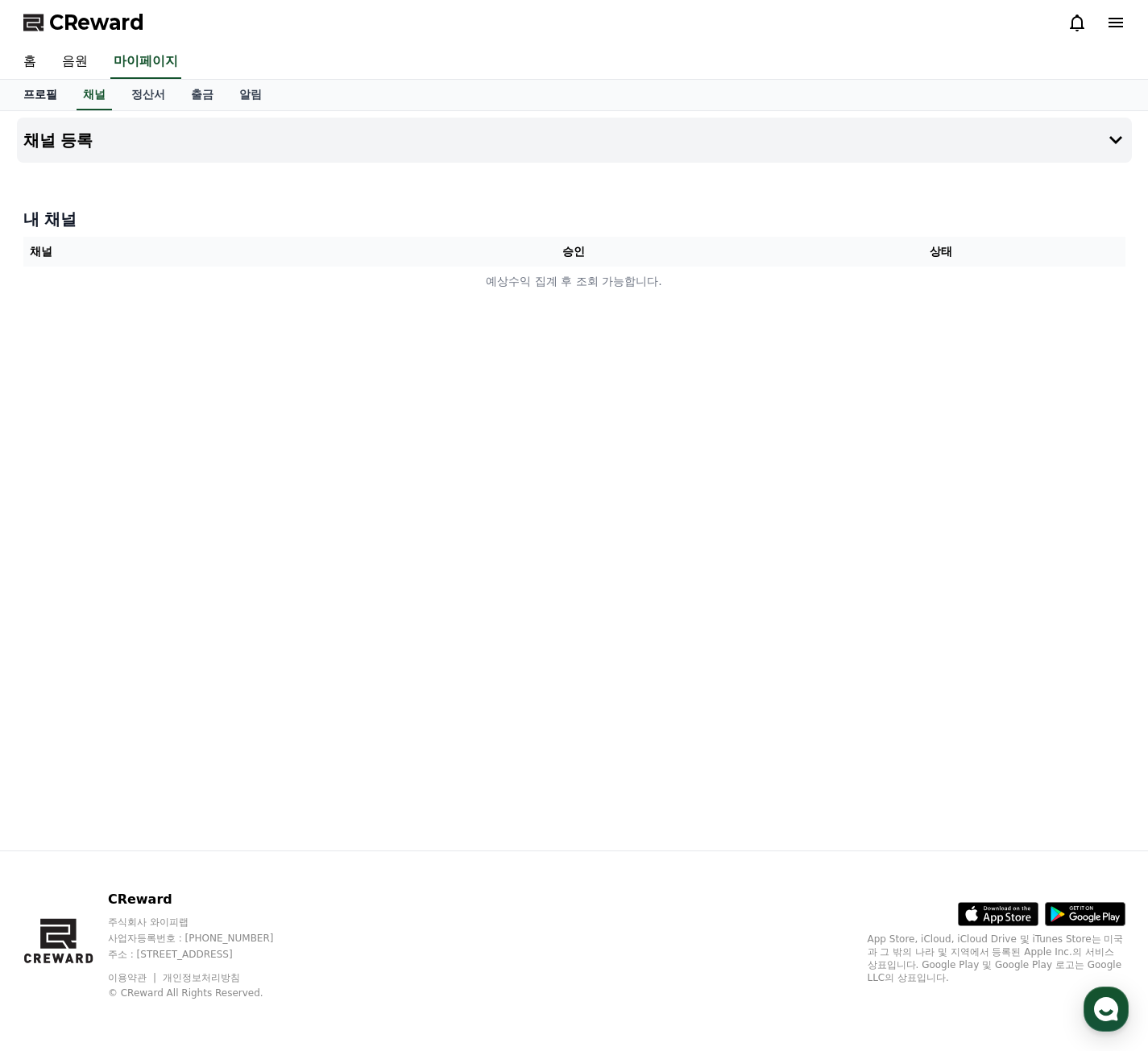
click at [26, 95] on link "프로필" at bounding box center [41, 95] width 60 height 31
select select "**********"
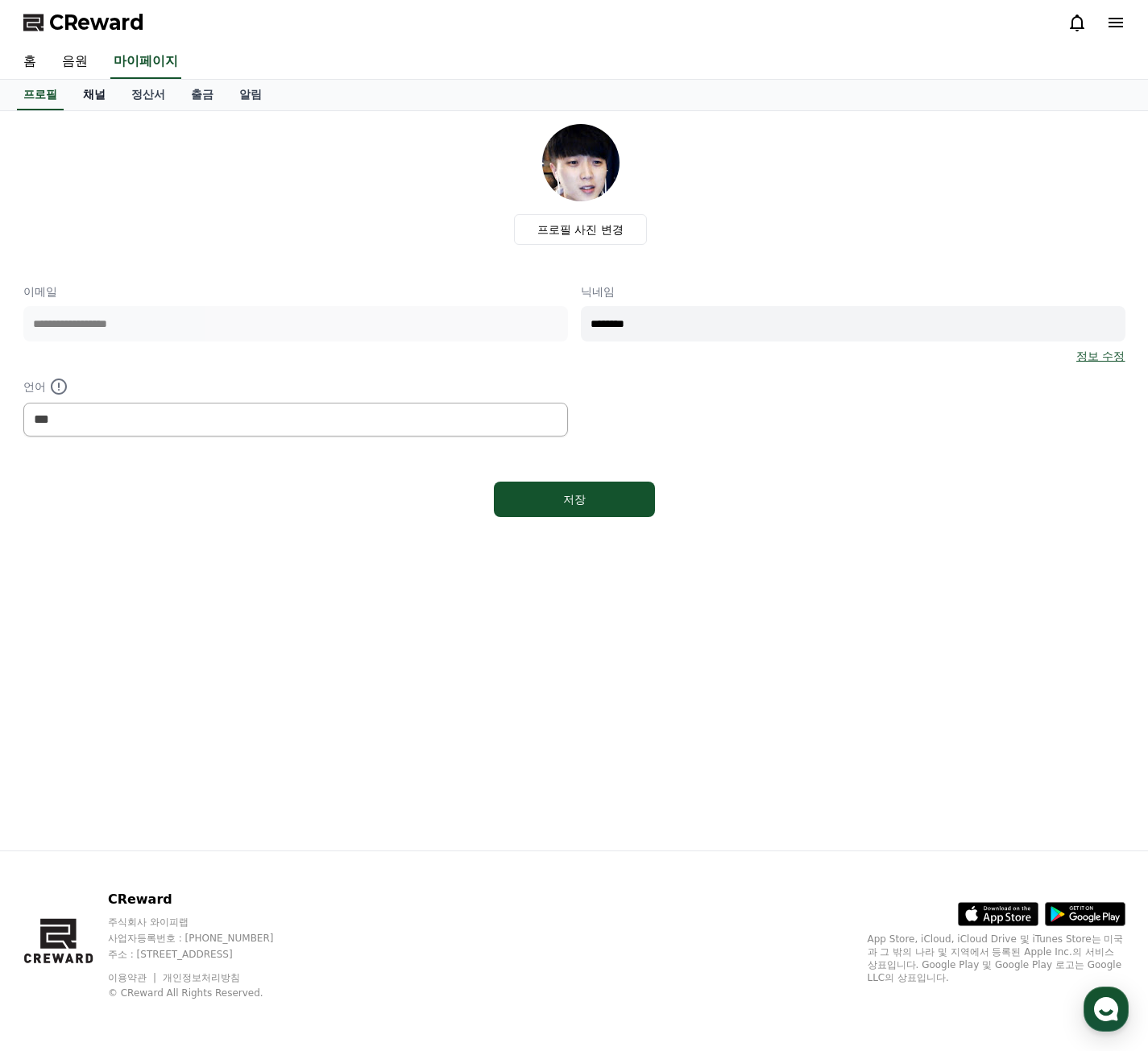
click at [96, 99] on link "채널" at bounding box center [94, 95] width 48 height 31
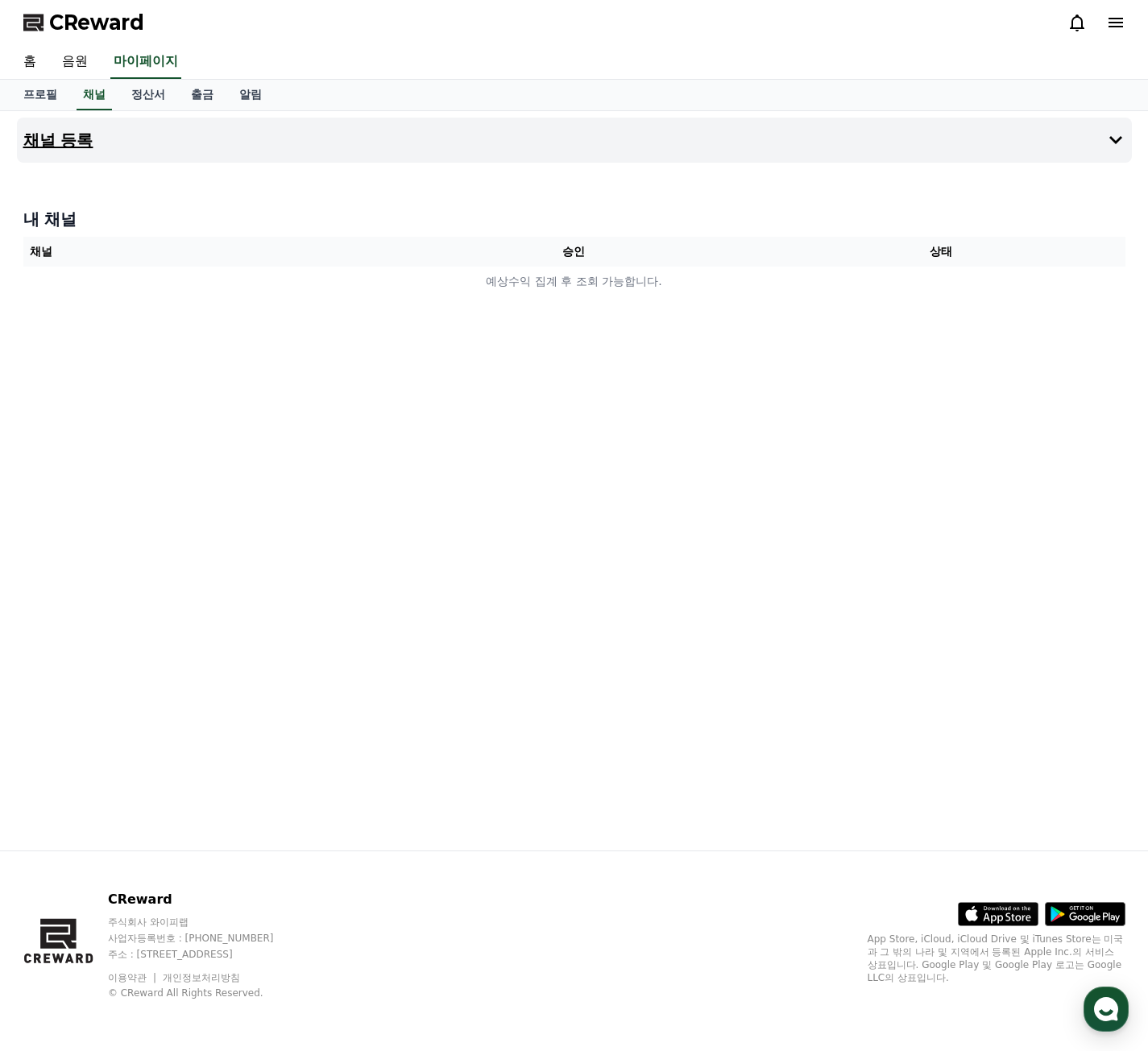
click at [61, 157] on button "채널 등록" at bounding box center [574, 139] width 1115 height 45
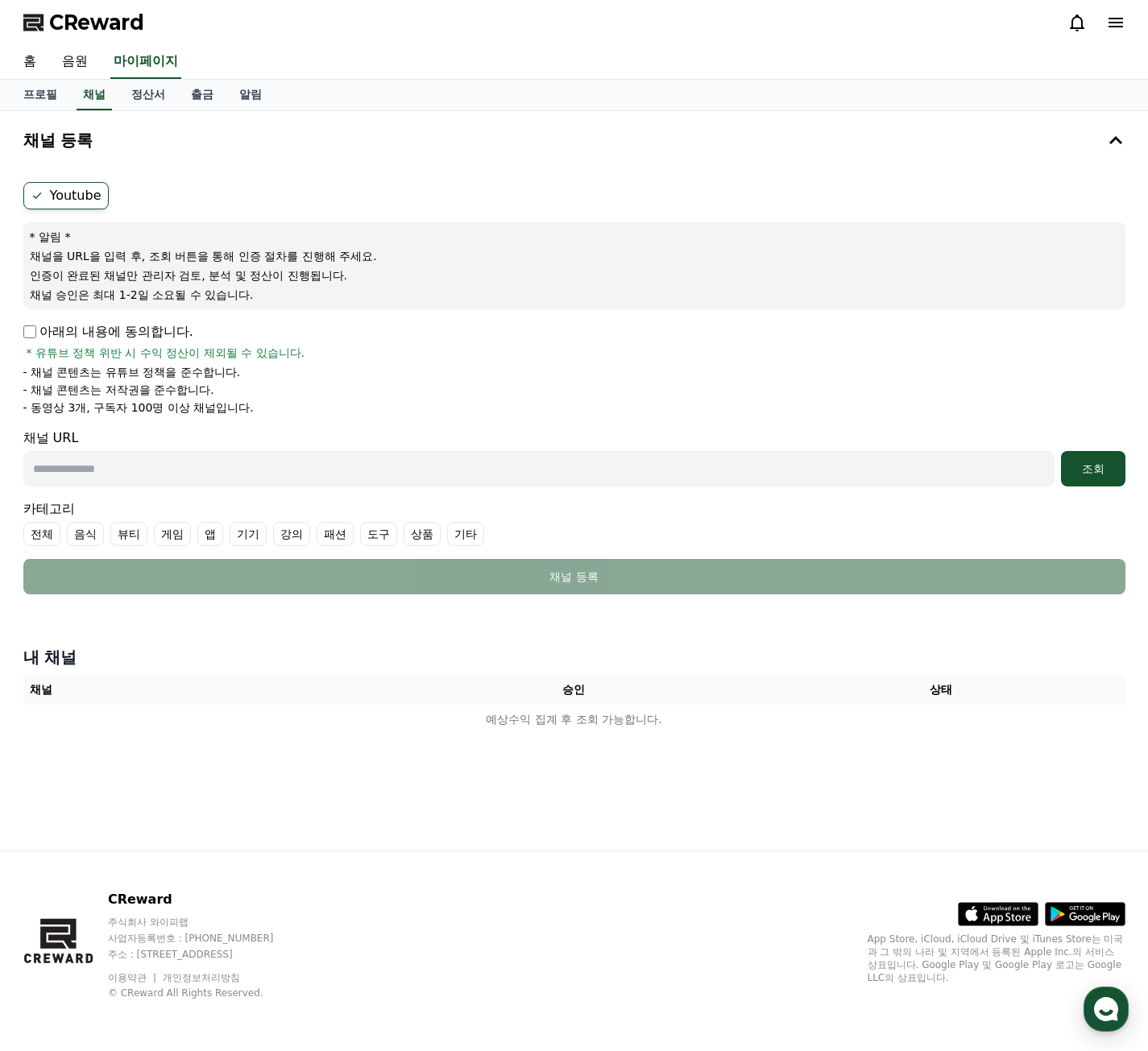
click at [70, 196] on label "Youtube" at bounding box center [66, 196] width 85 height 27
click at [150, 469] on input "text" at bounding box center [539, 469] width 1031 height 35
click at [390, 411] on li "- 동영상 3개, 구독자 100명 이상 채널입니다." at bounding box center [574, 408] width 1102 height 16
click at [123, 447] on div "채널 URL 조회" at bounding box center [574, 457] width 1102 height 58
click at [123, 465] on input "text" at bounding box center [539, 469] width 1031 height 35
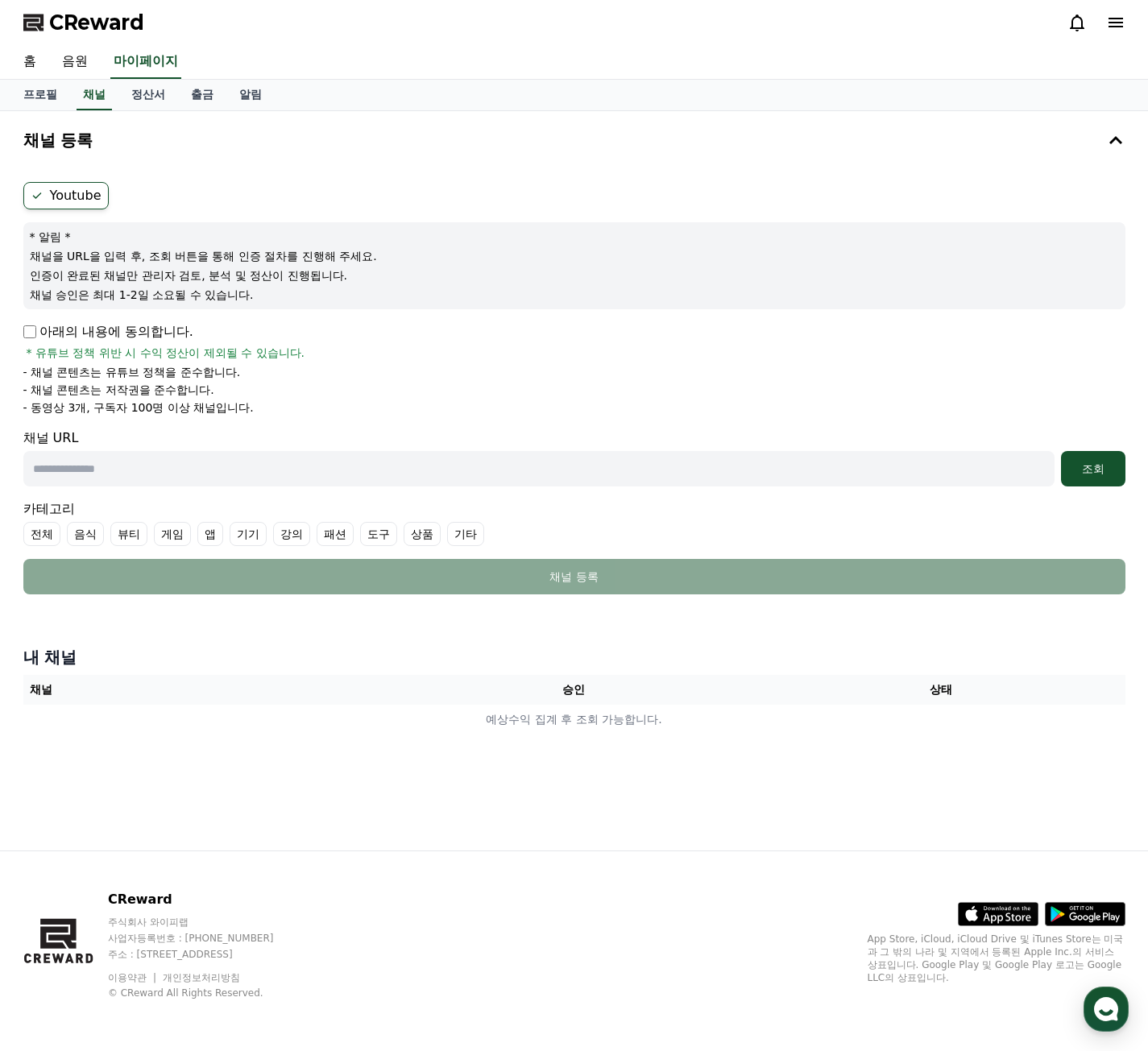
paste input "**********"
click at [130, 462] on input "text" at bounding box center [539, 469] width 1031 height 35
type input "**********"
click at [1100, 463] on div "조회" at bounding box center [1093, 469] width 52 height 16
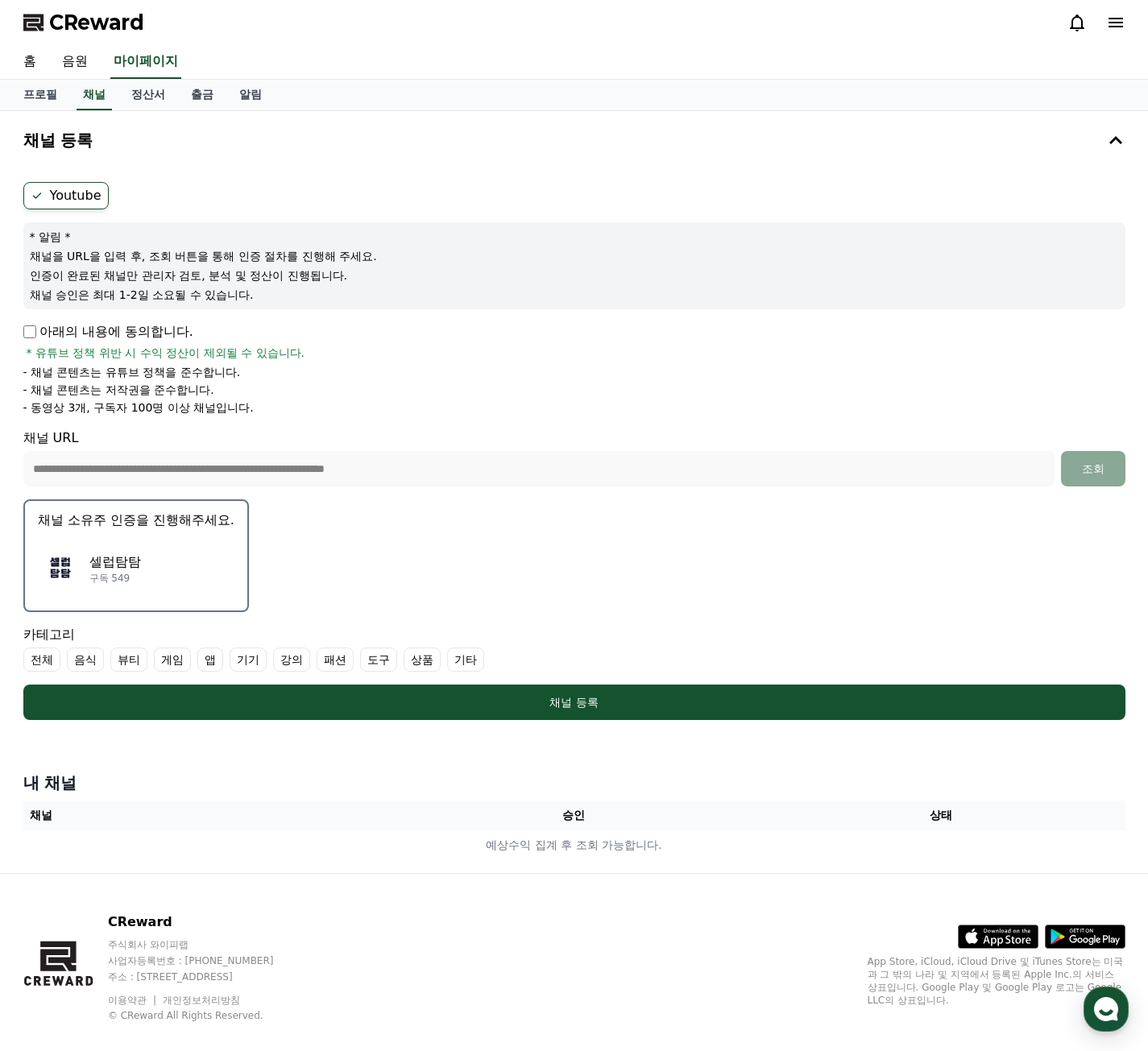
click at [148, 584] on div "셀럽탐탐 구독 549" at bounding box center [136, 568] width 196 height 64
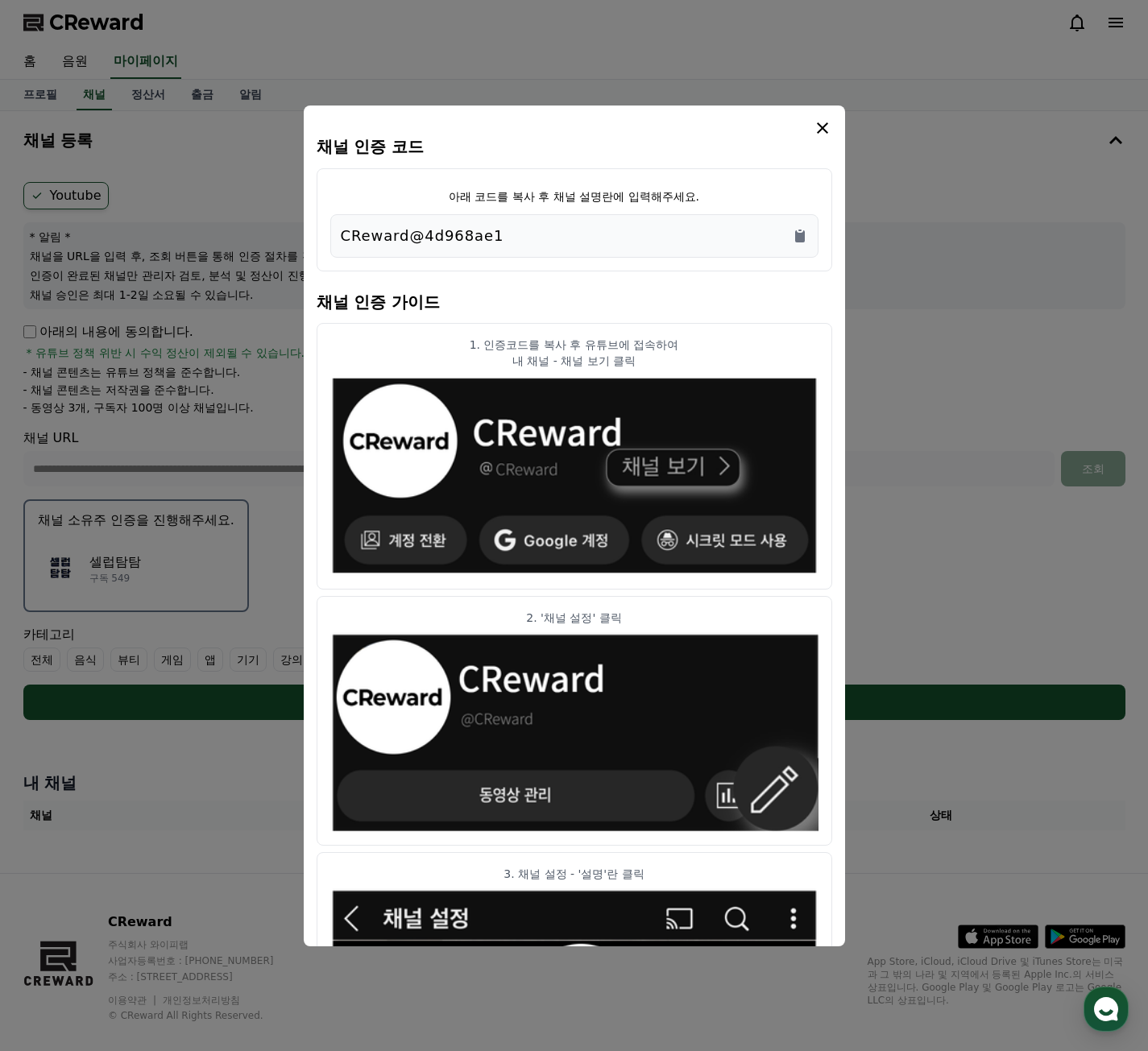
click at [823, 138] on h4 "채널 인증 코드" at bounding box center [574, 146] width 515 height 18
click at [823, 135] on icon "modal" at bounding box center [823, 128] width 19 height 19
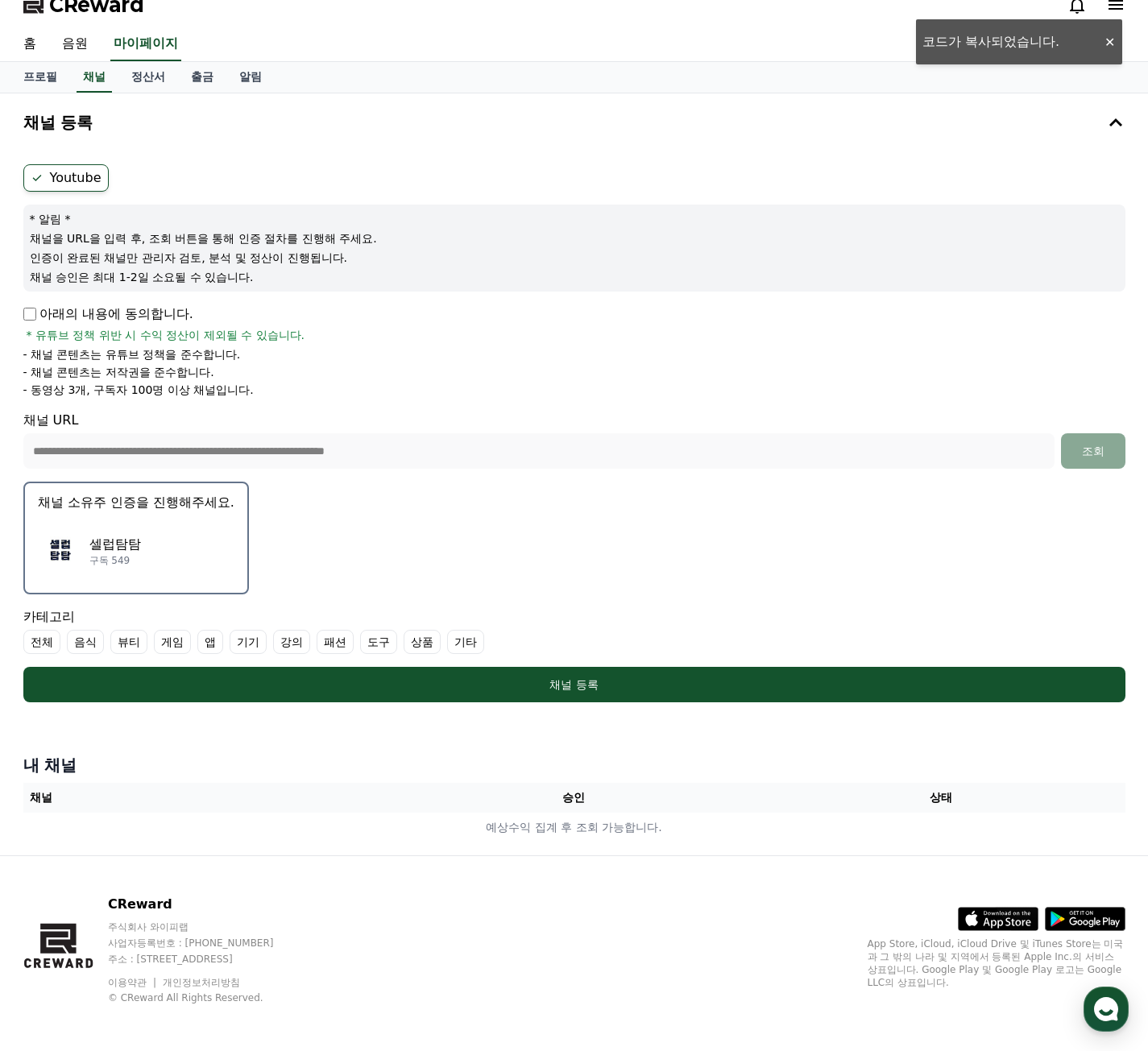
scroll to position [23, 0]
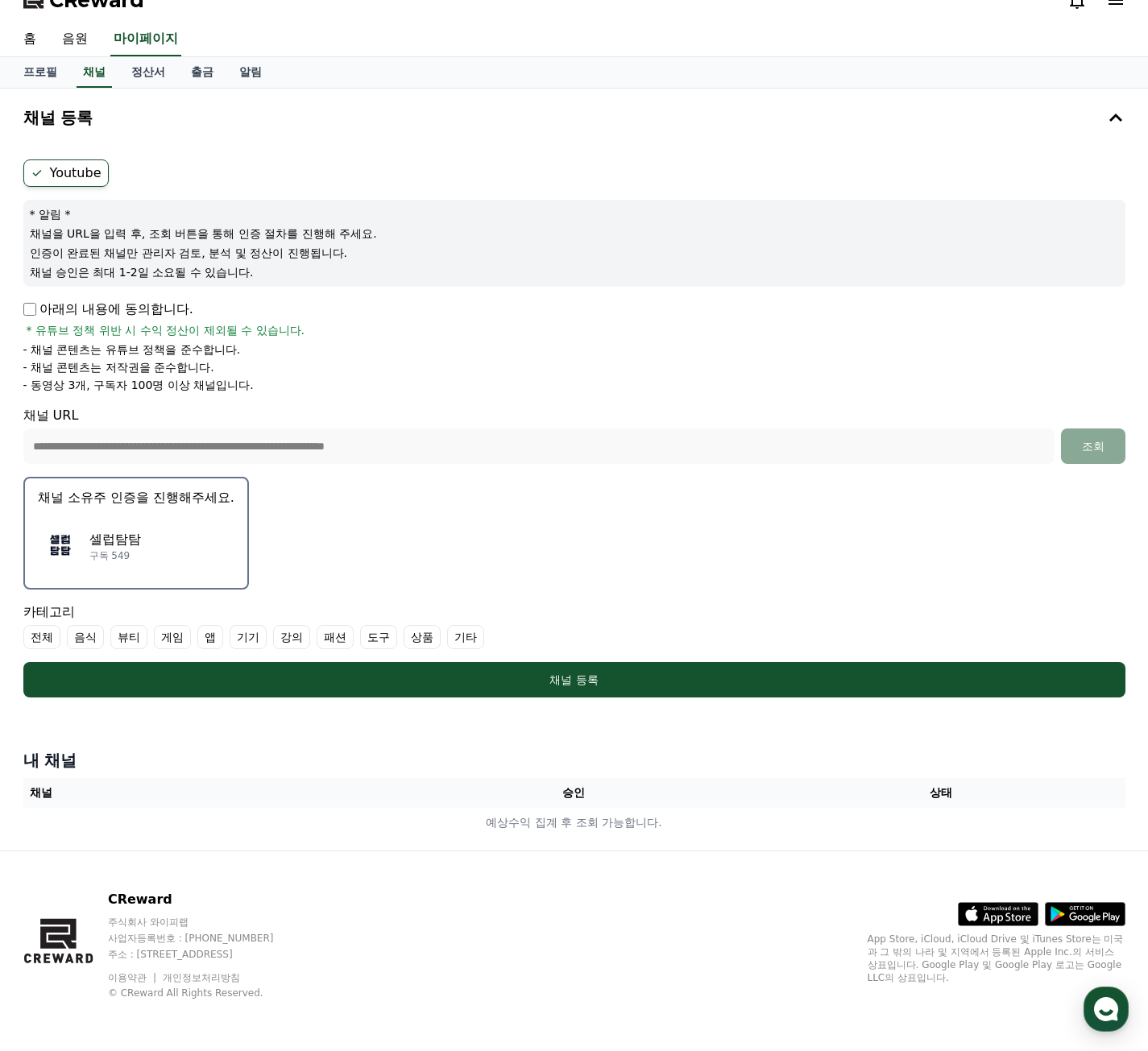
click at [195, 537] on div "셀럽탐탐 구독 549" at bounding box center [136, 545] width 196 height 64
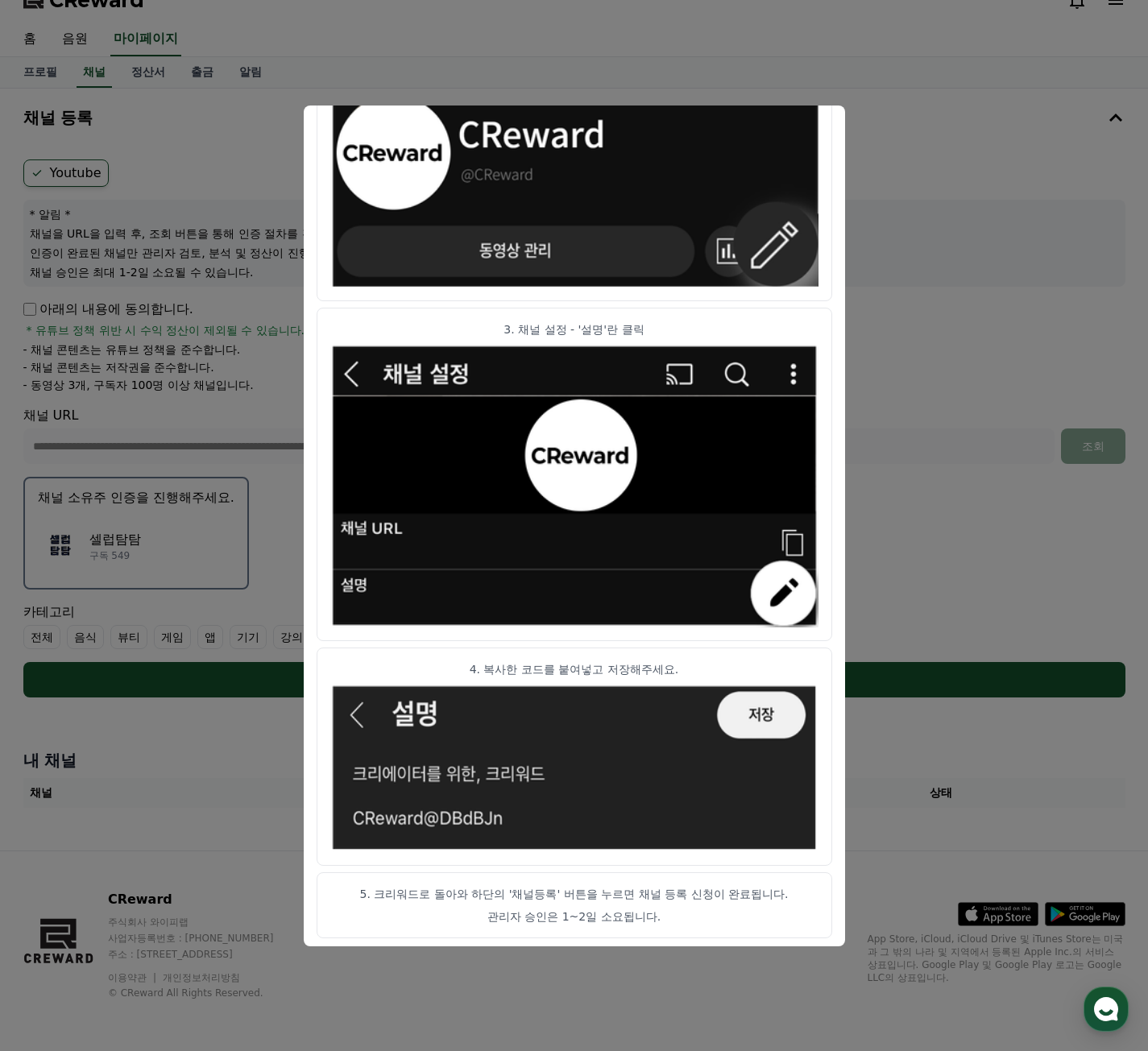
scroll to position [550, 0]
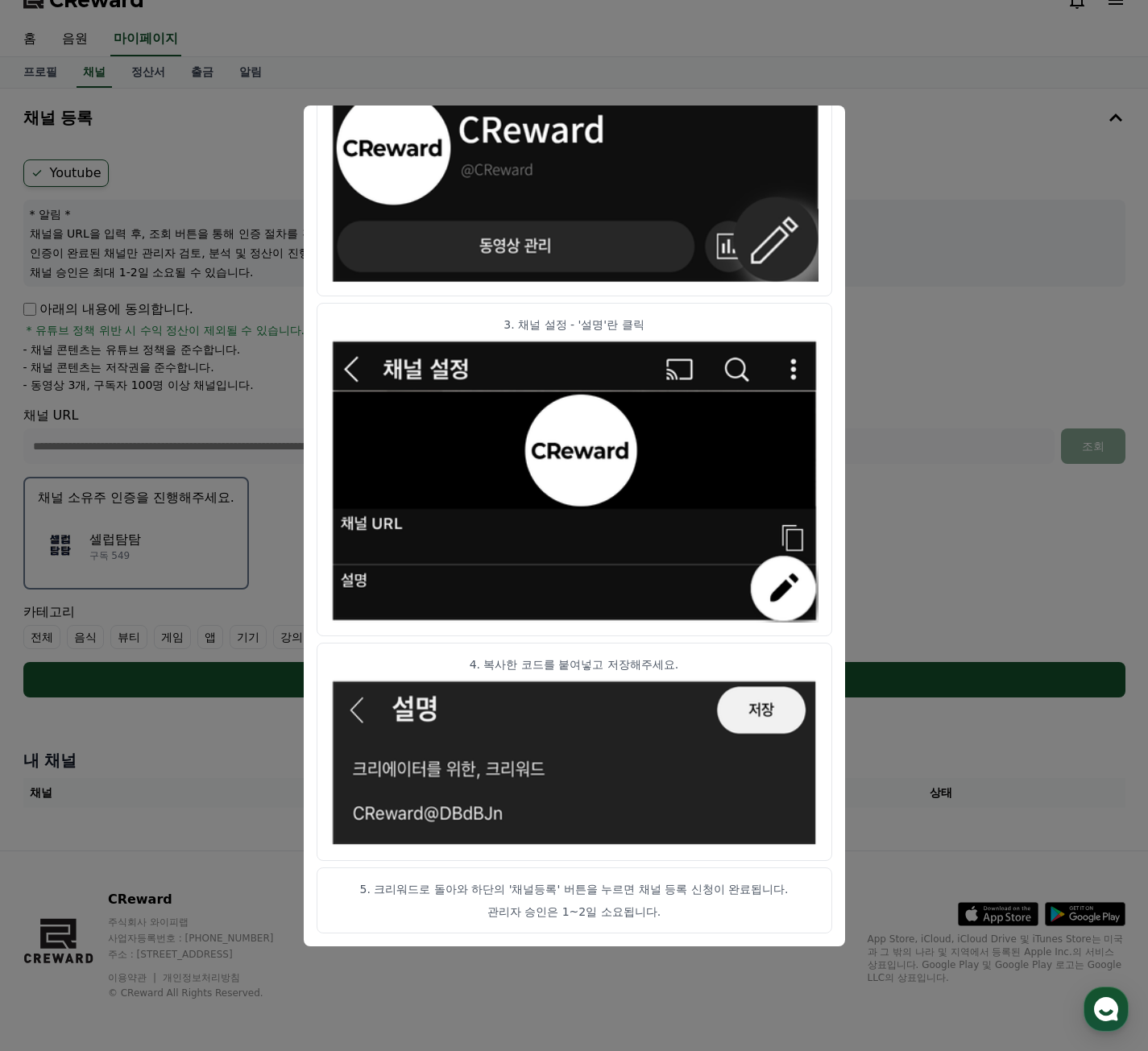
click at [759, 724] on img "modal" at bounding box center [574, 763] width 488 height 168
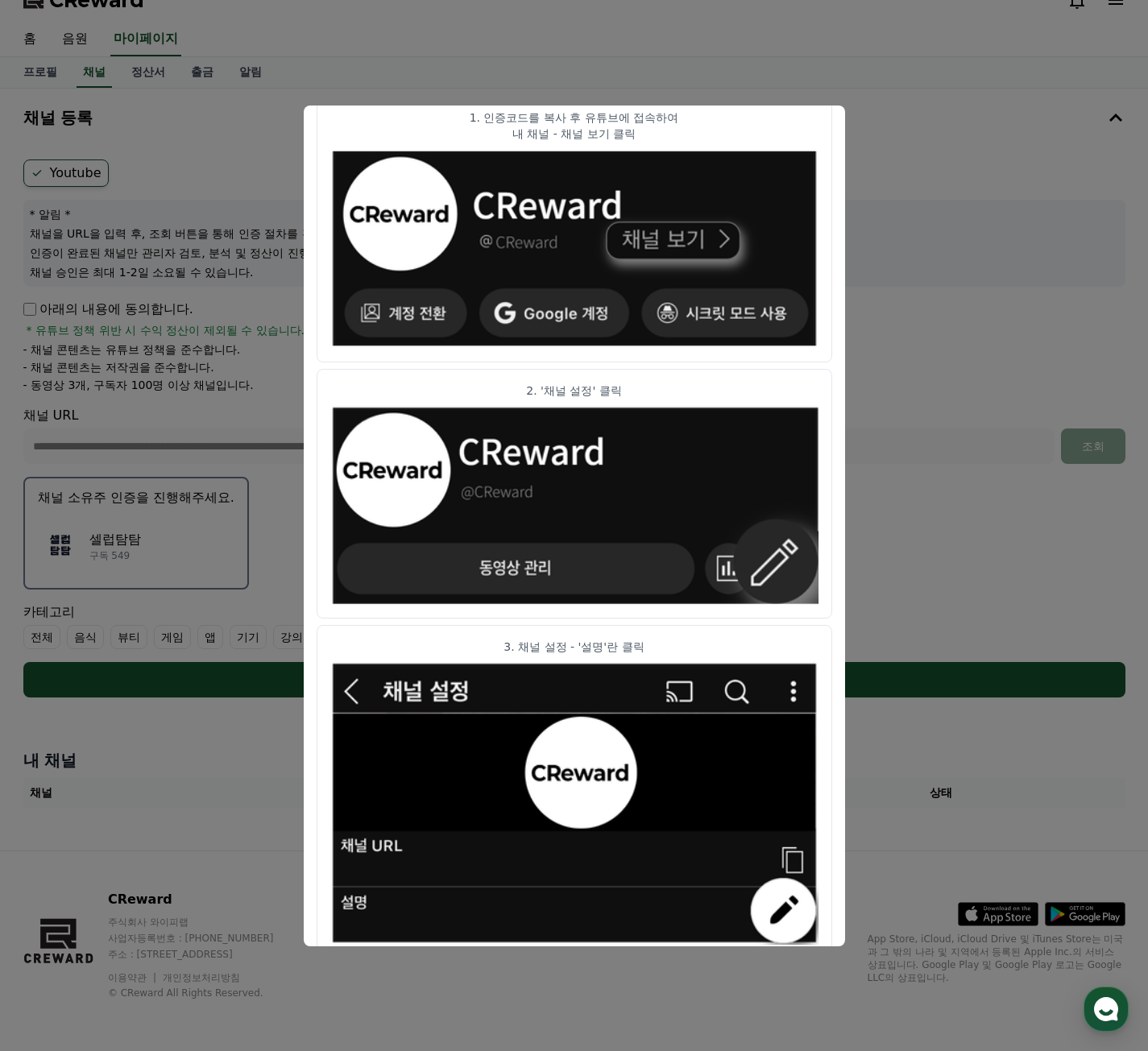
scroll to position [0, 0]
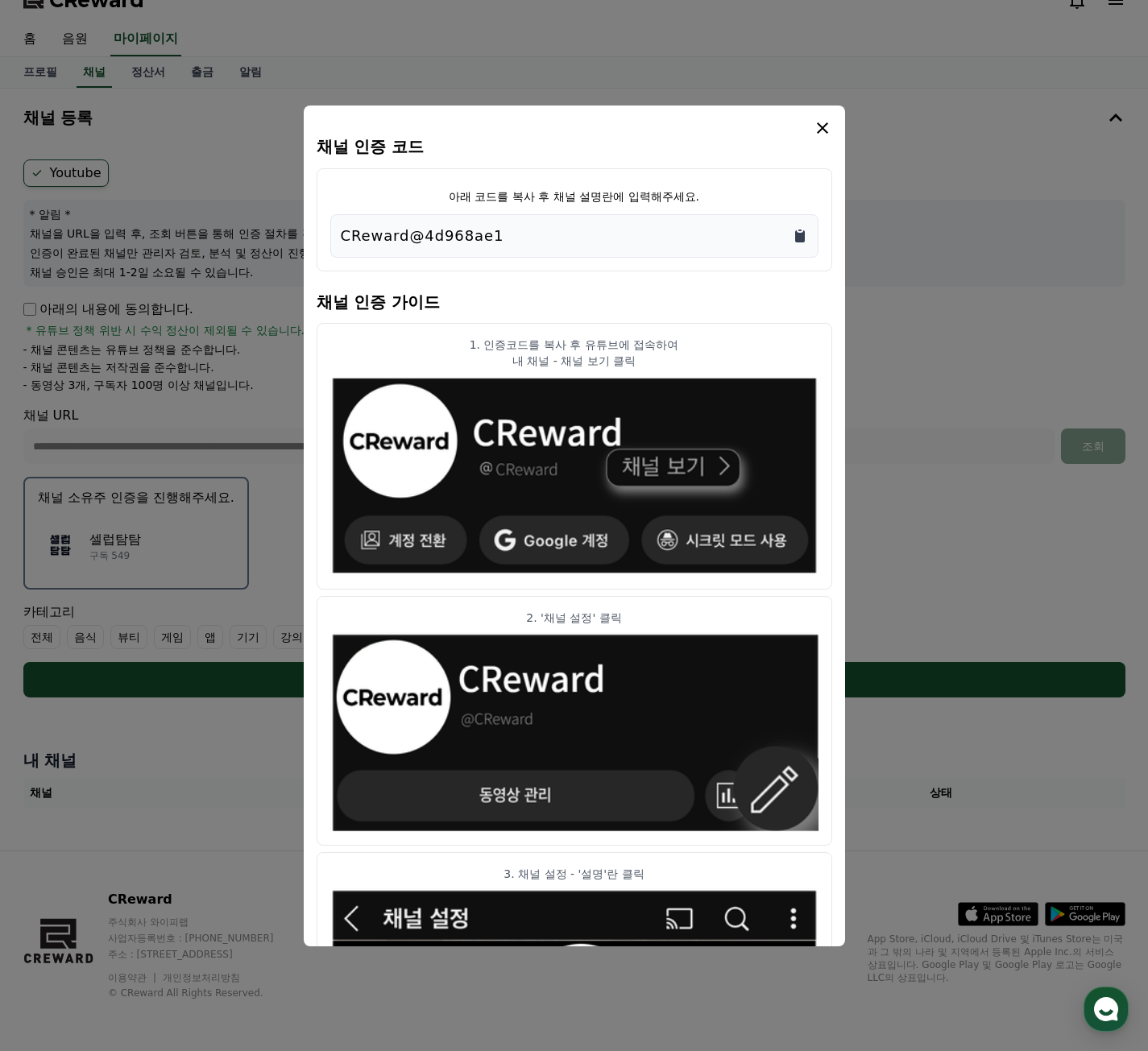
click at [797, 240] on icon "Copy to clipboard" at bounding box center [799, 237] width 10 height 12
click at [826, 137] on icon "modal" at bounding box center [823, 128] width 19 height 19
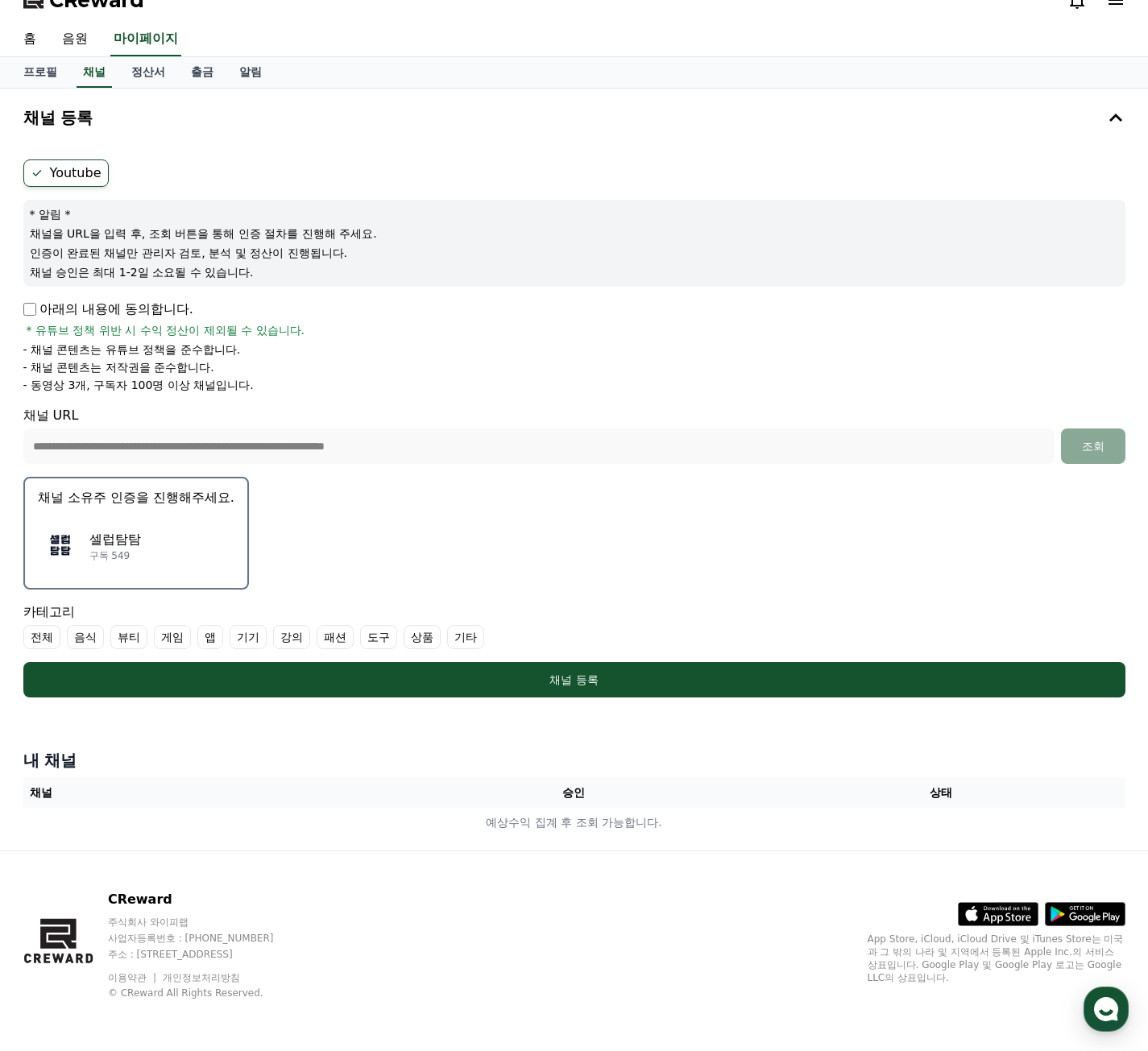
click at [114, 315] on p "아래의 내용에 동의합니다." at bounding box center [108, 309] width 170 height 19
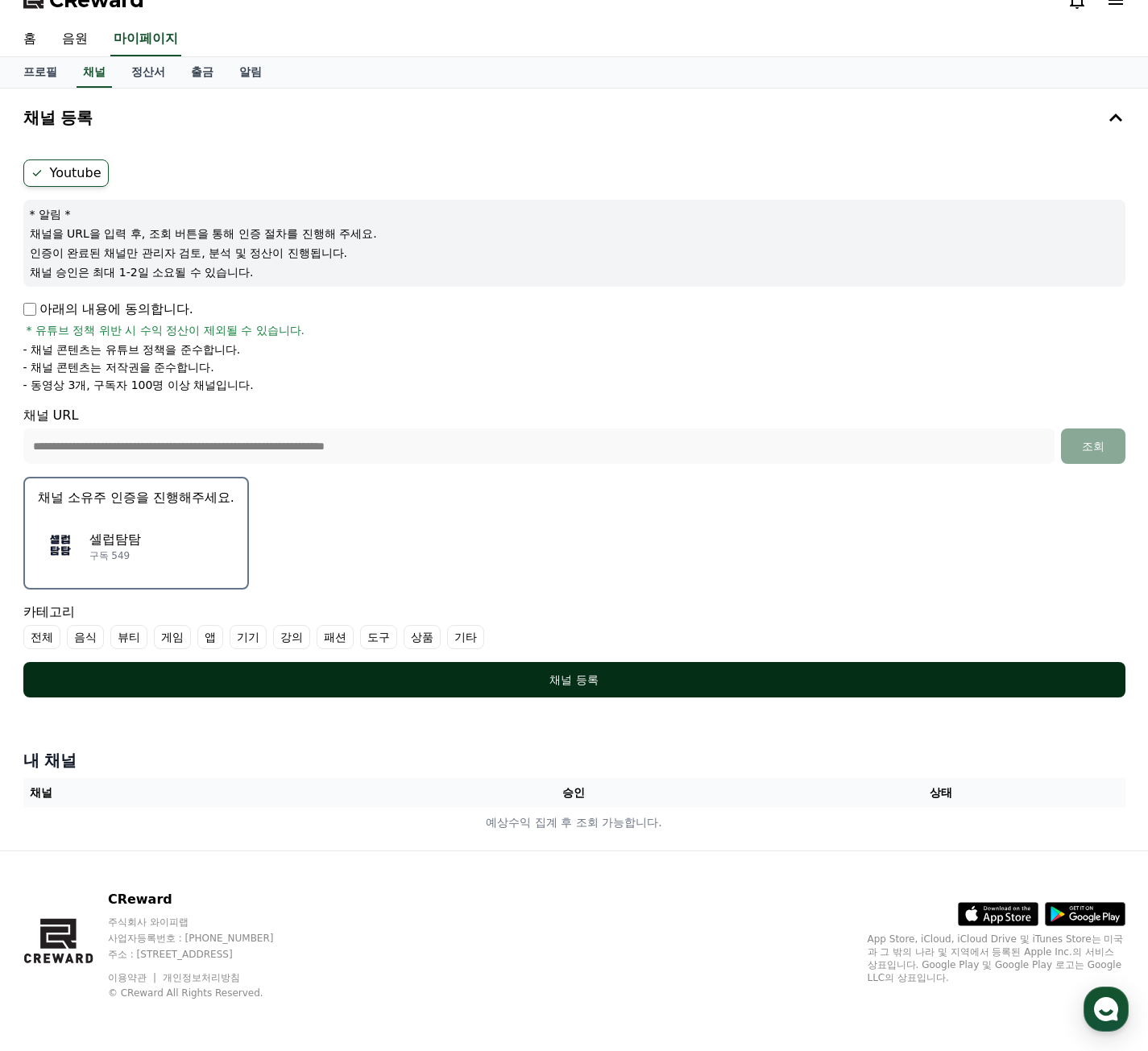
click at [499, 687] on div "채널 등록" at bounding box center [574, 680] width 1038 height 16
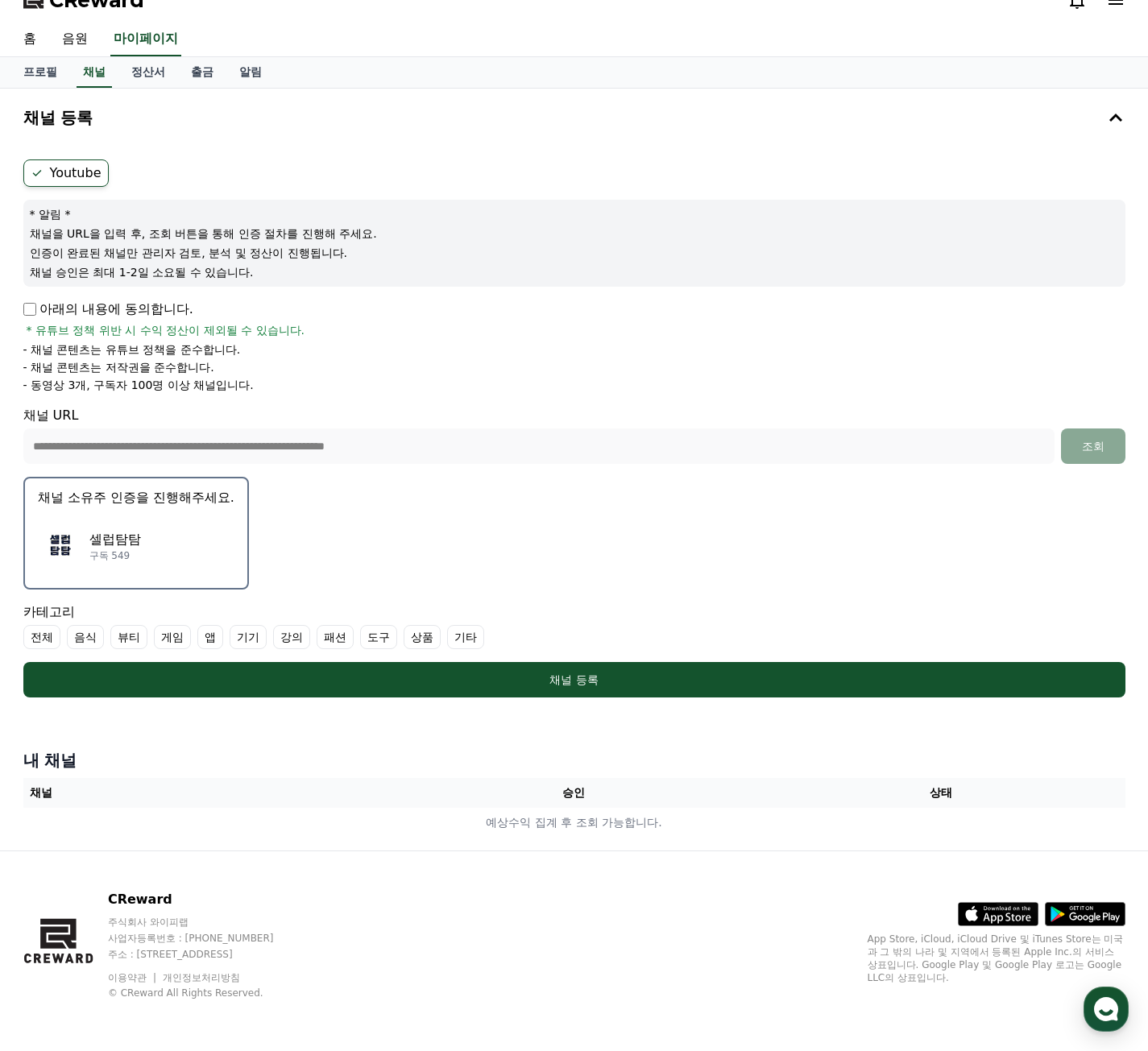
click at [43, 641] on label "전체" at bounding box center [42, 637] width 37 height 24
click at [50, 638] on label "전체" at bounding box center [52, 637] width 56 height 24
click at [458, 640] on label "기타" at bounding box center [465, 637] width 37 height 24
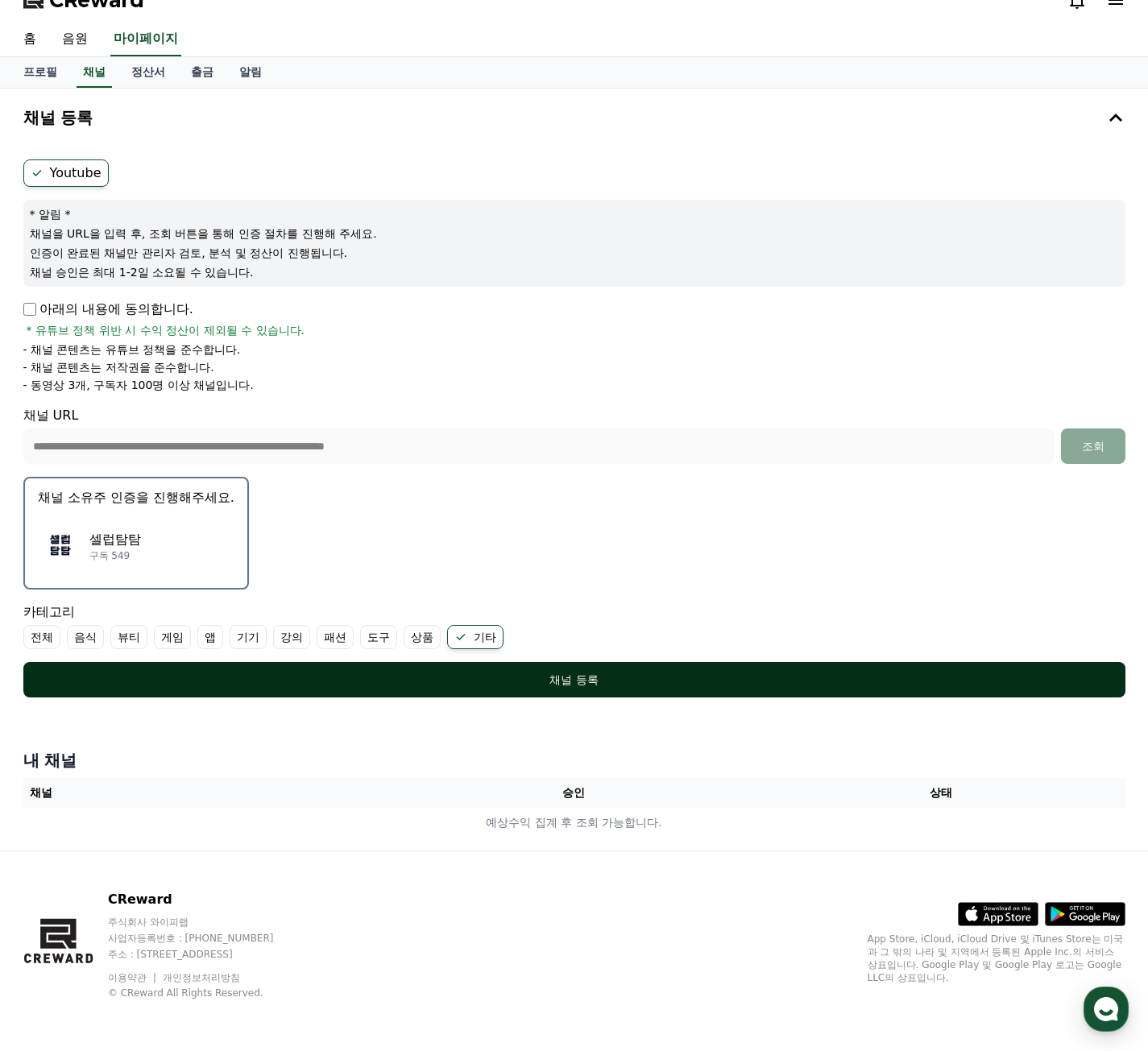
click at [439, 679] on div "채널 등록" at bounding box center [574, 680] width 1038 height 16
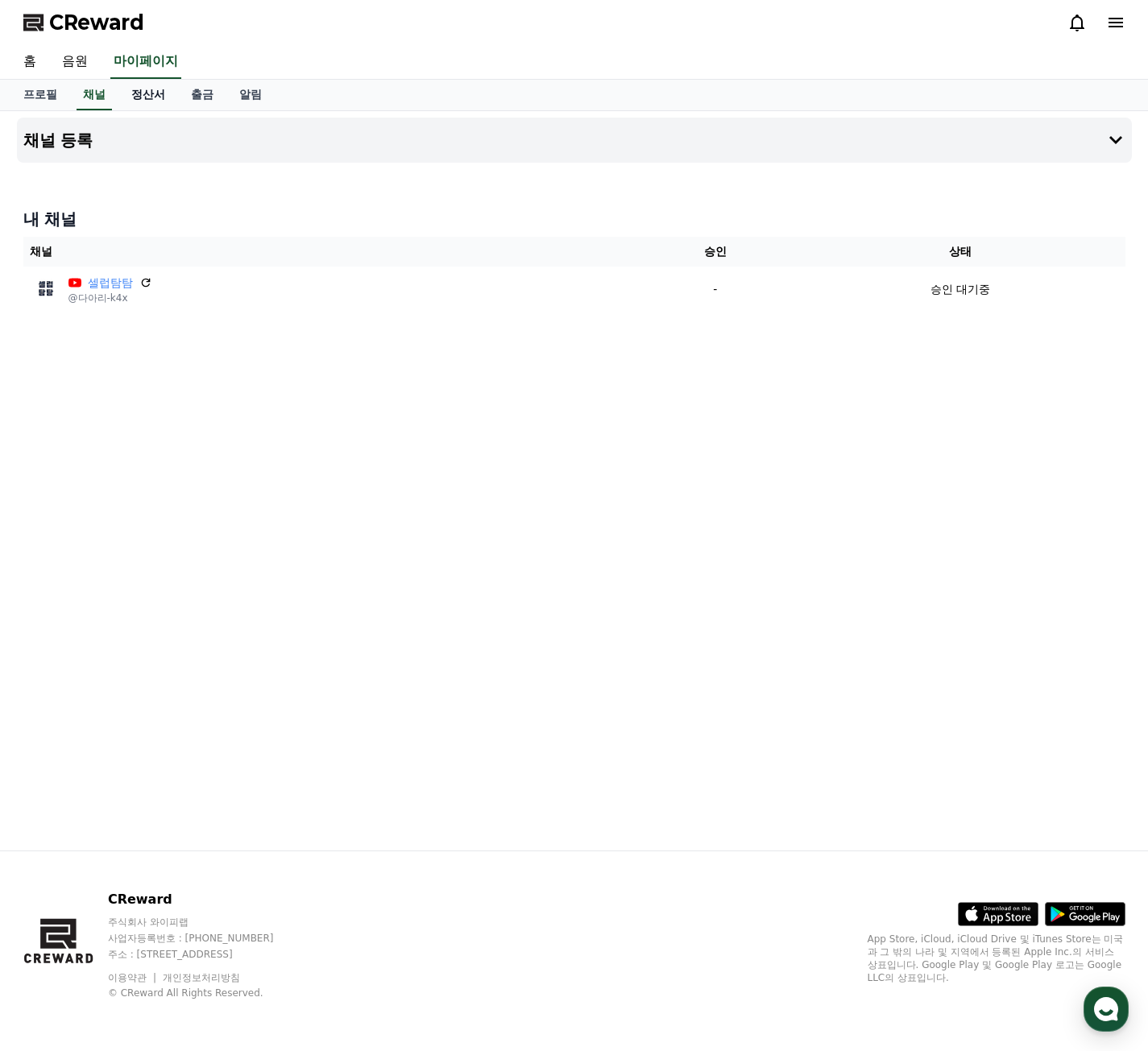
click at [147, 101] on link "정산서" at bounding box center [148, 95] width 60 height 31
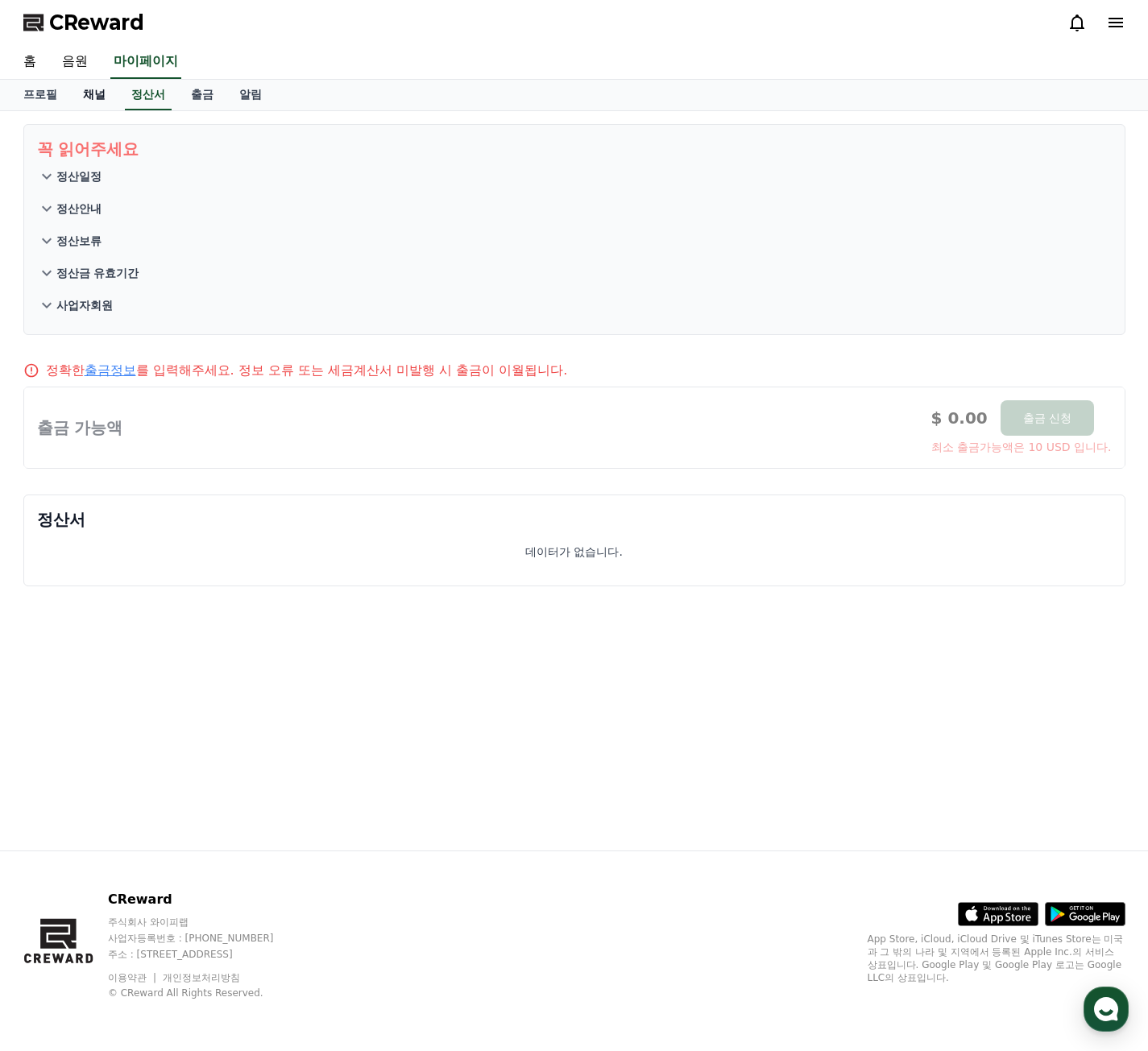
click at [103, 97] on link "채널" at bounding box center [94, 95] width 48 height 31
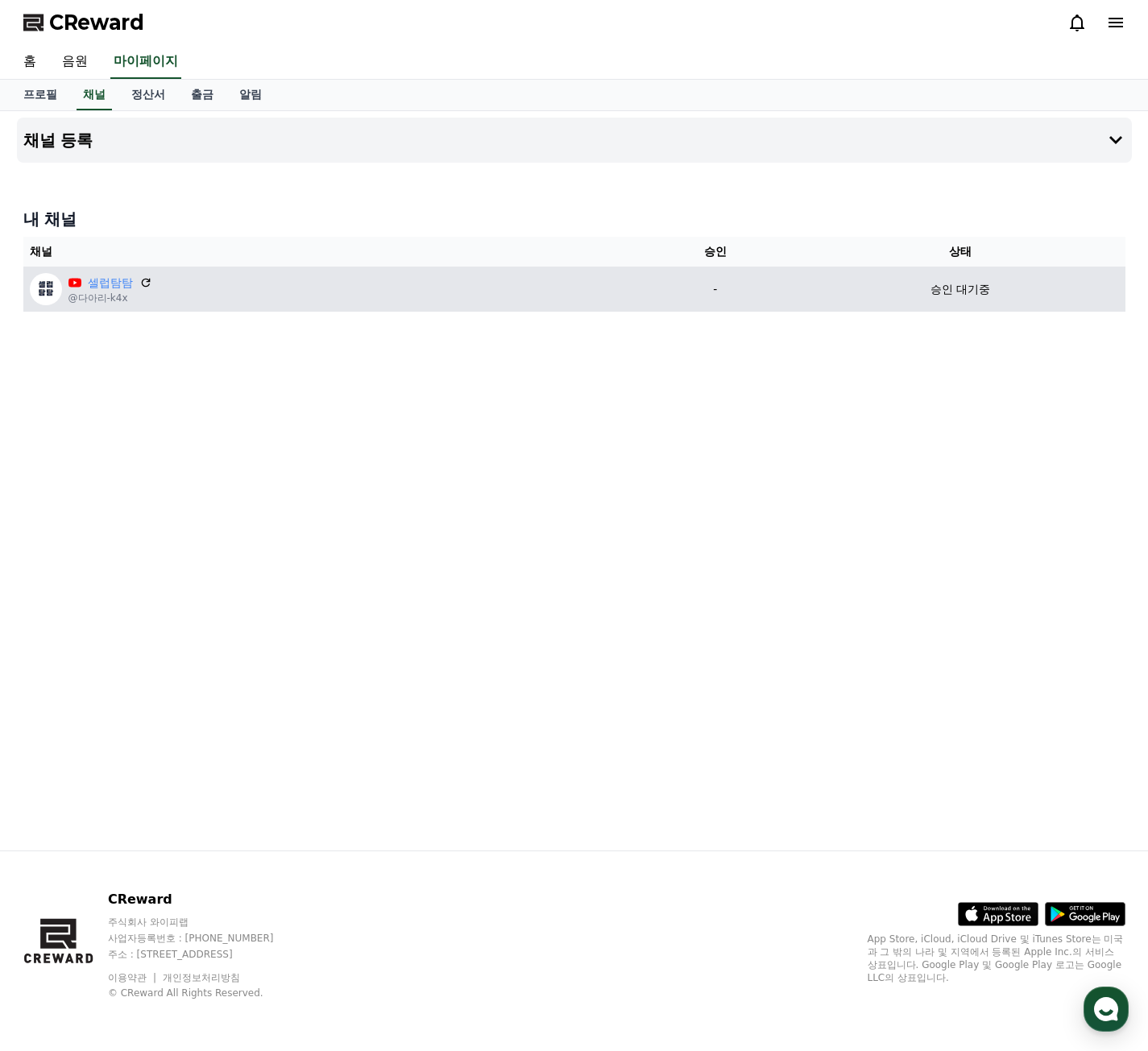
click at [110, 292] on p "@다아리-k4x" at bounding box center [110, 298] width 84 height 13
click at [110, 286] on link "셀럽탐탐" at bounding box center [110, 283] width 45 height 17
click at [42, 287] on img at bounding box center [46, 289] width 33 height 33
click at [142, 278] on icon at bounding box center [145, 283] width 14 height 14
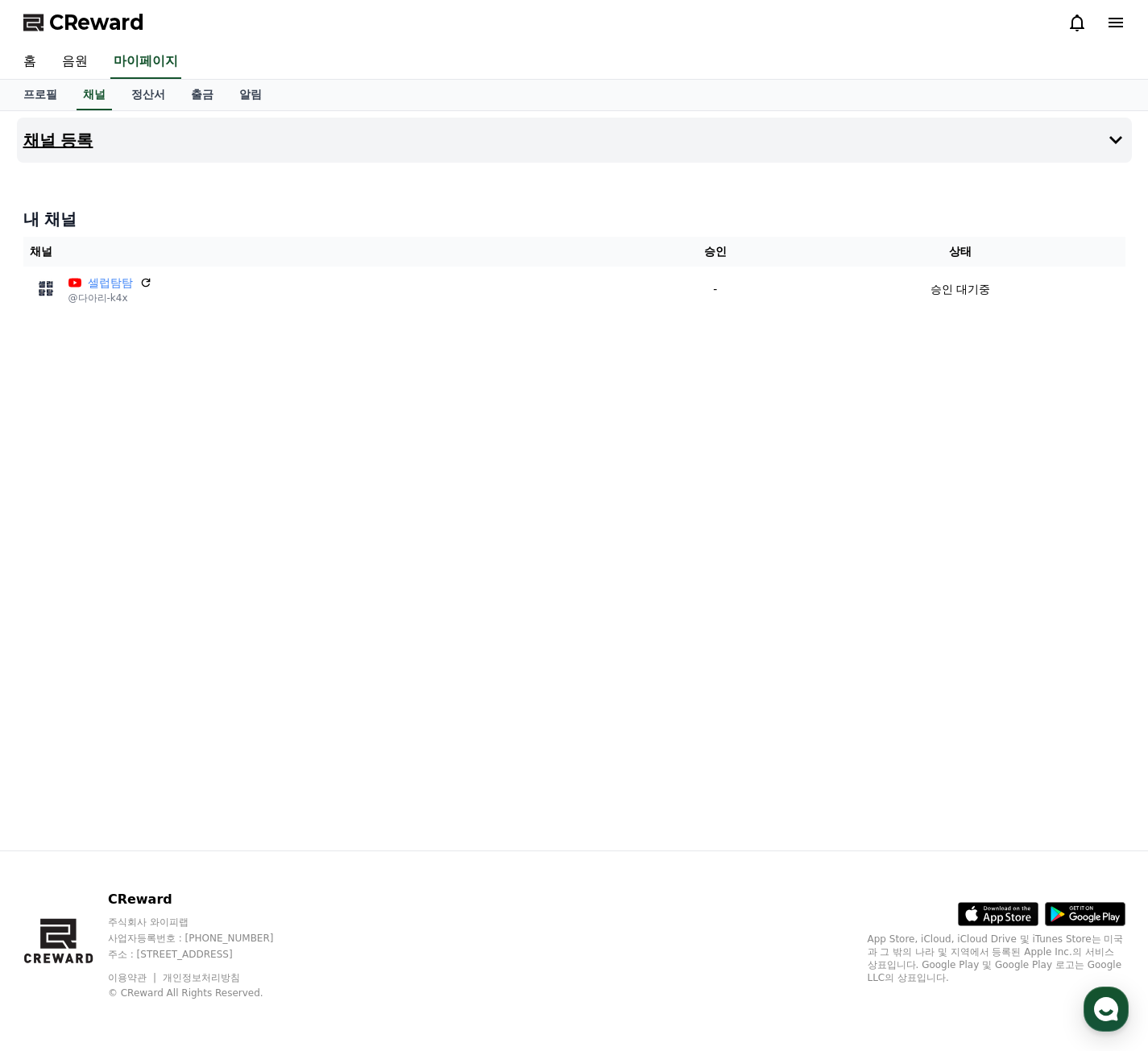
click at [83, 140] on h4 "채널 등록" at bounding box center [59, 140] width 70 height 18
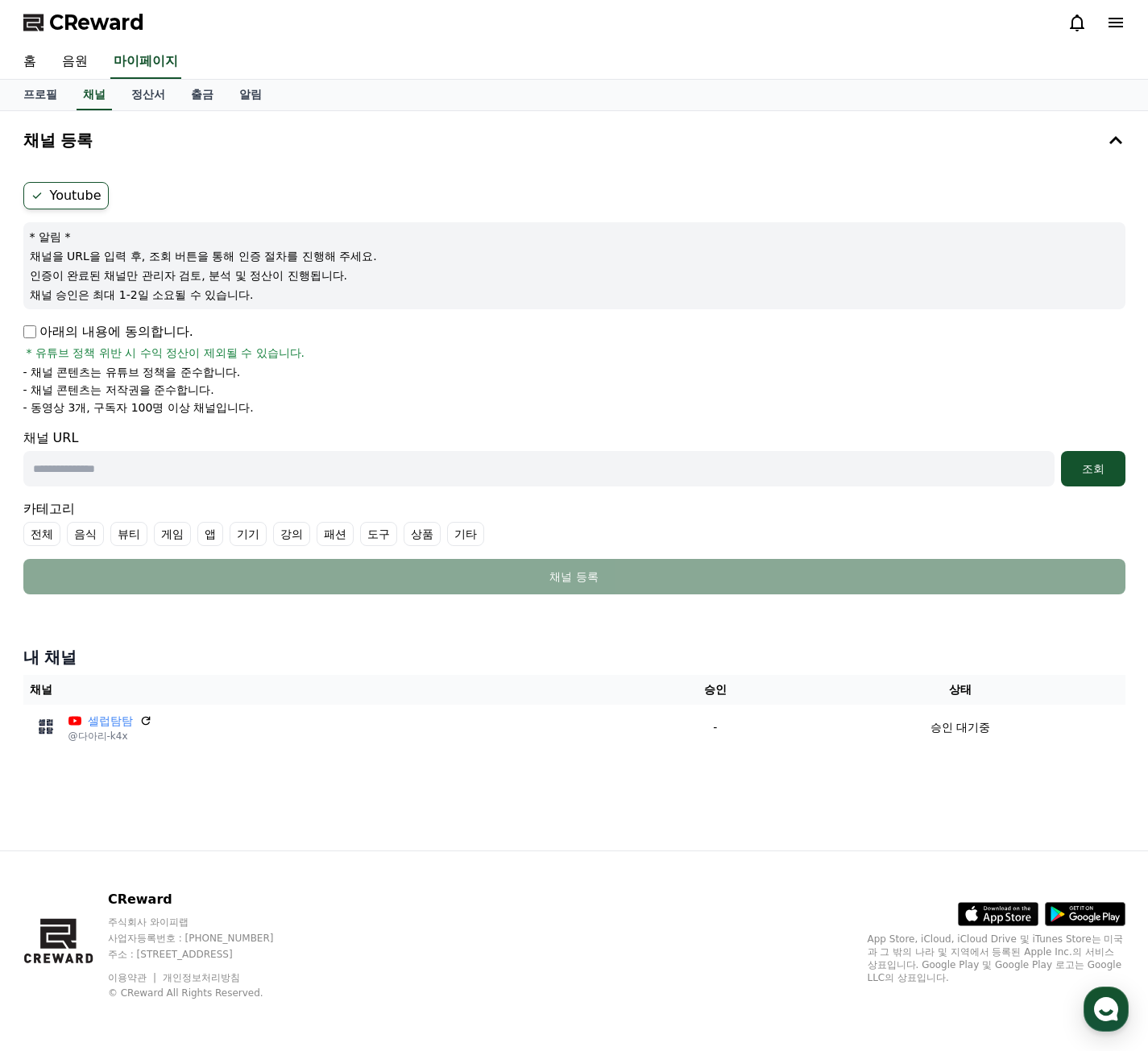
click at [122, 477] on input "text" at bounding box center [539, 469] width 1031 height 35
click at [479, 534] on label "기타" at bounding box center [465, 533] width 37 height 24
